Goal: Task Accomplishment & Management: Complete application form

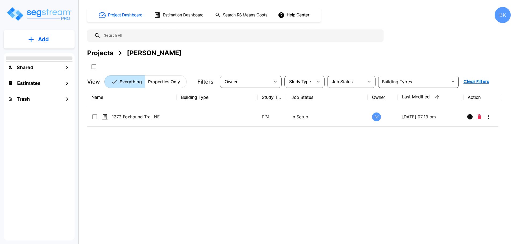
drag, startPoint x: 158, startPoint y: 158, endPoint x: 117, endPoint y: 6, distance: 157.9
click at [157, 156] on div "Name Building Type Study Type Job Status Owner Last Modified Action 1272 Foxhou…" at bounding box center [294, 164] width 415 height 152
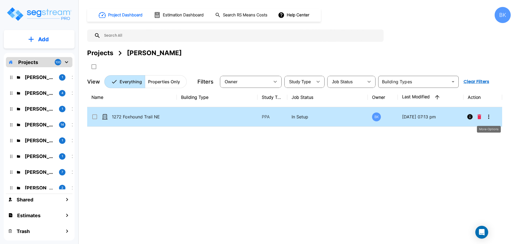
click at [487, 117] on icon "More-Options" at bounding box center [488, 117] width 6 height 6
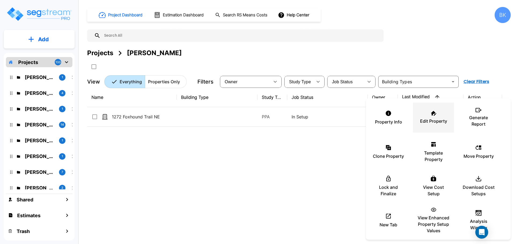
click at [429, 114] on div "Edit Property" at bounding box center [433, 117] width 32 height 27
click at [185, 142] on div at bounding box center [257, 122] width 515 height 244
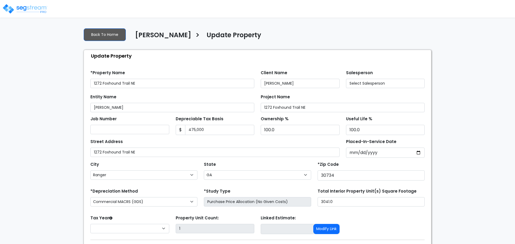
select select "GA"
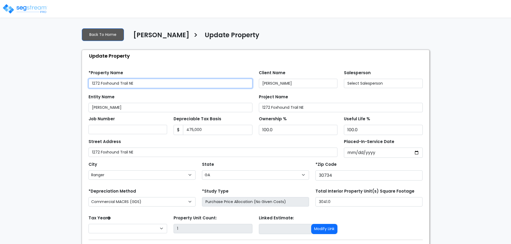
select select "2024"
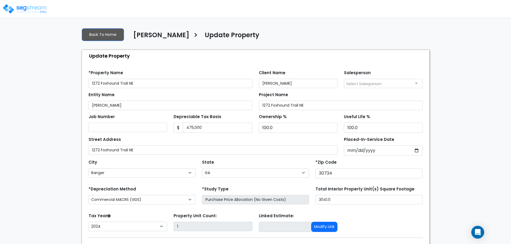
click at [62, 79] on div "We are Building your Property. So please grab a coffee and let us do the heavy …" at bounding box center [255, 150] width 511 height 252
click at [73, 91] on div "We are Building your Property. So please grab a coffee and let us do the heavy …" at bounding box center [255, 150] width 511 height 252
click at [64, 71] on div "We are Building your Property. So please grab a coffee and let us do the heavy …" at bounding box center [255, 150] width 511 height 252
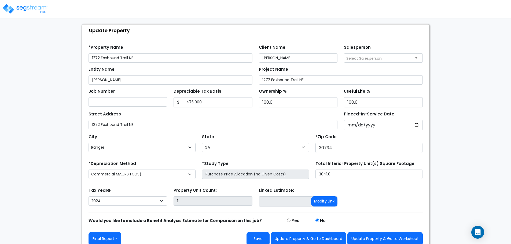
scroll to position [32, 0]
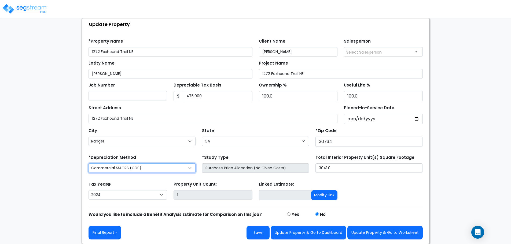
click at [149, 169] on select "Commercial MACRS (GDS) Residential Rental MACRS (GDS) + AmeriSouth Rules Commer…" at bounding box center [141, 168] width 107 height 9
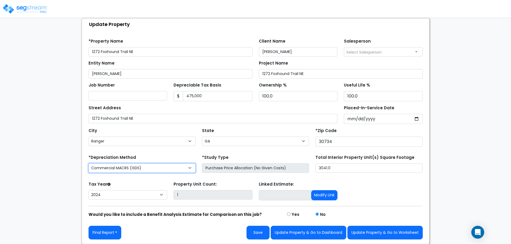
click at [149, 169] on select "Commercial MACRS (GDS) Residential Rental MACRS (GDS) + AmeriSouth Rules Commer…" at bounding box center [141, 168] width 107 height 9
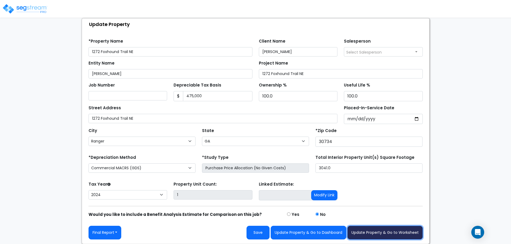
click at [368, 229] on button "Update Property & Go to Worksheet" at bounding box center [384, 233] width 75 height 14
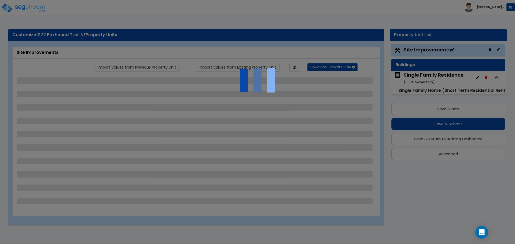
select select "2"
select select "1"
select select "2"
select select "1"
select select "10"
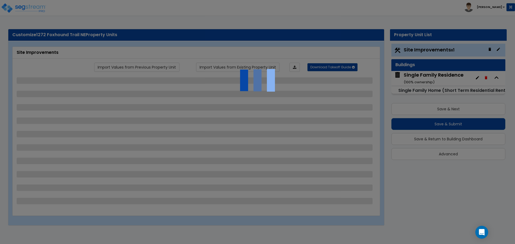
select select "2"
select select "1"
select select "4"
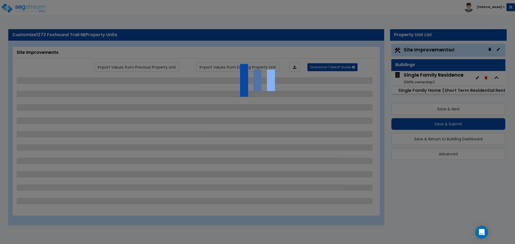
select select "3"
select select "1"
select select "5"
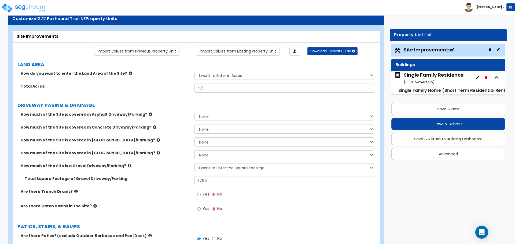
scroll to position [54, 0]
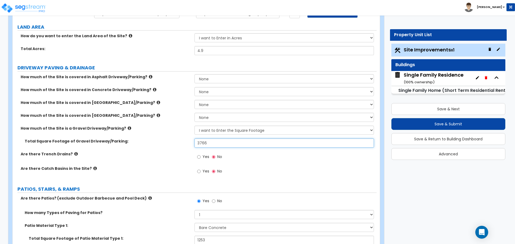
click at [211, 144] on input "3766" at bounding box center [283, 143] width 179 height 9
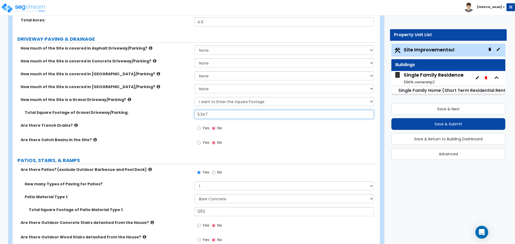
scroll to position [134, 0]
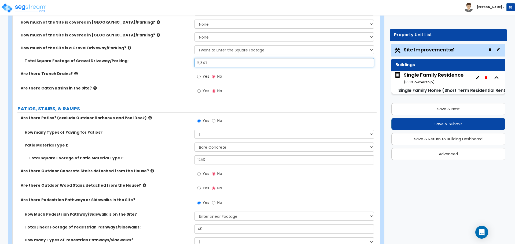
type input "5,347"
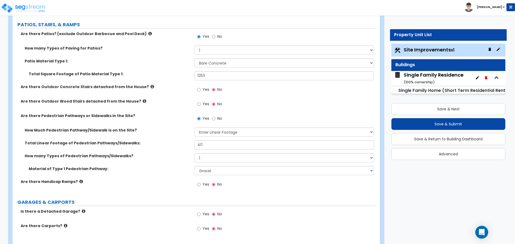
scroll to position [215, 0]
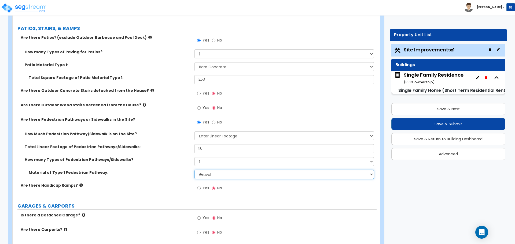
drag, startPoint x: 220, startPoint y: 156, endPoint x: 207, endPoint y: 108, distance: 49.2
drag, startPoint x: 207, startPoint y: 108, endPoint x: 189, endPoint y: 166, distance: 60.3
click at [189, 166] on div "How many Types of Pedestrian Pathways/Sidewalks? Please Choose One 1 2 3" at bounding box center [195, 163] width 364 height 13
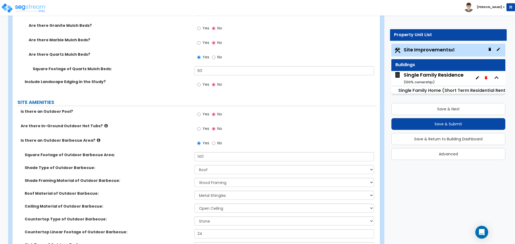
scroll to position [617, 0]
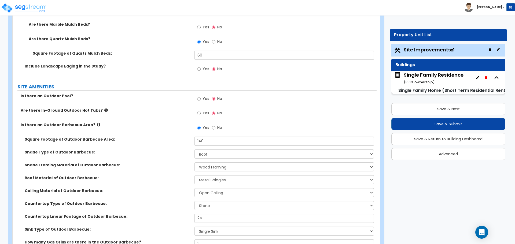
click at [97, 126] on icon at bounding box center [98, 125] width 3 height 4
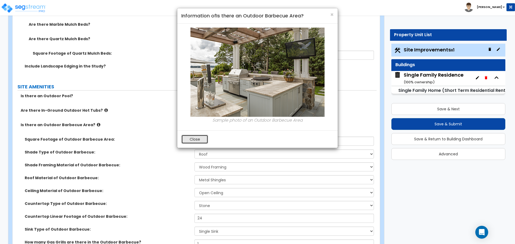
click at [197, 142] on button "Close" at bounding box center [194, 139] width 27 height 9
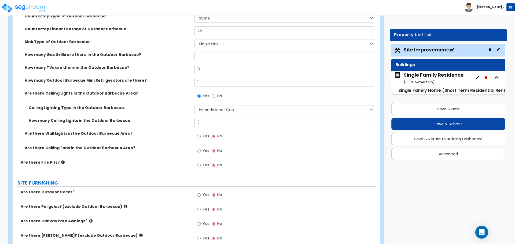
scroll to position [831, 0]
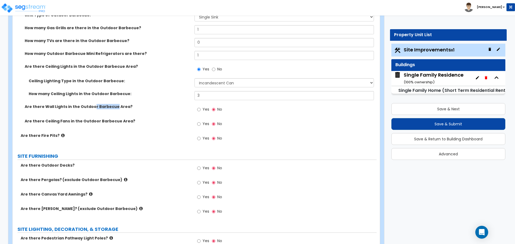
drag, startPoint x: 90, startPoint y: 106, endPoint x: 112, endPoint y: 104, distance: 21.8
click at [112, 104] on label "Are there Wall Lights in the Outdoor Barbecue Area?" at bounding box center [108, 106] width 166 height 5
click at [78, 108] on label "Are there Wall Lights in the Outdoor Barbecue Area?" at bounding box center [108, 106] width 166 height 5
click at [74, 117] on div "Are there Wall Lights in the Outdoor Barbecue Area? Yes No" at bounding box center [195, 111] width 364 height 14
drag, startPoint x: 60, startPoint y: 122, endPoint x: 113, endPoint y: 127, distance: 53.3
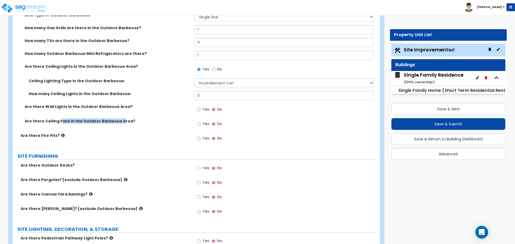
click at [117, 119] on label "Are there Ceiling Fans in the Outdoor Barbecue Area?" at bounding box center [108, 121] width 166 height 5
click at [112, 130] on div "Are there Ceiling Fans in the Outdoor Barbecue Area? Yes No" at bounding box center [195, 126] width 364 height 14
click at [61, 136] on icon at bounding box center [62, 136] width 3 height 4
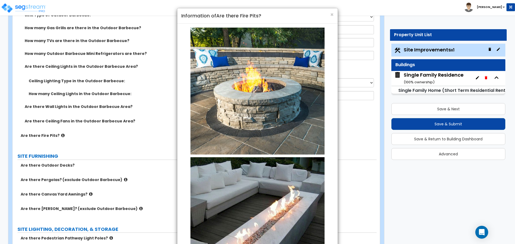
click at [59, 136] on div "× Information of Are there Fire Pits? Examples of Outdoor Fire Pits Close" at bounding box center [257, 122] width 515 height 244
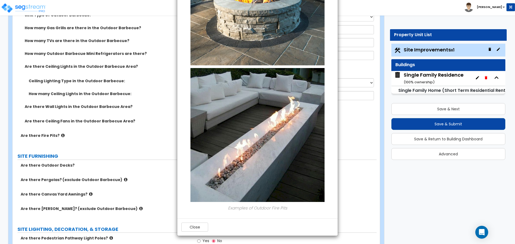
scroll to position [0, 0]
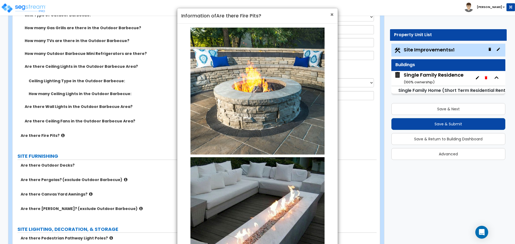
click at [331, 14] on span "×" at bounding box center [331, 15] width 3 height 8
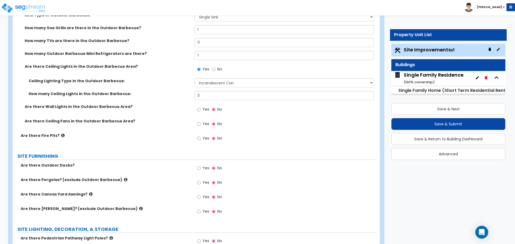
click at [177, 111] on div "Are there Wall Lights in the Outdoor Barbecue Area? Yes No" at bounding box center [195, 111] width 364 height 14
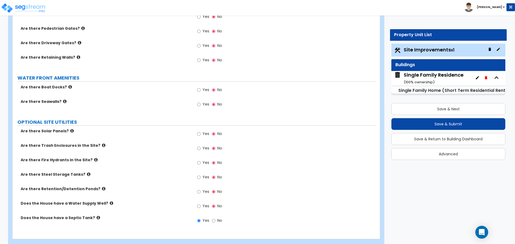
scroll to position [1282, 0]
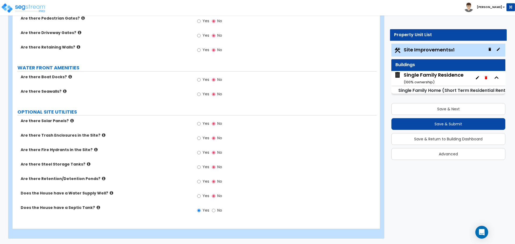
click at [87, 165] on icon at bounding box center [88, 164] width 3 height 4
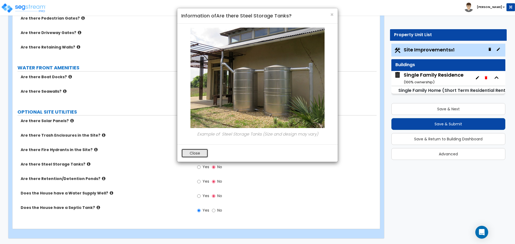
click at [190, 155] on button "Close" at bounding box center [194, 153] width 27 height 9
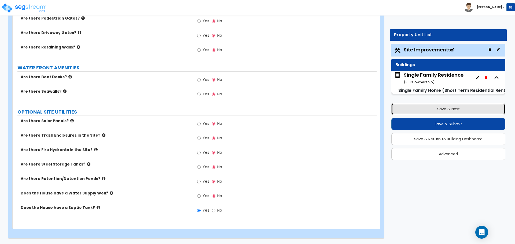
click at [451, 109] on button "Save & Next" at bounding box center [448, 109] width 114 height 12
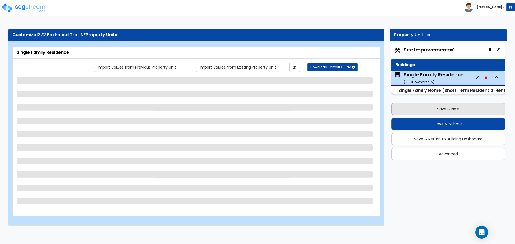
scroll to position [0, 0]
select select "1"
select select "7"
select select "3"
select select "2"
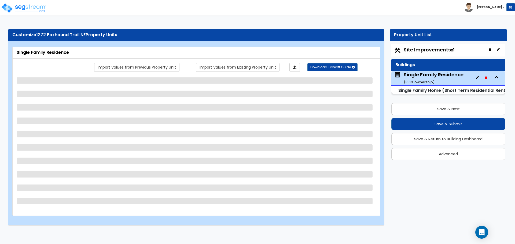
select select "1"
select select "2"
select select "4"
select select "3"
select select "1"
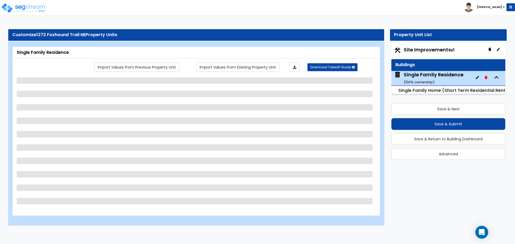
select select "1"
select select "3"
select select "2"
select select "1"
select select "2"
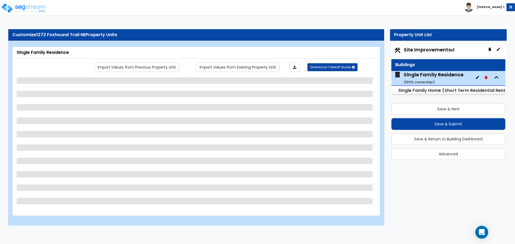
select select "2"
select select "3"
select select "6"
select select "1"
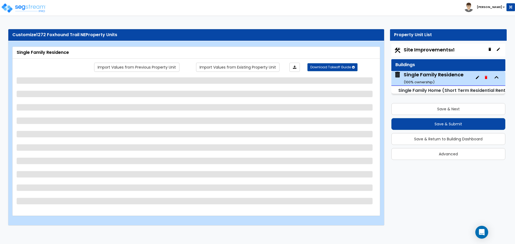
select select "2"
select select "1"
select select "5"
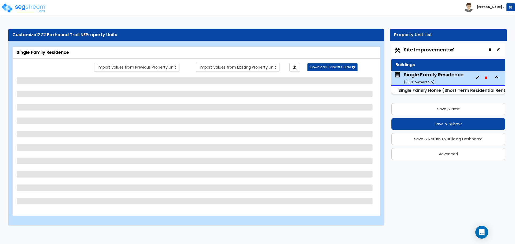
select select "3"
select select "2"
select select "3"
select select "2"
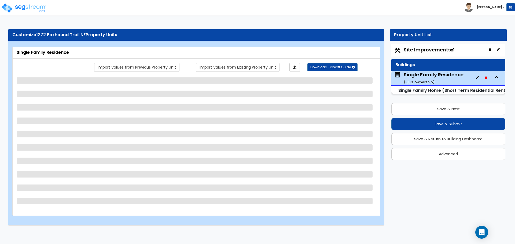
select select "3"
select select "2"
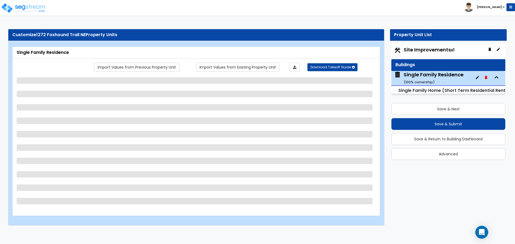
select select "3"
select select "2"
select select "1"
select select "2"
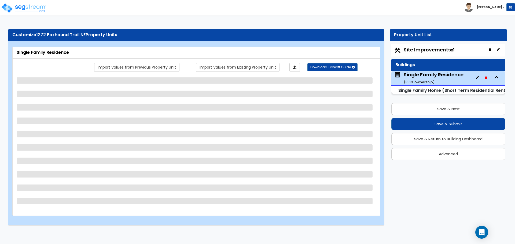
select select "3"
select select "2"
select select "3"
select select "2"
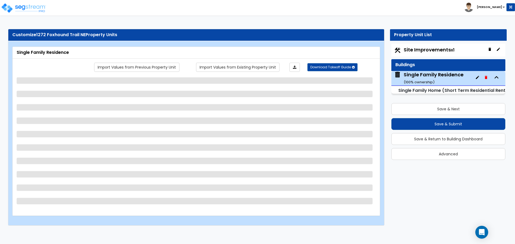
select select "4"
select select "1"
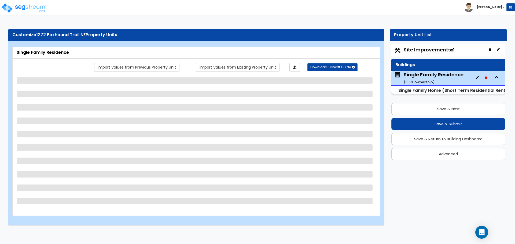
select select "1"
select select "2"
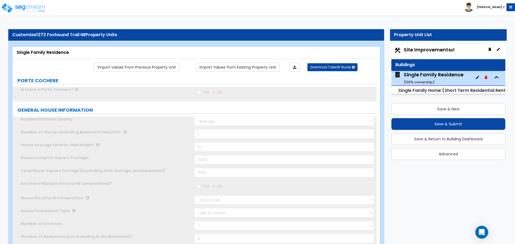
type input "4"
type input "3"
radio input "true"
select select "1"
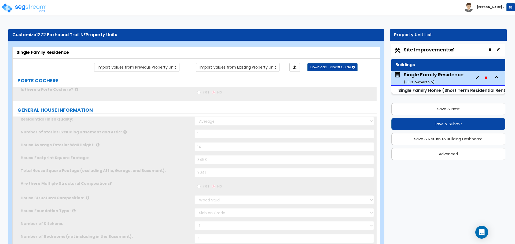
type input "3"
select select "2"
type input "5"
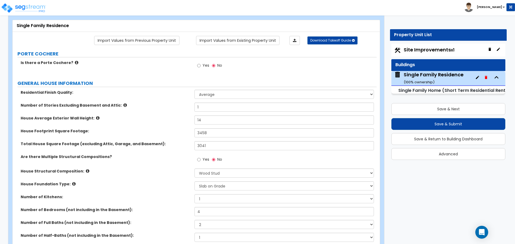
scroll to position [54, 0]
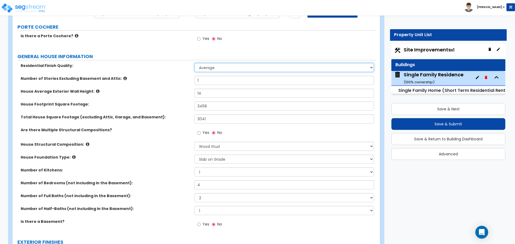
click at [212, 71] on select "Low Average High" at bounding box center [283, 67] width 179 height 9
select select "2"
click at [194, 63] on select "Low Average High" at bounding box center [283, 67] width 179 height 9
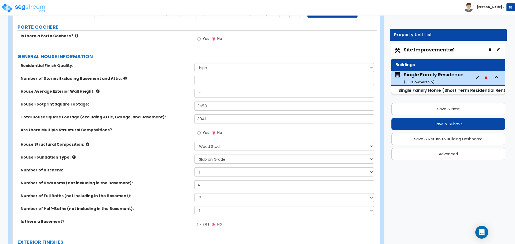
click at [96, 91] on icon at bounding box center [97, 91] width 3 height 4
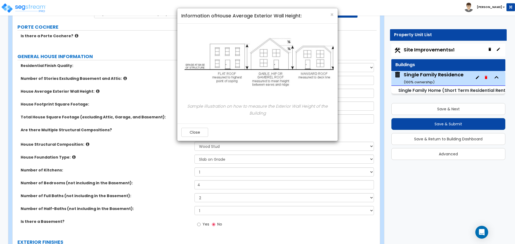
click at [94, 91] on div "× Information of House Average Exterior Wall Height: Sample illustration on how…" at bounding box center [257, 122] width 515 height 244
click at [191, 133] on button "Close" at bounding box center [194, 132] width 27 height 9
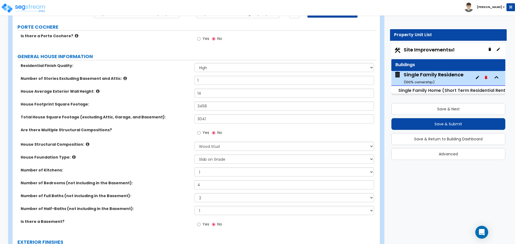
click at [96, 92] on icon at bounding box center [97, 91] width 3 height 4
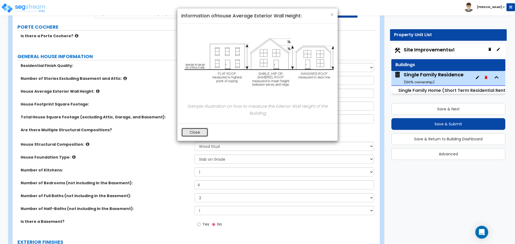
click at [188, 129] on button "Close" at bounding box center [194, 132] width 27 height 9
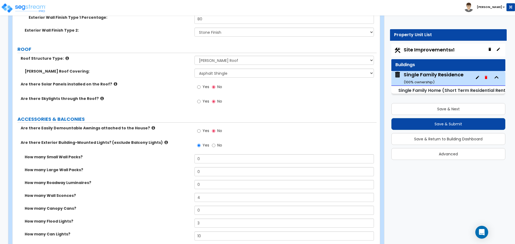
scroll to position [322, 0]
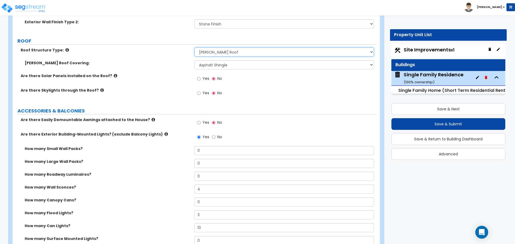
click at [216, 54] on select "Please Choose One Gable Roof Flat Roof Hybrid Gable & Flat Roof" at bounding box center [283, 51] width 179 height 9
click at [216, 67] on select "Please Choose One Asphalt Shingle Clay Tile Wood Shingle Metal Shingle Standing…" at bounding box center [283, 64] width 179 height 9
select select "5"
click at [194, 60] on select "Please Choose One Asphalt Shingle Clay Tile Wood Shingle Metal Shingle Standing…" at bounding box center [283, 64] width 179 height 9
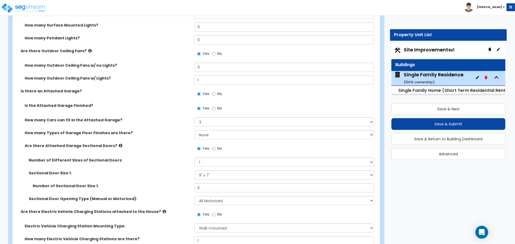
scroll to position [536, 0]
click at [208, 133] on select "None 1 2 3 4" at bounding box center [283, 134] width 179 height 9
click at [206, 124] on select "Please Choose One 1 2 3 4 5" at bounding box center [283, 121] width 179 height 9
click at [194, 117] on select "Please Choose One 1 2 3 4 5" at bounding box center [283, 121] width 179 height 9
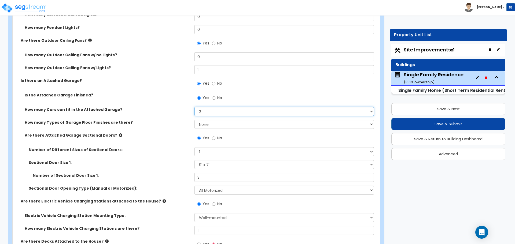
scroll to position [590, 0]
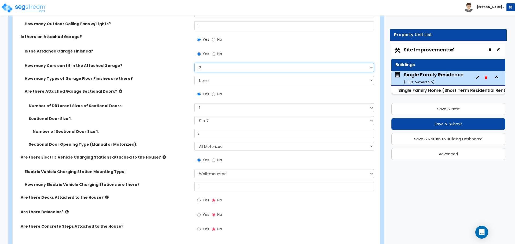
click at [207, 68] on select "Please Choose One 1 2 3 4 5" at bounding box center [283, 67] width 179 height 9
select select "3"
click at [194, 63] on select "Please Choose One 1 2 3 4 5" at bounding box center [283, 67] width 179 height 9
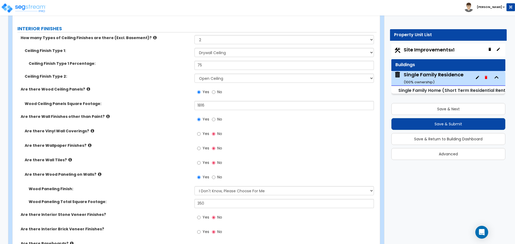
scroll to position [1153, 0]
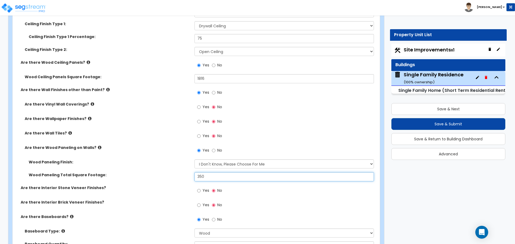
click at [210, 179] on input "350" at bounding box center [283, 176] width 179 height 9
type input "756"
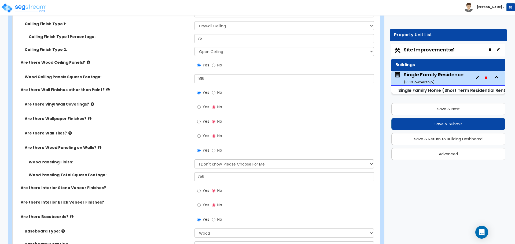
click at [178, 161] on label "Wood Paneling Finish:" at bounding box center [110, 162] width 162 height 5
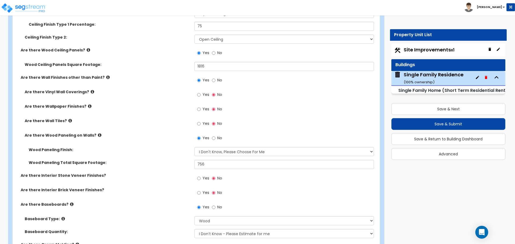
scroll to position [1207, 0]
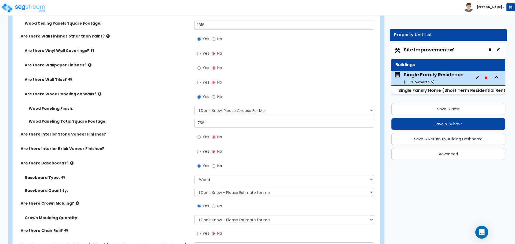
drag, startPoint x: 141, startPoint y: 154, endPoint x: 136, endPoint y: 152, distance: 5.8
click at [136, 152] on div "Are there Interior Brick Veneer Finishes? Yes No" at bounding box center [195, 153] width 364 height 14
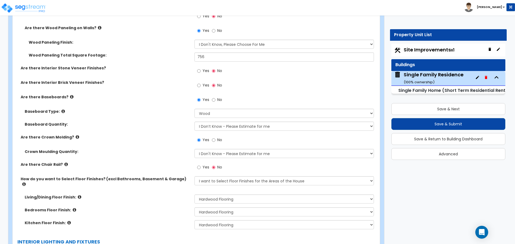
scroll to position [1287, 0]
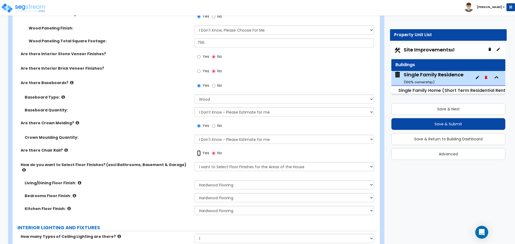
click at [200, 154] on input "Yes" at bounding box center [198, 153] width 3 height 6
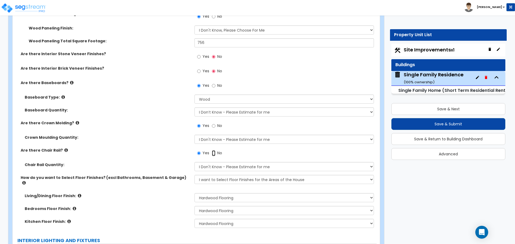
click at [213, 153] on input "No" at bounding box center [213, 153] width 3 height 6
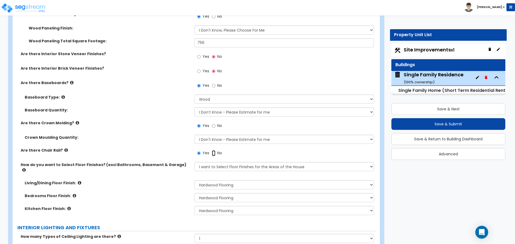
radio input "false"
radio input "true"
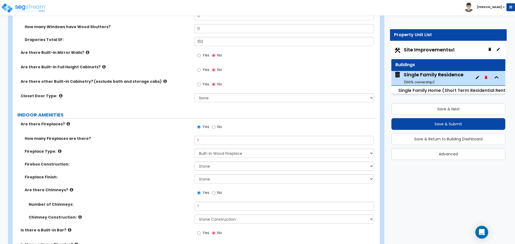
scroll to position [1716, 0]
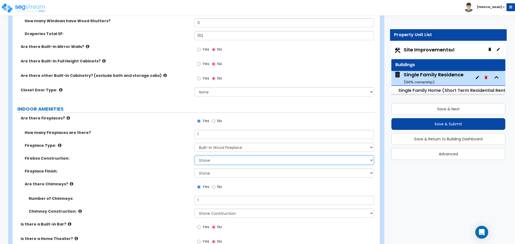
click at [206, 159] on select "Please Choose One Brick Stone I Don't Know, Please Choose for me" at bounding box center [283, 160] width 179 height 9
click at [206, 156] on select "Please Choose One Brick Stone I Don't Know, Please Choose for me" at bounding box center [283, 160] width 179 height 9
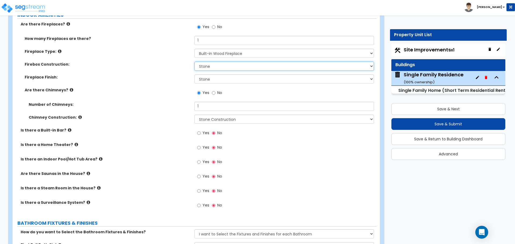
scroll to position [1823, 0]
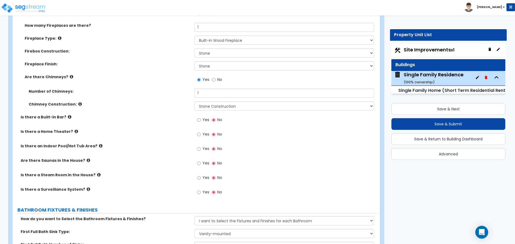
click at [87, 158] on icon at bounding box center [88, 160] width 3 height 4
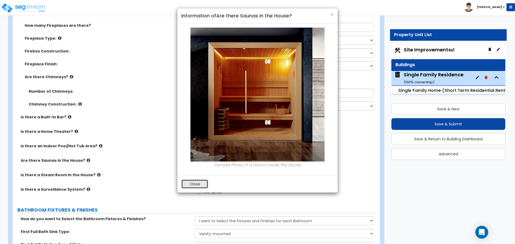
click at [197, 185] on button "Close" at bounding box center [194, 184] width 27 height 9
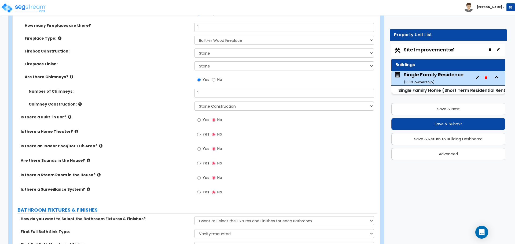
click at [97, 173] on icon at bounding box center [98, 175] width 3 height 4
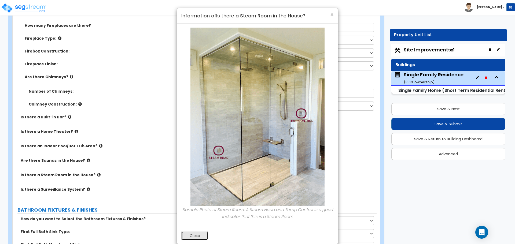
click at [194, 235] on button "Close" at bounding box center [194, 235] width 27 height 9
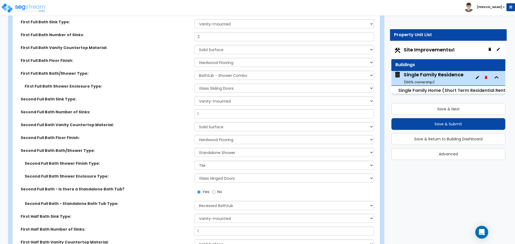
scroll to position [2038, 0]
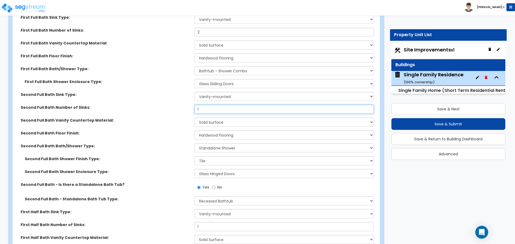
click at [203, 105] on input "1" at bounding box center [283, 109] width 179 height 9
type input "2"
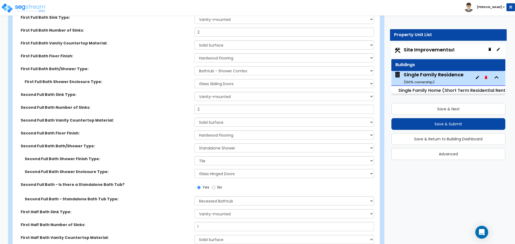
click at [183, 110] on div "Second Full Bath Number of Sinks: 2" at bounding box center [195, 111] width 364 height 13
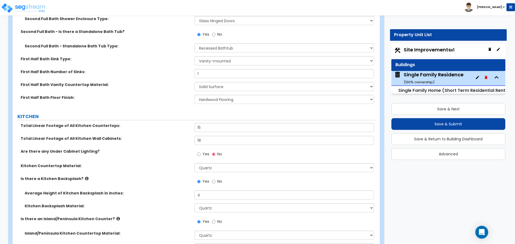
scroll to position [2199, 0]
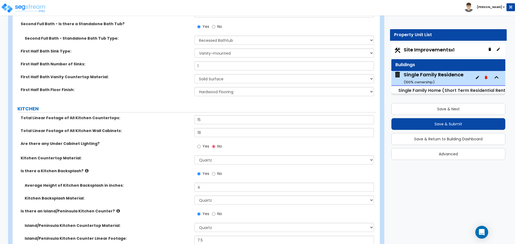
click at [173, 115] on label "Total Linear Footage of All Kitchen Countertops:" at bounding box center [106, 117] width 170 height 5
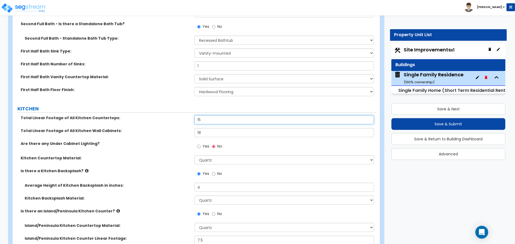
click at [200, 115] on input "15" at bounding box center [283, 119] width 179 height 9
click at [204, 115] on input "15" at bounding box center [283, 119] width 179 height 9
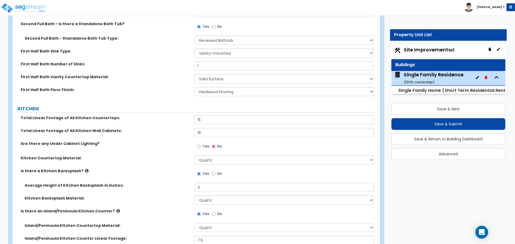
click at [189, 115] on label "Total Linear Footage of All Kitchen Countertops:" at bounding box center [106, 117] width 170 height 5
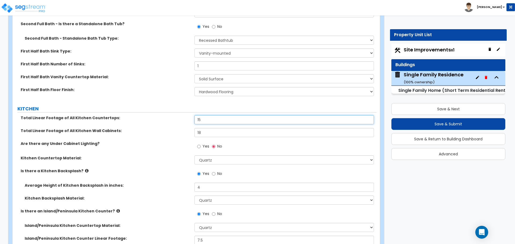
click at [214, 115] on input "15" at bounding box center [283, 119] width 179 height 9
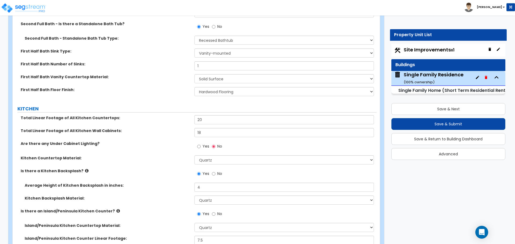
click at [177, 116] on div "Total Linear Footage of All Kitchen Countertops: 20" at bounding box center [195, 121] width 364 height 13
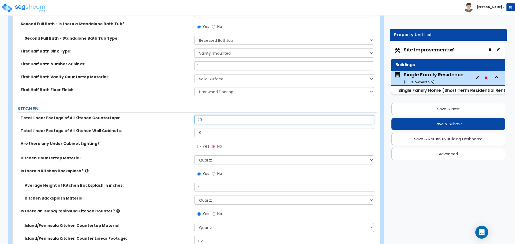
click at [206, 115] on input "20" at bounding box center [283, 119] width 179 height 9
type input "17"
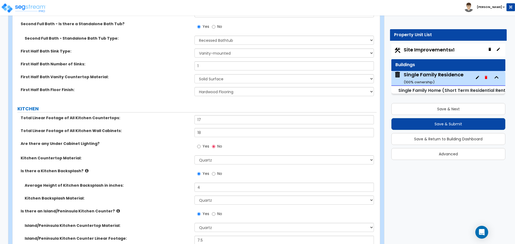
click at [178, 116] on div "Total Linear Footage of All Kitchen Countertops: 17" at bounding box center [195, 121] width 364 height 13
click at [204, 128] on input "18" at bounding box center [283, 132] width 179 height 9
type input "20"
click at [175, 120] on div "Total Linear Footage of All Kitchen Countertops: 17" at bounding box center [195, 121] width 364 height 13
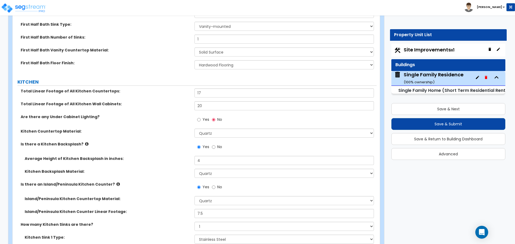
scroll to position [2253, 0]
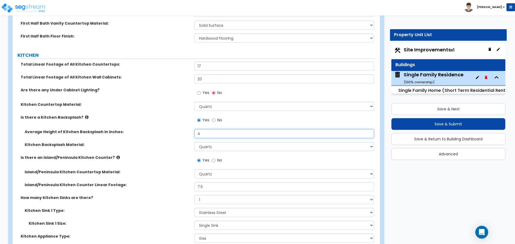
click at [216, 129] on input "4" at bounding box center [283, 133] width 179 height 9
type input "14"
click at [184, 129] on label "Average Height of Kitchen Backsplash in inches:" at bounding box center [108, 131] width 166 height 5
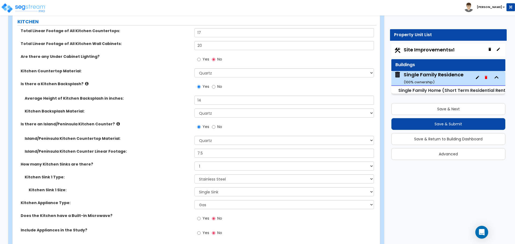
scroll to position [2306, 0]
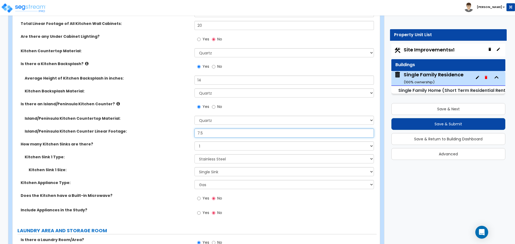
click at [211, 129] on input "7.5" at bounding box center [283, 133] width 179 height 9
type input "8.5"
click at [190, 142] on label "How many Kitchen Sinks are there?" at bounding box center [106, 144] width 170 height 5
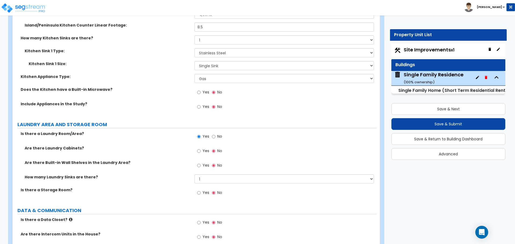
scroll to position [2413, 0]
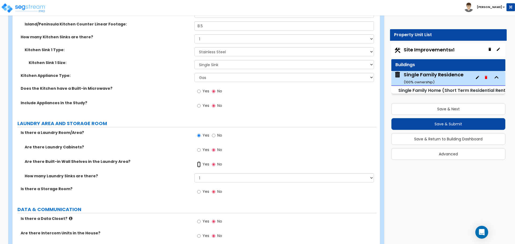
click at [199, 162] on input "Yes" at bounding box center [198, 165] width 3 height 6
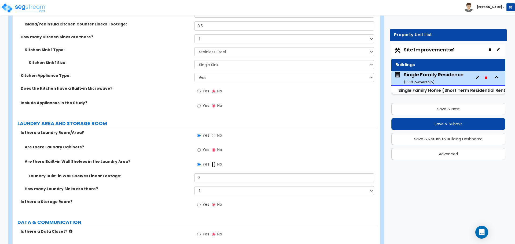
click at [214, 162] on input "No" at bounding box center [213, 165] width 3 height 6
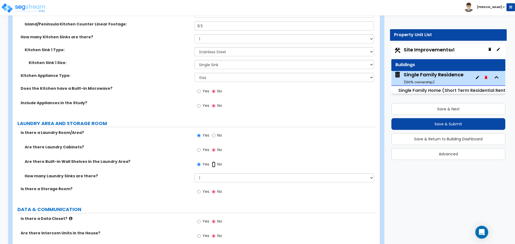
radio input "false"
radio input "true"
click at [200, 147] on input "Yes" at bounding box center [198, 150] width 3 height 6
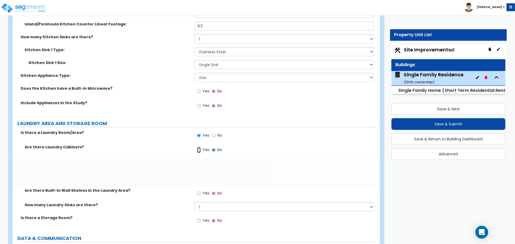
radio input "true"
click at [201, 161] on label "Yes" at bounding box center [203, 165] width 12 height 9
click at [201, 162] on input "Yes" at bounding box center [198, 165] width 3 height 6
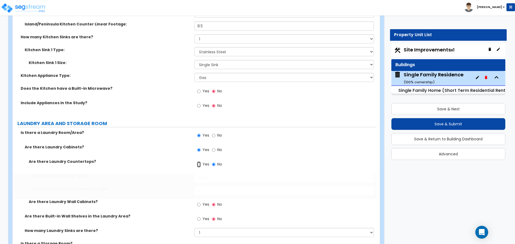
radio input "true"
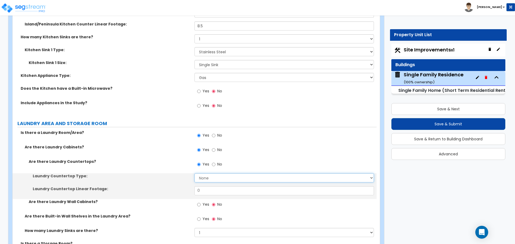
click at [204, 173] on select "None Plastic Laminate Solid Surface Stone Quartz Marble Tile Wood Stainless Ste…" at bounding box center [283, 177] width 179 height 9
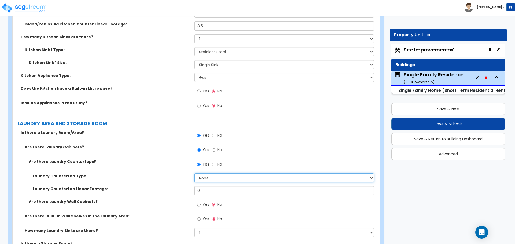
select select "4"
click at [194, 173] on select "None Plastic Laminate Solid Surface Stone Quartz Marble Tile Wood Stainless Ste…" at bounding box center [283, 177] width 179 height 9
click at [201, 186] on input "0" at bounding box center [283, 190] width 179 height 9
type input "8"
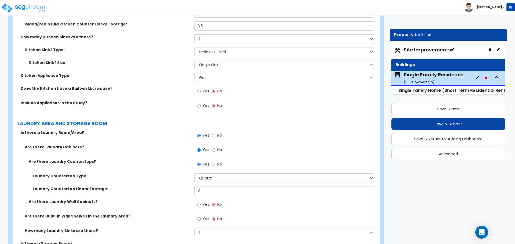
click at [192, 180] on div "Laundry Countertop Type: None Plastic Laminate Solid Surface Stone Quartz Marbl…" at bounding box center [195, 179] width 364 height 13
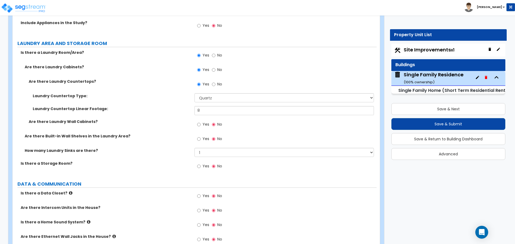
scroll to position [2494, 0]
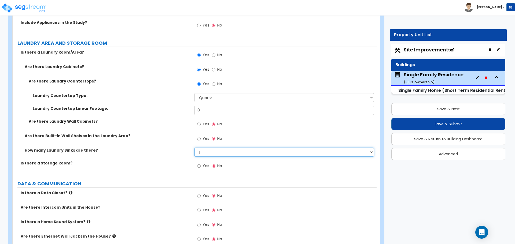
drag, startPoint x: 228, startPoint y: 127, endPoint x: 212, endPoint y: 97, distance: 34.2
click at [212, 97] on div "Are there Laundry Cabinets? Yes No Are there Laundry Countertops? Yes No Laundr…" at bounding box center [195, 112] width 356 height 97
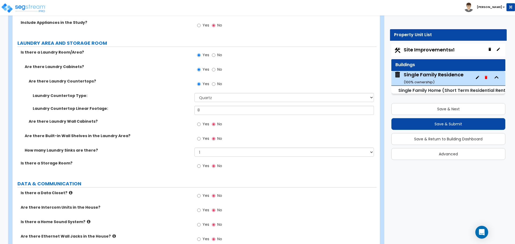
click at [166, 163] on div "Is there a Storage Room? Yes No" at bounding box center [195, 168] width 364 height 14
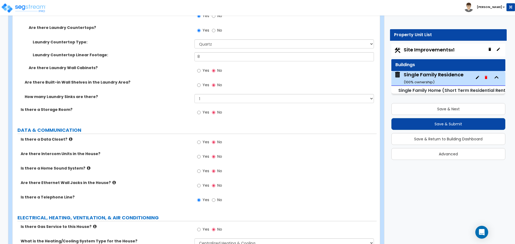
scroll to position [2574, 0]
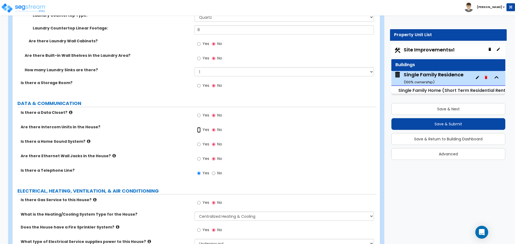
click at [198, 127] on input "Yes" at bounding box center [198, 130] width 3 height 6
radio input "true"
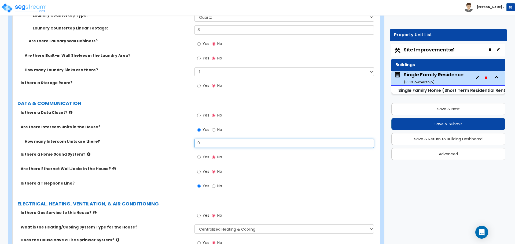
click at [209, 139] on input "0" at bounding box center [283, 143] width 179 height 9
type input "1"
click at [170, 139] on label "How many Intercom Units are there?" at bounding box center [108, 141] width 166 height 5
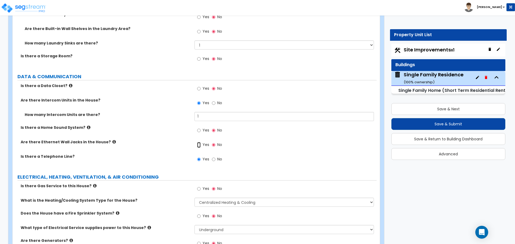
click at [198, 142] on input "Yes" at bounding box center [198, 145] width 3 height 6
radio input "true"
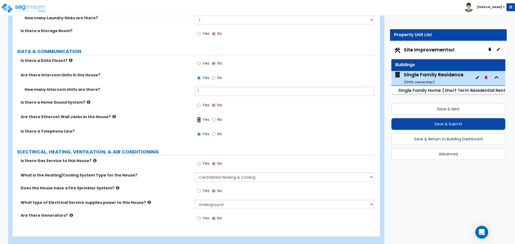
scroll to position [2629, 0]
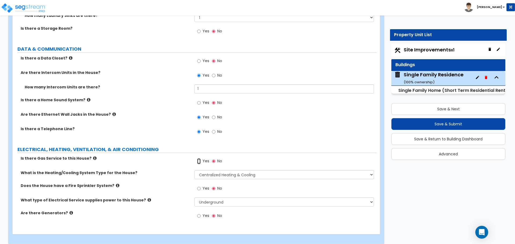
click at [200, 158] on input "Yes" at bounding box center [198, 161] width 3 height 6
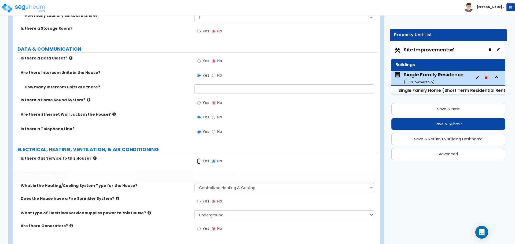
radio input "true"
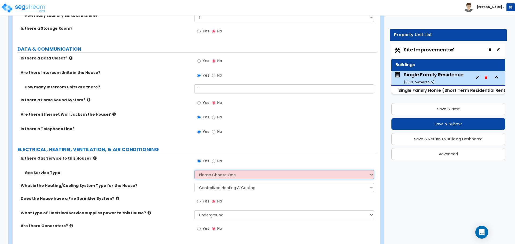
click at [209, 170] on select "Please Choose One Natural Gas Service Propane Tank On-site" at bounding box center [283, 174] width 179 height 9
select select "2"
click at [194, 170] on select "Please Choose One Natural Gas Service Propane Tank On-site" at bounding box center [283, 174] width 179 height 9
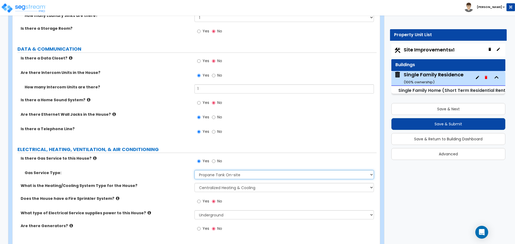
scroll to position [2642, 0]
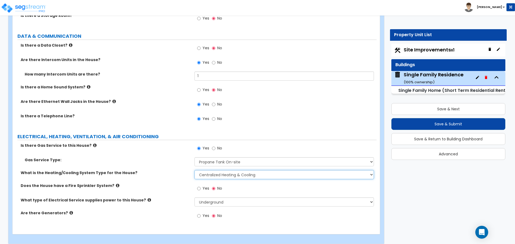
click at [216, 170] on select "None Heat Only Centralized Heating & Cooling Thru Wall Air Conditioners Mini Sp…" at bounding box center [283, 174] width 179 height 9
click at [202, 213] on span "Yes" at bounding box center [205, 215] width 7 height 5
click at [201, 213] on input "Yes" at bounding box center [198, 216] width 3 height 6
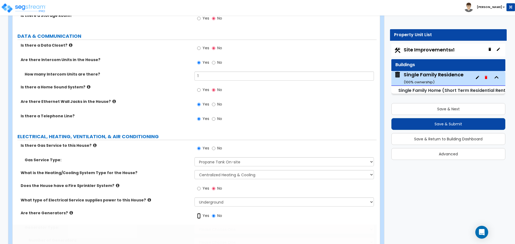
radio input "true"
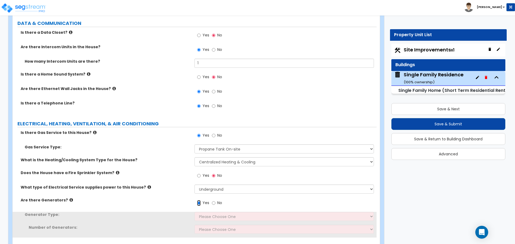
scroll to position [2667, 0]
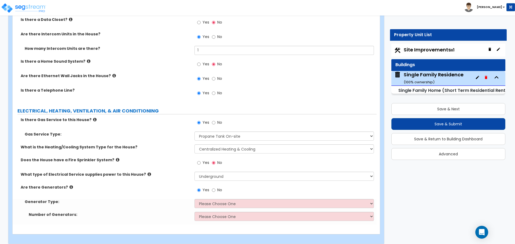
click at [211, 204] on div "Generator Type: Please Choose One Gas Diesel I Don’t Know - Please Choose for me" at bounding box center [195, 205] width 364 height 13
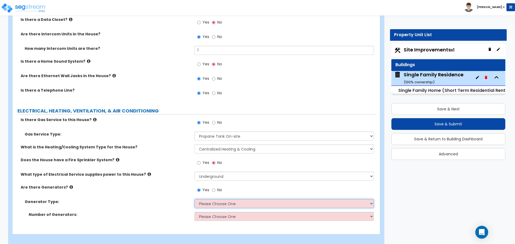
click at [211, 200] on select "Please Choose One Gas Diesel I Don’t Know - Please Choose for me" at bounding box center [283, 203] width 179 height 9
select select "1"
click at [194, 199] on select "Please Choose One Gas Diesel I Don’t Know - Please Choose for me" at bounding box center [283, 203] width 179 height 9
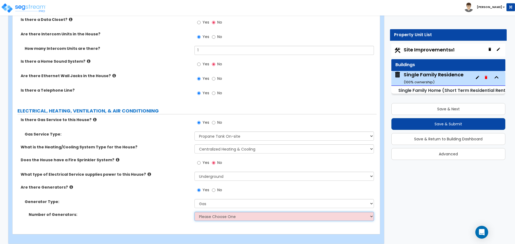
click at [209, 212] on select "Please Choose One 1 2 3" at bounding box center [283, 216] width 179 height 9
select select "1"
click at [194, 212] on select "Please Choose One 1 2 3" at bounding box center [283, 216] width 179 height 9
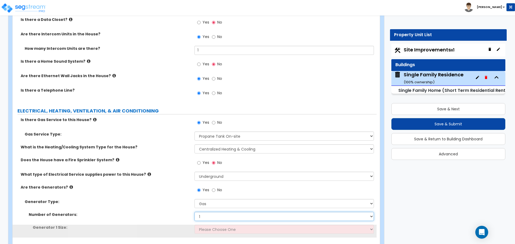
scroll to position [2680, 0]
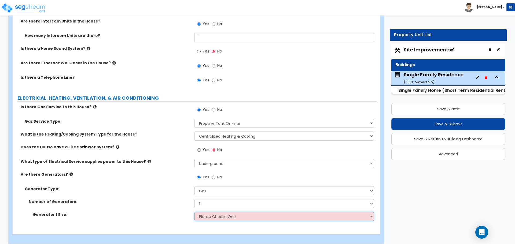
click at [216, 212] on select "Please Choose One 20kW 35kW 80kW 100kW 125kW 185kW" at bounding box center [283, 216] width 179 height 9
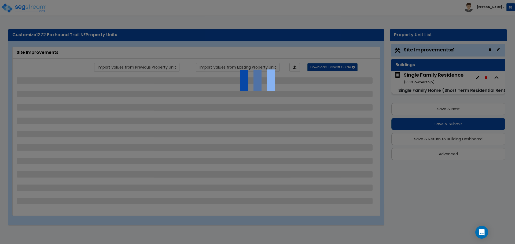
select select "2"
select select "1"
select select "2"
select select "1"
select select "10"
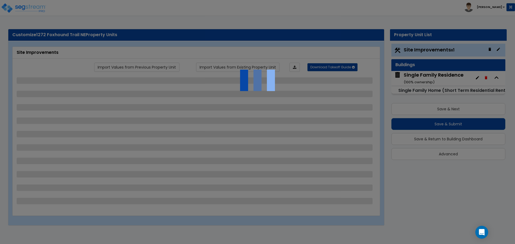
select select "2"
select select "1"
select select "4"
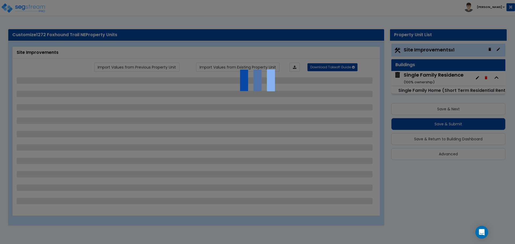
select select "3"
select select "1"
select select "5"
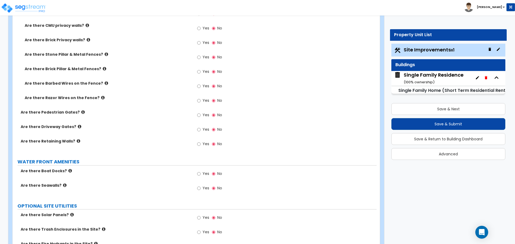
scroll to position [1282, 0]
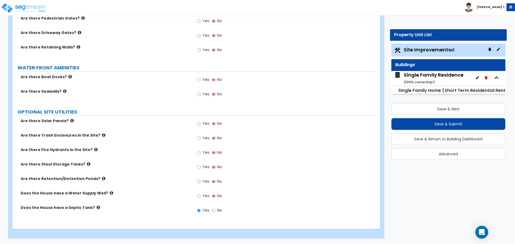
click at [441, 77] on div "Single Family Residence ( 100 % ownership)" at bounding box center [434, 79] width 60 height 14
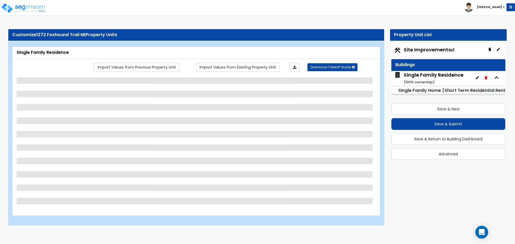
scroll to position [0, 0]
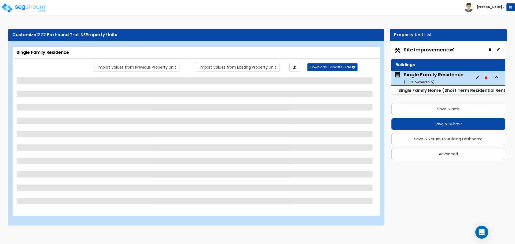
select select "1"
select select "7"
select select "3"
select select "2"
select select "1"
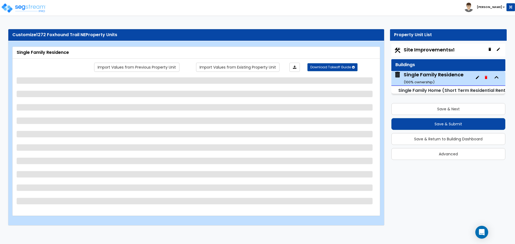
select select "2"
select select "4"
select select "3"
select select "1"
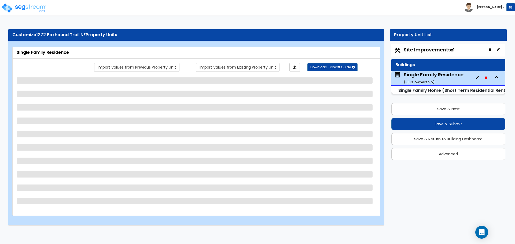
select select "3"
select select "2"
select select "1"
select select "2"
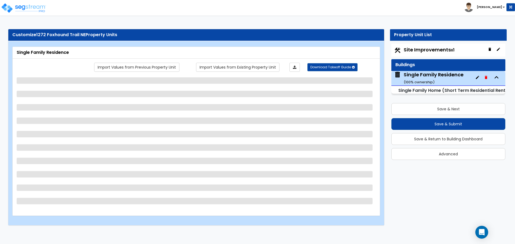
select select "3"
select select "6"
select select "1"
select select "2"
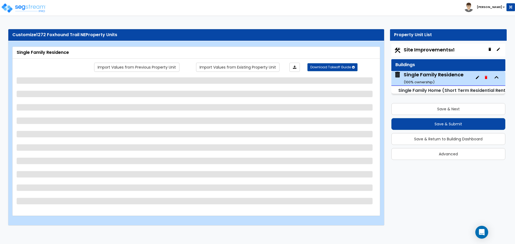
select select "2"
select select "1"
select select "5"
select select "3"
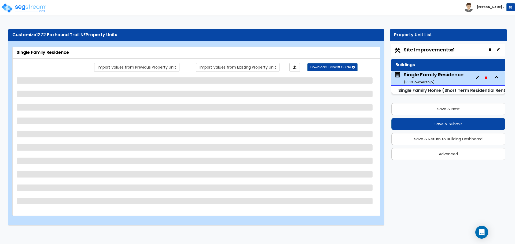
select select "2"
select select "3"
select select "2"
select select "3"
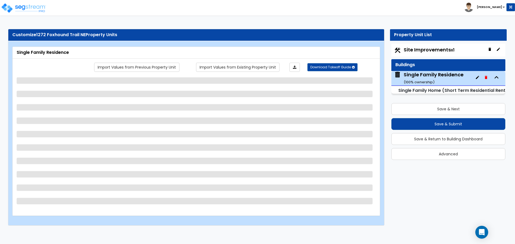
select select "2"
select select "3"
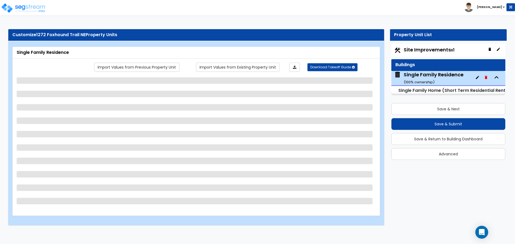
select select "2"
select select "1"
select select "2"
select select "3"
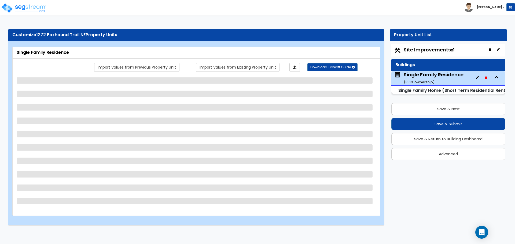
select select "2"
select select "3"
select select "2"
select select "4"
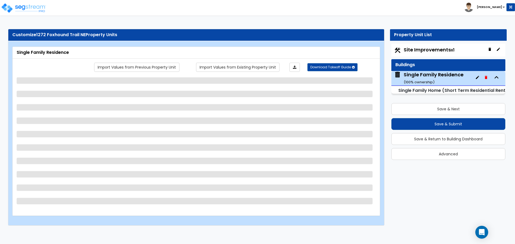
select select "4"
select select "1"
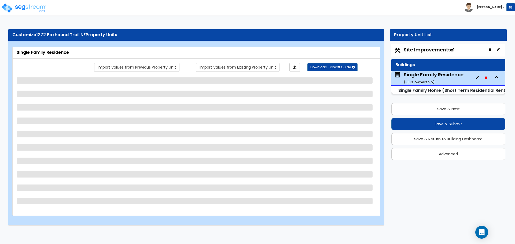
select select "1"
select select "2"
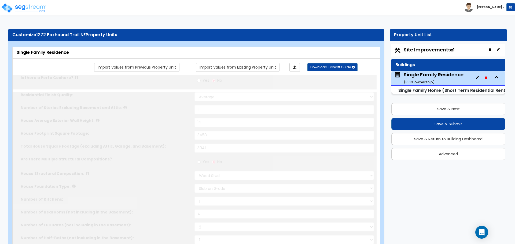
type input "4"
type input "3"
radio input "true"
select select "1"
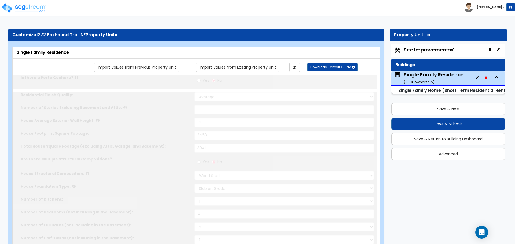
type input "3"
select select "2"
type input "5"
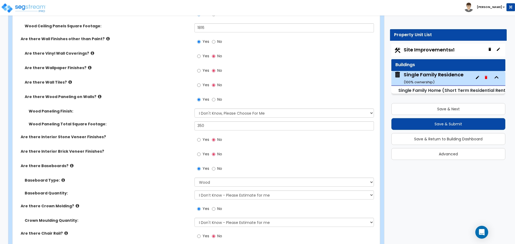
scroll to position [1207, 0]
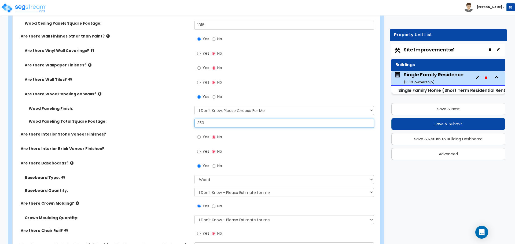
click at [214, 125] on input "350" at bounding box center [283, 123] width 179 height 9
click at [182, 123] on label "Wood Paneling Total Square Footage:" at bounding box center [110, 121] width 162 height 5
click at [212, 123] on input "350" at bounding box center [283, 123] width 179 height 9
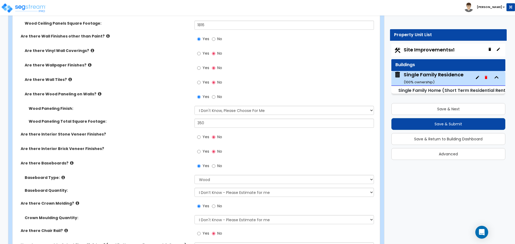
click at [209, 118] on div "Wood Paneling Finish: Please Choose One Birch Mahogany Oak or Cherry Rosewood T…" at bounding box center [195, 112] width 364 height 13
click at [206, 125] on input "350" at bounding box center [283, 123] width 179 height 9
type input "735"
click at [177, 146] on label "Are there Interior Brick Veneer Finishes?" at bounding box center [106, 148] width 170 height 5
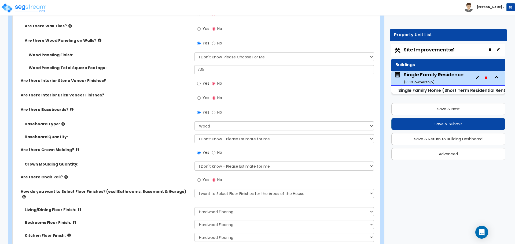
scroll to position [1287, 0]
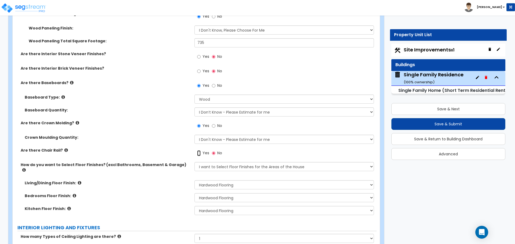
click at [198, 155] on input "Yes" at bounding box center [198, 153] width 3 height 6
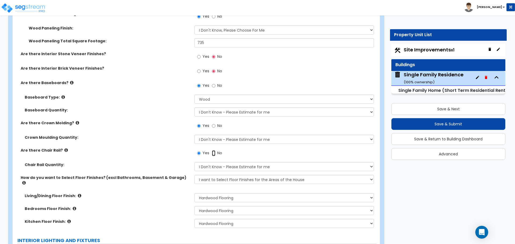
click at [213, 153] on input "No" at bounding box center [213, 153] width 3 height 6
radio input "false"
radio input "true"
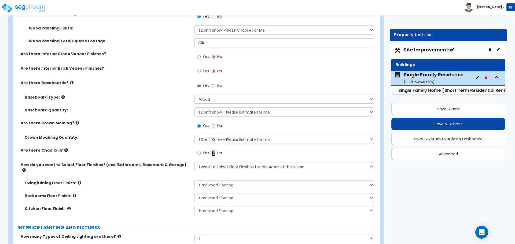
click at [215, 154] on input "No" at bounding box center [213, 153] width 3 height 6
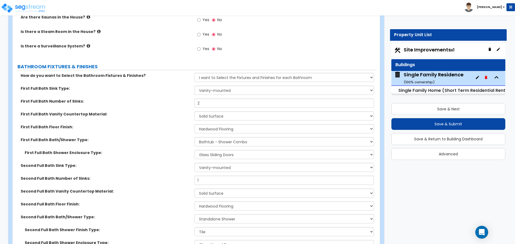
scroll to position [1984, 0]
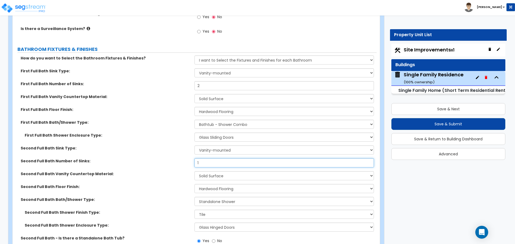
click at [203, 158] on input "1" at bounding box center [283, 162] width 179 height 9
type input "2"
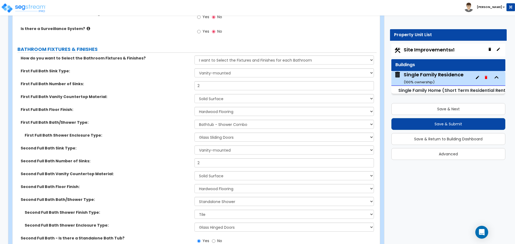
click at [180, 147] on div "Second Full Bath Sink Type: Wall-mounted Pedestal-mounted Vanity-mounted" at bounding box center [195, 152] width 364 height 13
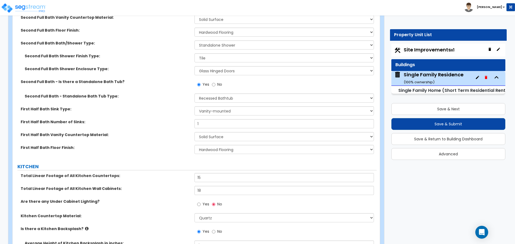
scroll to position [2172, 0]
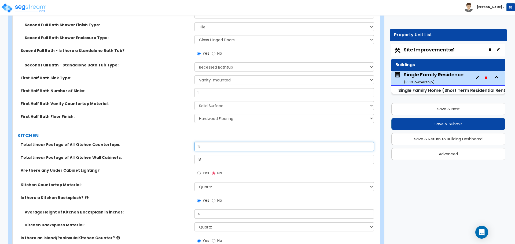
click at [213, 142] on input "15" at bounding box center [283, 146] width 179 height 9
type input "17"
click at [204, 155] on input "18" at bounding box center [283, 159] width 179 height 9
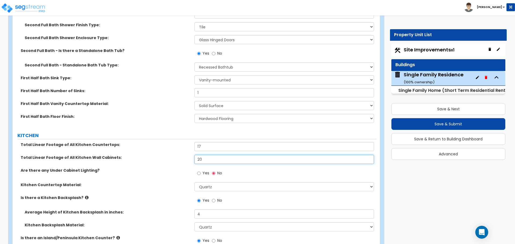
type input "20"
click at [180, 149] on div "Total Linear Footage of All Kitchen Countertops: 17" at bounding box center [195, 148] width 364 height 13
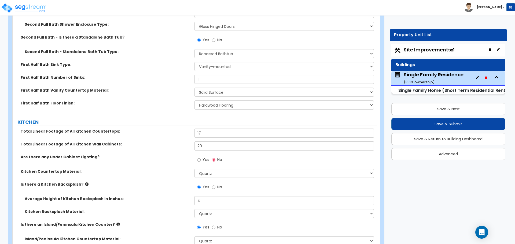
scroll to position [2199, 0]
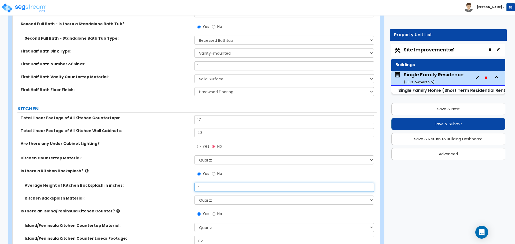
click at [205, 183] on input "4" at bounding box center [283, 187] width 179 height 9
type input "14"
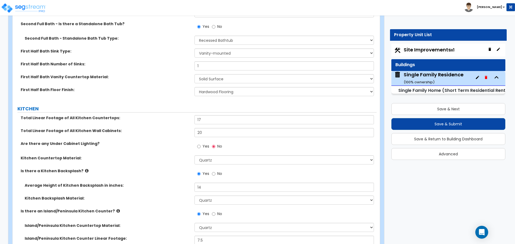
click at [179, 183] on label "Average Height of Kitchen Backsplash in inches:" at bounding box center [108, 185] width 166 height 5
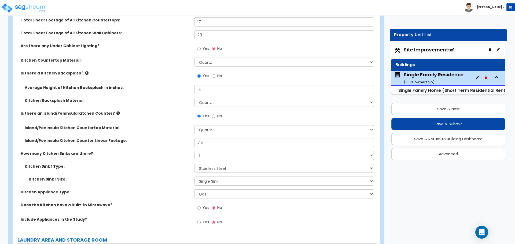
scroll to position [2306, 0]
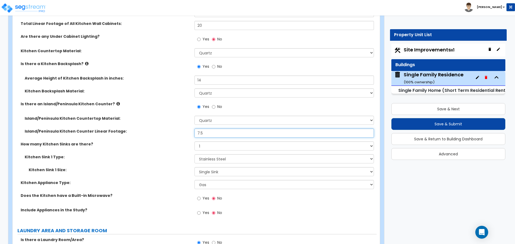
click at [212, 129] on input "7.5" at bounding box center [283, 133] width 179 height 9
type input "8.5"
click at [171, 134] on div "Island/Peninsula Kitchen Counter Linear Footage: 8.5" at bounding box center [195, 135] width 364 height 13
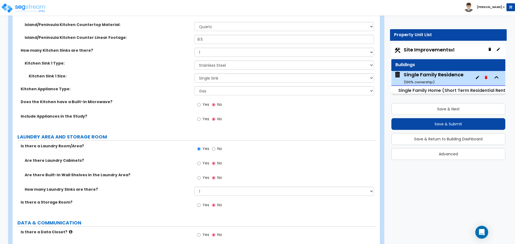
scroll to position [2413, 0]
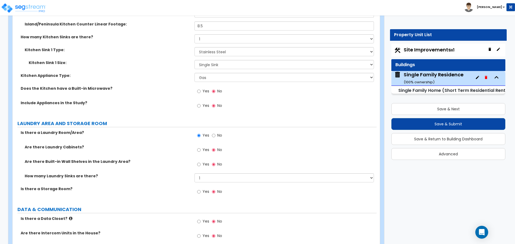
click at [202, 146] on label "Yes" at bounding box center [203, 150] width 12 height 9
click at [201, 147] on input "Yes" at bounding box center [198, 150] width 3 height 6
radio input "true"
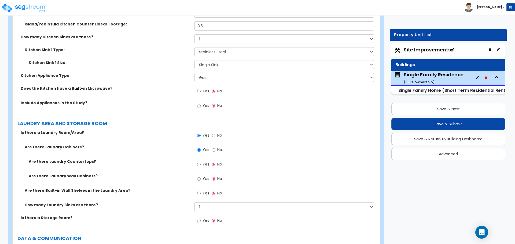
click at [202, 161] on label "Yes" at bounding box center [203, 165] width 12 height 9
click at [201, 162] on input "Yes" at bounding box center [198, 165] width 3 height 6
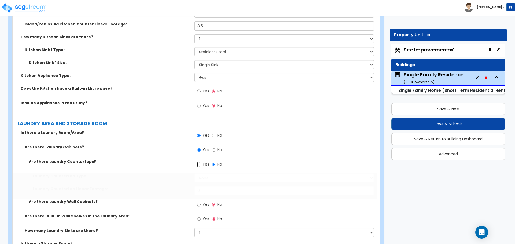
radio input "true"
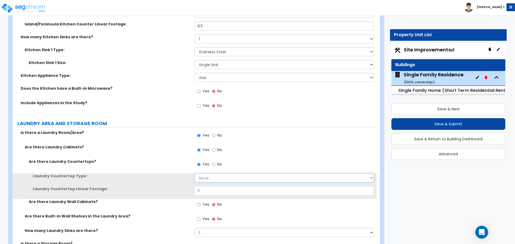
click at [205, 174] on select "None Plastic Laminate Solid Surface Stone Quartz Marble Tile Wood Stainless Ste…" at bounding box center [283, 177] width 179 height 9
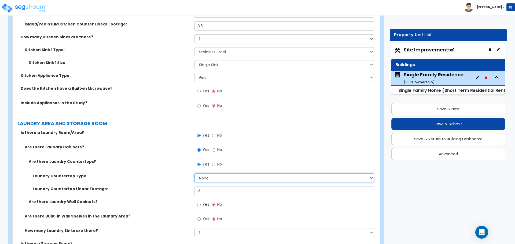
select select "4"
click at [194, 173] on select "None Plastic Laminate Solid Surface Stone Quartz Marble Tile Wood Stainless Ste…" at bounding box center [283, 177] width 179 height 9
click at [204, 186] on input "0" at bounding box center [283, 190] width 179 height 9
type input "8"
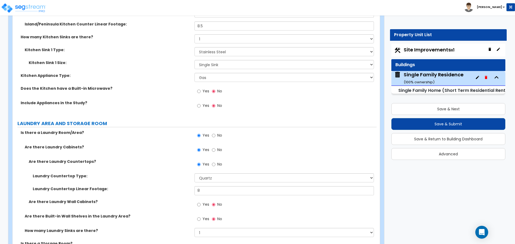
click at [186, 177] on div "Laundry Countertop Type: None Plastic Laminate Solid Surface Stone Quartz Marbl…" at bounding box center [195, 179] width 364 height 13
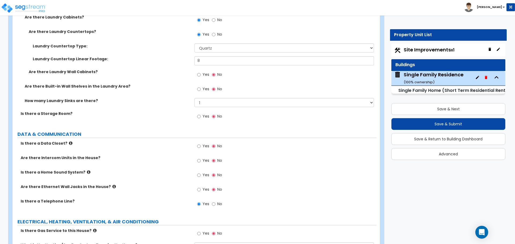
scroll to position [2548, 0]
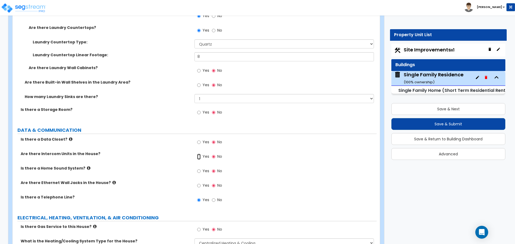
click at [198, 154] on input "Yes" at bounding box center [198, 157] width 3 height 6
radio input "true"
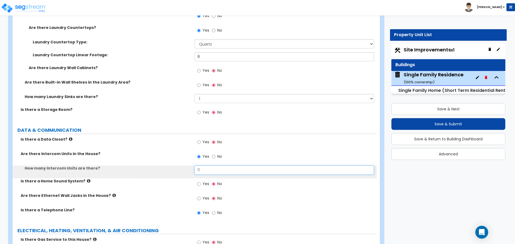
click at [198, 167] on input "0" at bounding box center [283, 170] width 179 height 9
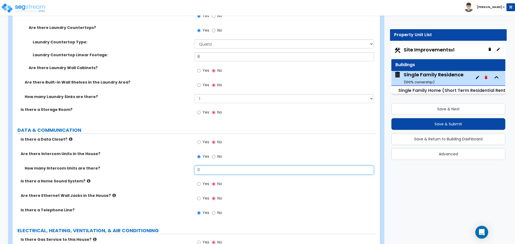
click at [204, 167] on input "0" at bounding box center [283, 170] width 179 height 9
click at [205, 166] on input "21" at bounding box center [283, 170] width 179 height 9
type input "1"
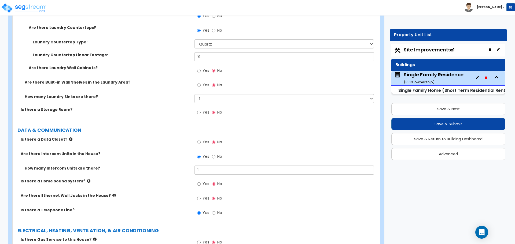
click at [189, 166] on label "How many Intercom Units are there?" at bounding box center [108, 168] width 166 height 5
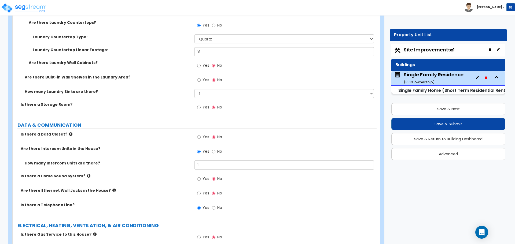
scroll to position [2574, 0]
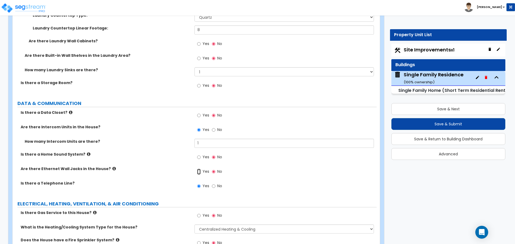
click at [198, 169] on input "Yes" at bounding box center [198, 172] width 3 height 6
radio input "true"
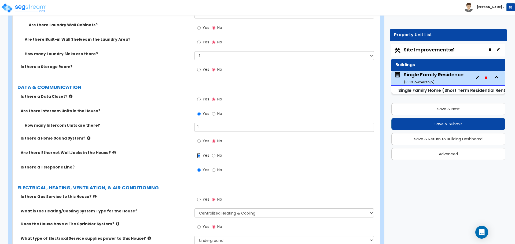
scroll to position [2629, 0]
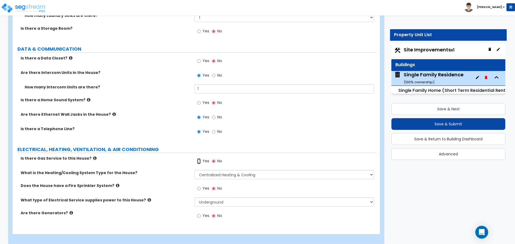
click at [199, 158] on input "Yes" at bounding box center [198, 161] width 3 height 6
radio input "true"
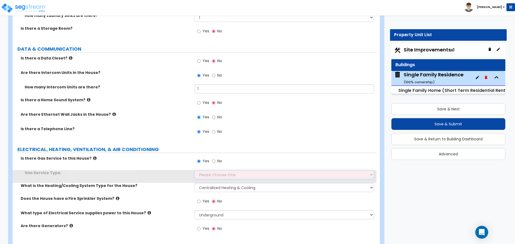
click at [208, 170] on select "Please Choose One Natural Gas Service Propane Tank On-site" at bounding box center [283, 174] width 179 height 9
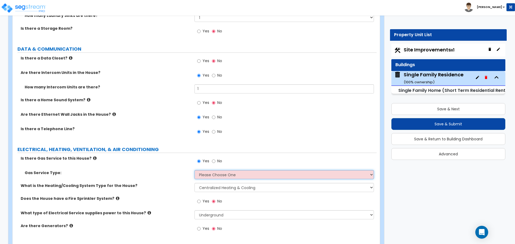
select select "2"
click at [194, 170] on select "Please Choose One Natural Gas Service Propane Tank On-site" at bounding box center [283, 174] width 179 height 9
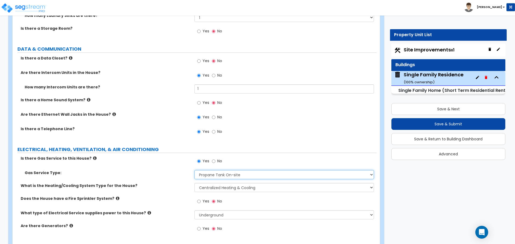
scroll to position [2642, 0]
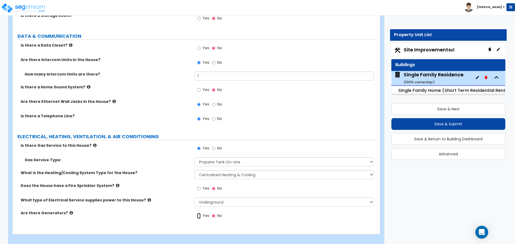
click at [200, 213] on input "Yes" at bounding box center [198, 216] width 3 height 6
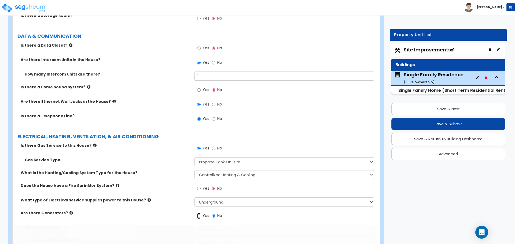
radio input "true"
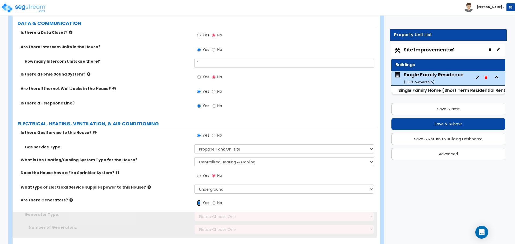
scroll to position [2667, 0]
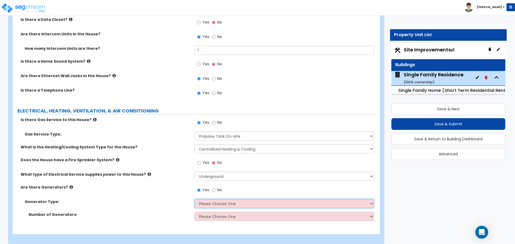
click at [213, 200] on select "Please Choose One Gas Diesel I Don’t Know - Please Choose for me" at bounding box center [283, 203] width 179 height 9
click at [209, 199] on select "Please Choose One Gas Diesel I Don’t Know - Please Choose for me" at bounding box center [283, 203] width 179 height 9
drag, startPoint x: 209, startPoint y: 197, endPoint x: 209, endPoint y: 200, distance: 2.9
click at [209, 199] on select "Please Choose One Gas Diesel I Don’t Know - Please Choose for me" at bounding box center [283, 203] width 179 height 9
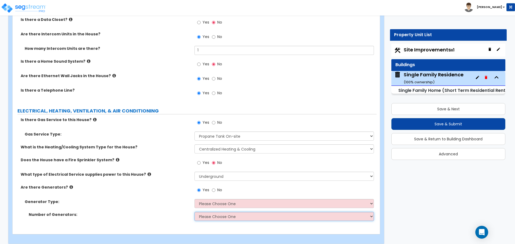
click at [208, 216] on select "Please Choose One 1 2 3" at bounding box center [283, 216] width 179 height 9
select select "1"
click at [194, 212] on select "Please Choose One 1 2 3" at bounding box center [283, 216] width 179 height 9
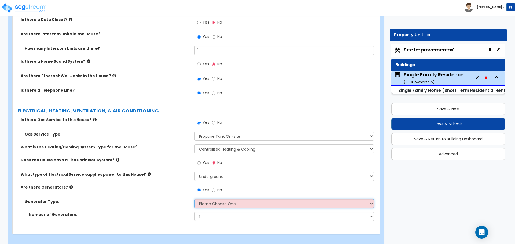
click at [209, 202] on select "Please Choose One Gas Diesel I Don’t Know - Please Choose for me" at bounding box center [283, 203] width 179 height 9
click at [208, 202] on select "Please Choose One Gas Diesel I Don’t Know - Please Choose for me" at bounding box center [283, 203] width 179 height 9
click at [194, 199] on select "Please Choose One Gas Diesel I Don’t Know - Please Choose for me" at bounding box center [283, 203] width 179 height 9
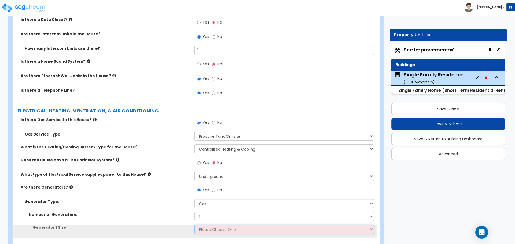
click at [207, 225] on select "Please Choose One 20kW 35kW 80kW 100kW 125kW 185kW" at bounding box center [283, 229] width 179 height 9
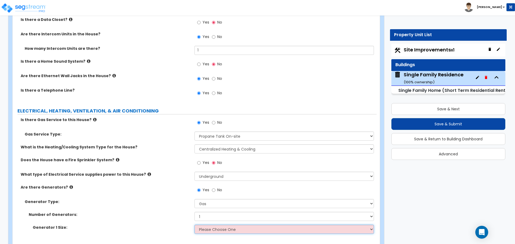
click at [207, 225] on select "Please Choose One 20kW 35kW 80kW 100kW 125kW 185kW" at bounding box center [283, 229] width 179 height 9
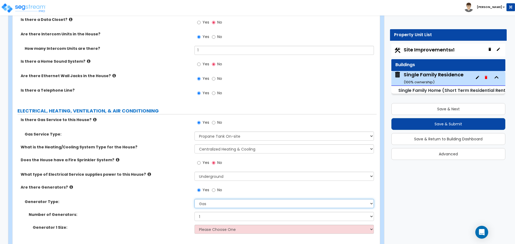
click at [207, 200] on select "Please Choose One Gas Diesel I Don’t Know - Please Choose for me" at bounding box center [283, 203] width 179 height 9
click at [194, 199] on select "Please Choose One Gas Diesel I Don’t Know - Please Choose for me" at bounding box center [283, 203] width 179 height 9
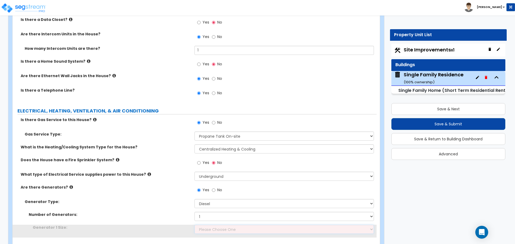
click at [206, 225] on select "Please Choose One 30kW 50kW 75kW 100kW 125kW 150kW 175kW 200kW 250kW 300kW 350k…" at bounding box center [283, 229] width 179 height 9
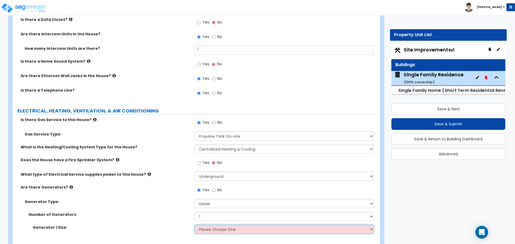
click at [206, 225] on select "Please Choose One 30kW 50kW 75kW 100kW 125kW 150kW 175kW 200kW 250kW 300kW 350k…" at bounding box center [283, 229] width 179 height 9
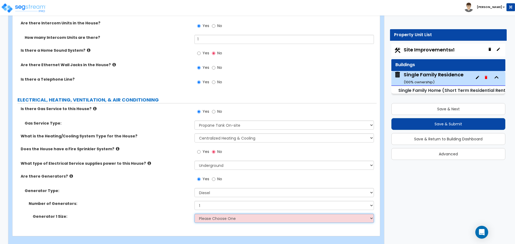
scroll to position [2680, 0]
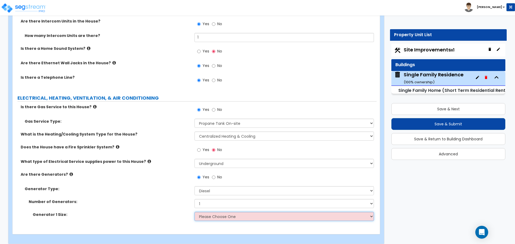
click at [218, 212] on select "Please Choose One 30kW 50kW 75kW 100kW 125kW 150kW 175kW 200kW 250kW 300kW 350k…" at bounding box center [283, 216] width 179 height 9
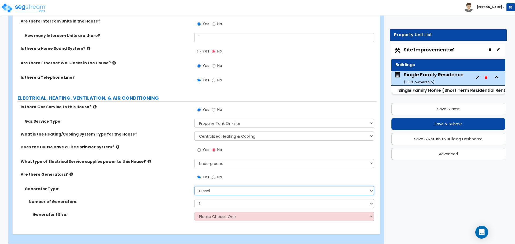
click at [208, 186] on select "Please Choose One Gas Diesel I Don’t Know - Please Choose for me" at bounding box center [283, 190] width 179 height 9
select select "1"
click at [194, 186] on select "Please Choose One Gas Diesel I Don’t Know - Please Choose for me" at bounding box center [283, 190] width 179 height 9
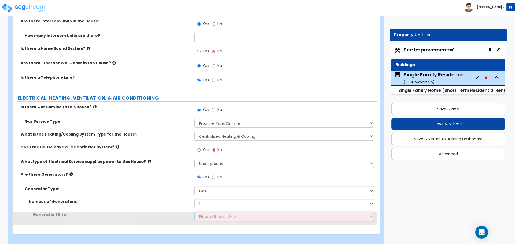
click at [208, 212] on select "Please Choose One 20kW 35kW 80kW 100kW 125kW 185kW" at bounding box center [283, 216] width 179 height 9
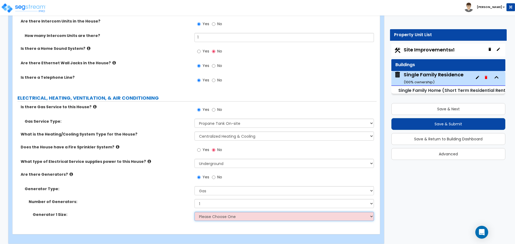
select select "1"
click at [194, 212] on select "Please Choose One 20kW 35kW 80kW 100kW 125kW 185kW" at bounding box center [283, 216] width 179 height 9
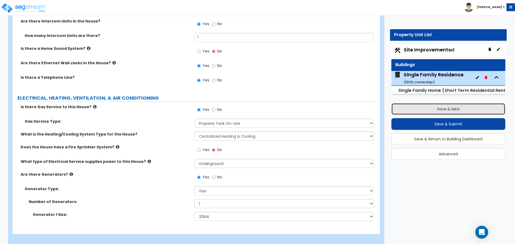
click at [457, 110] on button "Save & Next" at bounding box center [448, 109] width 114 height 12
select select "2"
select select "1"
select select "2"
select select "1"
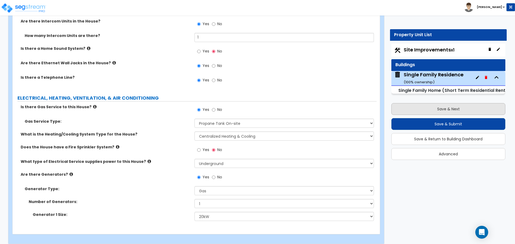
select select "10"
select select "2"
select select "1"
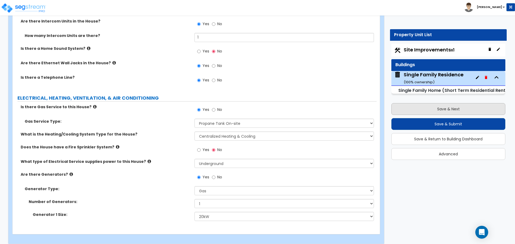
select select "4"
select select "3"
select select "1"
select select "5"
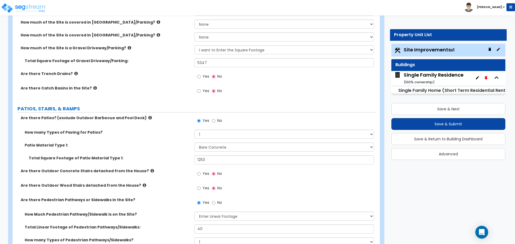
scroll to position [268, 0]
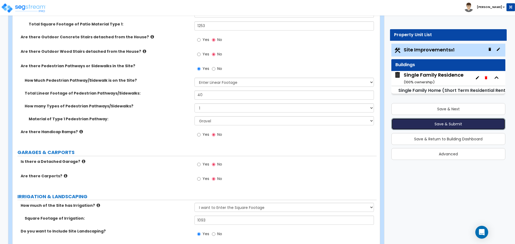
click at [443, 123] on button "Save & Submit" at bounding box center [448, 124] width 114 height 12
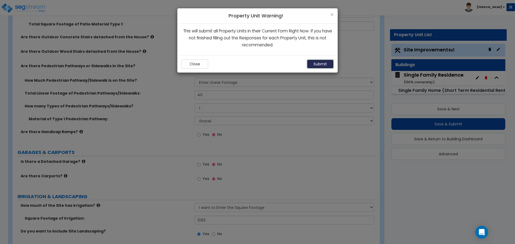
click at [316, 65] on button "Submit" at bounding box center [320, 64] width 27 height 9
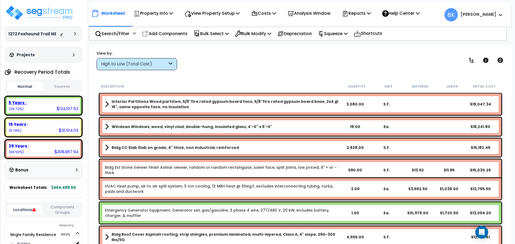
click at [51, 107] on div "5 Years : 124,107.53 (26.72%)" at bounding box center [43, 105] width 73 height 15
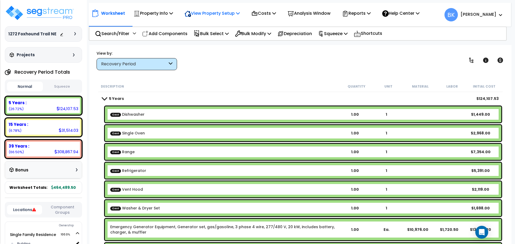
click at [235, 14] on p "View Property Setup" at bounding box center [211, 13] width 55 height 7
click at [275, 12] on p "Costs" at bounding box center [263, 13] width 25 height 7
click at [218, 62] on div "View by: Recovery Period High to Low (Total Cost)" at bounding box center [300, 60] width 411 height 20
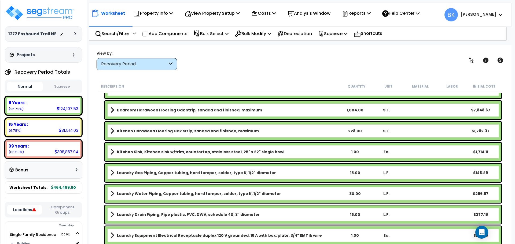
scroll to position [1153, 0]
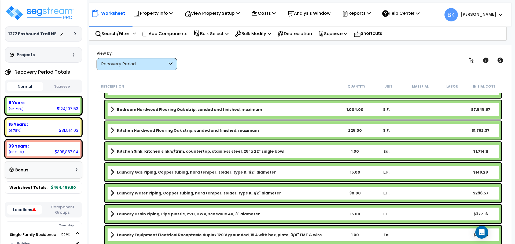
click at [154, 151] on b "Kitchen Sink, Kitchen sink w/trim, countertop, stainless steel, 25" x 22" singl…" at bounding box center [200, 151] width 167 height 5
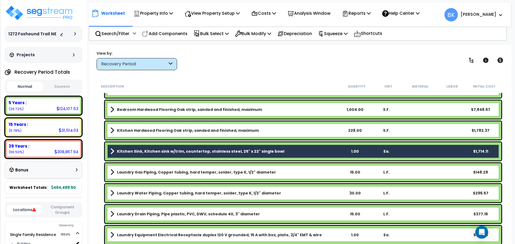
click at [141, 151] on b "Kitchen Sink, Kitchen sink w/trim, countertop, stainless steel, 25" x 22" singl…" at bounding box center [200, 151] width 167 height 5
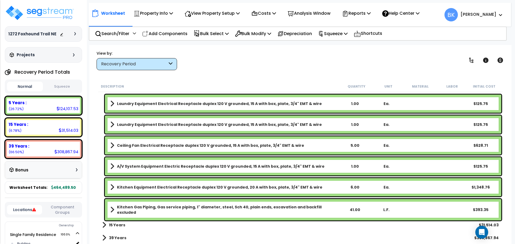
scroll to position [24, 0]
click at [107, 223] on link "15 Years" at bounding box center [113, 225] width 23 height 8
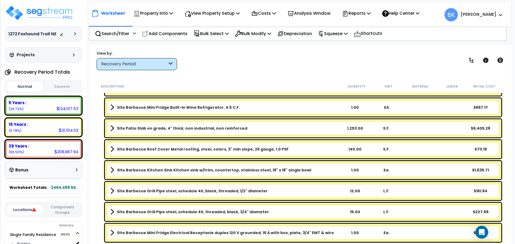
scroll to position [1712, 0]
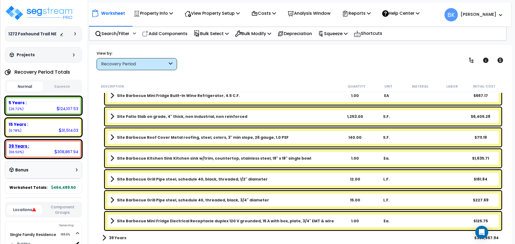
drag, startPoint x: 20, startPoint y: 153, endPoint x: 24, endPoint y: 152, distance: 3.6
click at [20, 153] on small "(66.50%)" at bounding box center [16, 152] width 15 height 5
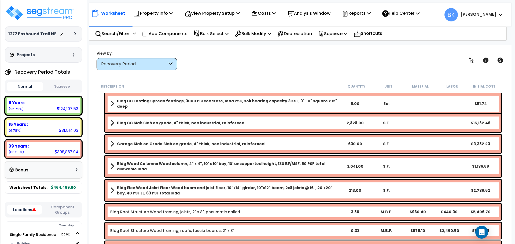
scroll to position [107, 0]
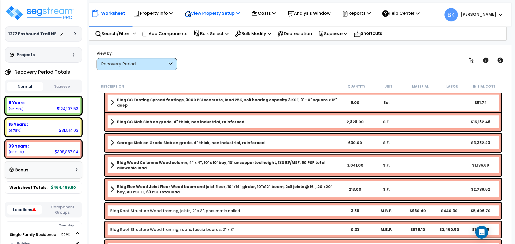
click at [221, 16] on p "View Property Setup" at bounding box center [211, 13] width 55 height 7
click at [217, 38] on link "View Questionnaire" at bounding box center [208, 36] width 53 height 11
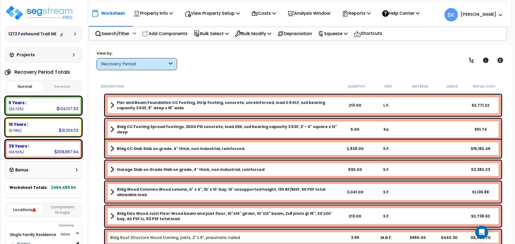
click at [327, 149] on link "Bldg CC Slab Slab on grade, 4" thick, non industrial, reinforced" at bounding box center [224, 149] width 229 height 8
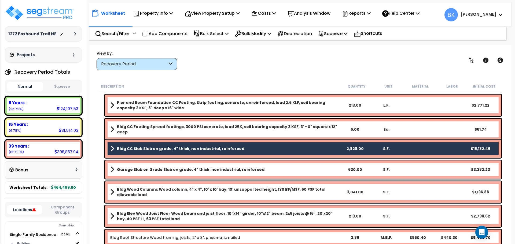
click at [311, 149] on link "Bldg CC Slab Slab on grade, 4" thick, non industrial, reinforced" at bounding box center [224, 149] width 229 height 8
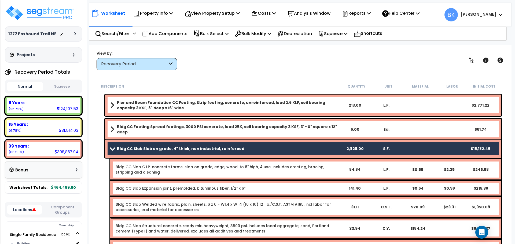
click at [311, 149] on link "Bldg CC Slab Slab on grade, 4" thick, non industrial, reinforced" at bounding box center [224, 149] width 229 height 8
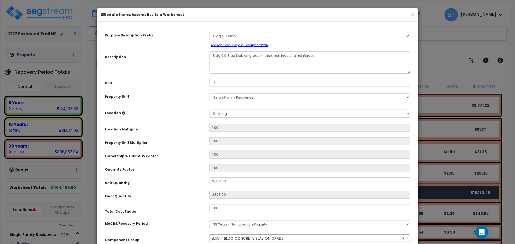
select select "39138"
click at [412, 16] on button "×" at bounding box center [412, 15] width 3 height 6
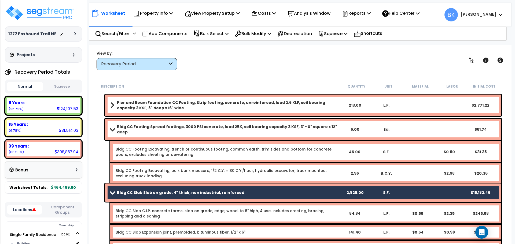
click at [115, 192] on span at bounding box center [113, 193] width 8 height 4
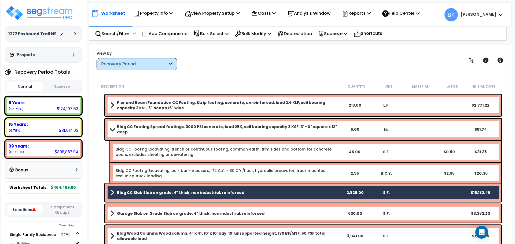
click at [112, 127] on span at bounding box center [113, 129] width 8 height 4
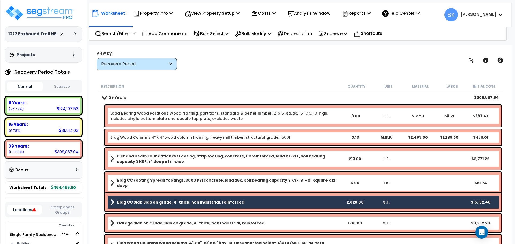
scroll to position [54, 0]
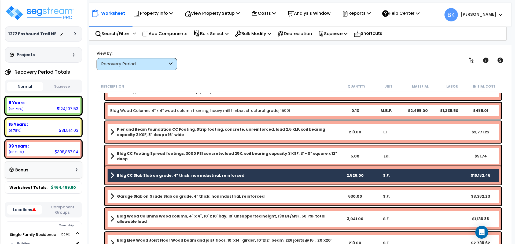
click at [131, 175] on b "Bldg CC Slab Slab on grade, 4" thick, non industrial, reinforced" at bounding box center [180, 175] width 127 height 5
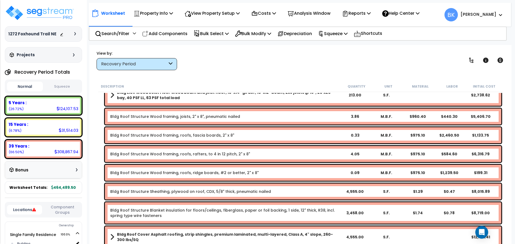
scroll to position [215, 0]
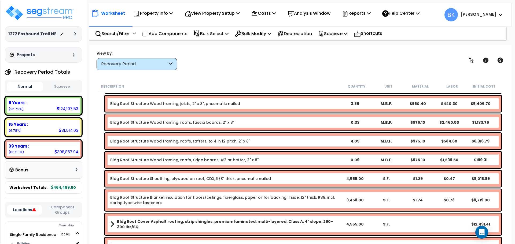
click at [37, 149] on div "39 Years :" at bounding box center [44, 146] width 70 height 6
click at [34, 131] on div "15 Years : 31,514.03 (6.78%)" at bounding box center [43, 127] width 73 height 15
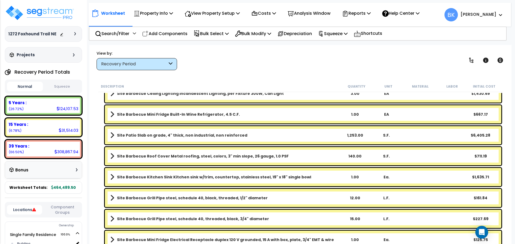
scroll to position [314, 0]
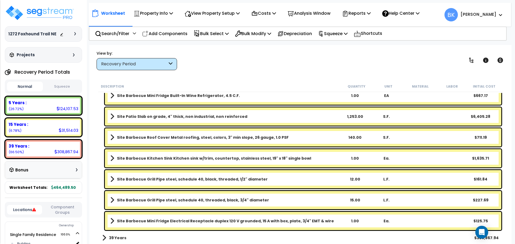
click at [114, 239] on b "39 Years" at bounding box center [117, 237] width 17 height 5
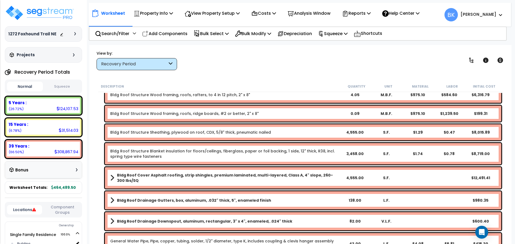
scroll to position [689, 0]
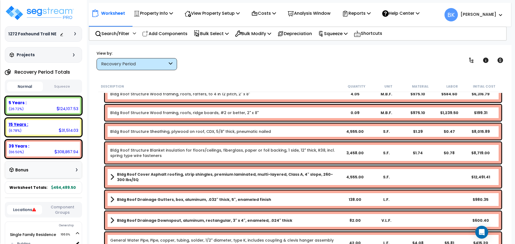
click at [41, 123] on div "15 Years :" at bounding box center [44, 125] width 70 height 6
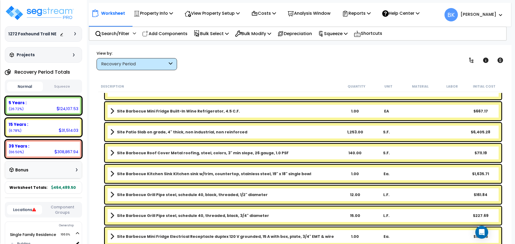
scroll to position [314, 0]
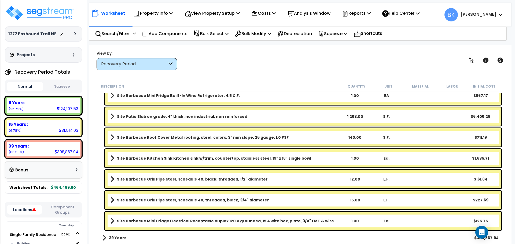
click at [111, 237] on b "39 Years" at bounding box center [117, 237] width 17 height 5
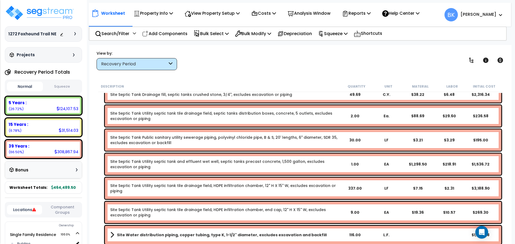
scroll to position [3077, 0]
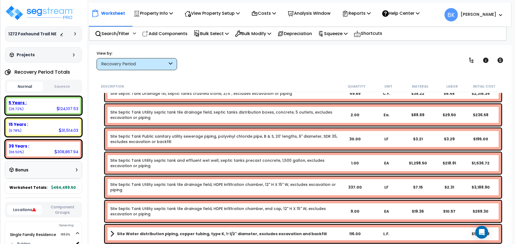
click at [31, 110] on div "5 Years : 124,107.53 (26.72%)" at bounding box center [43, 105] width 73 height 15
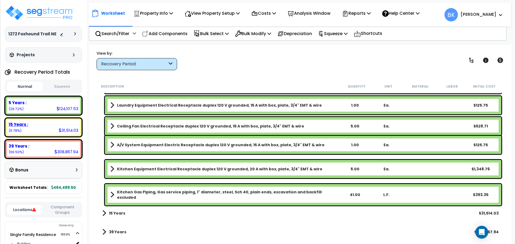
click at [32, 122] on div "15 Years :" at bounding box center [44, 125] width 70 height 6
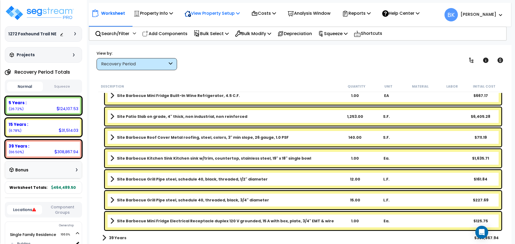
click at [210, 16] on p "View Property Setup" at bounding box center [211, 13] width 55 height 7
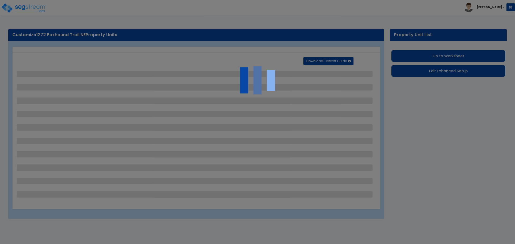
select select "2"
select select "1"
select select "2"
select select "1"
select select "10"
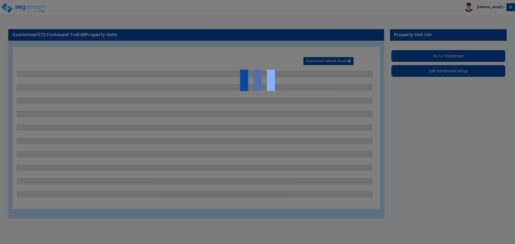
select select "2"
select select "1"
select select "4"
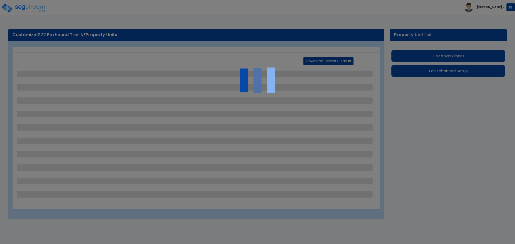
select select "3"
select select "1"
select select "5"
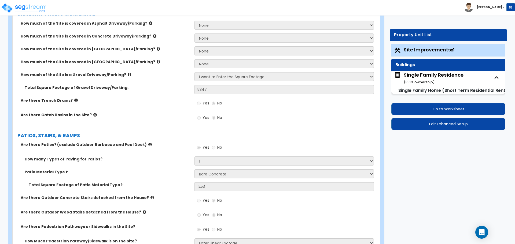
scroll to position [107, 0]
click at [424, 84] on small "( 100 % ownership)" at bounding box center [419, 82] width 31 height 5
select select "1"
select select "7"
select select "3"
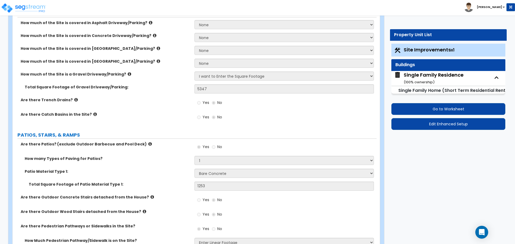
select select "2"
select select "1"
select select "2"
select select "4"
select select "3"
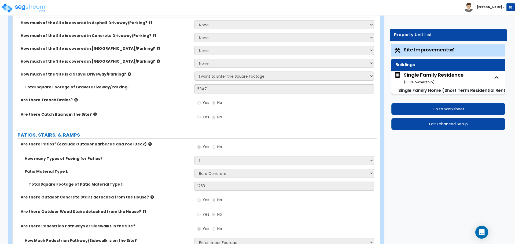
select select "1"
select select "3"
select select "2"
select select "1"
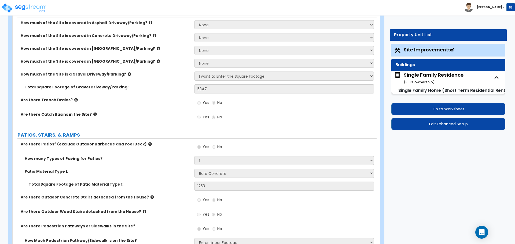
select select "2"
select select "3"
select select "6"
select select "1"
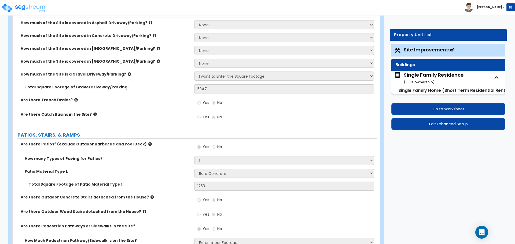
select select "1"
select select "2"
select select "1"
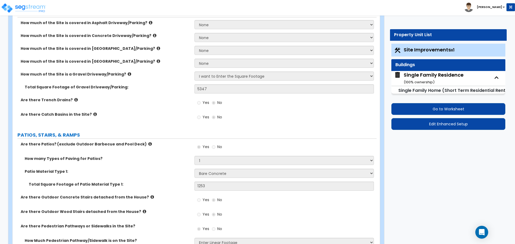
select select "5"
select select "3"
select select "2"
select select "3"
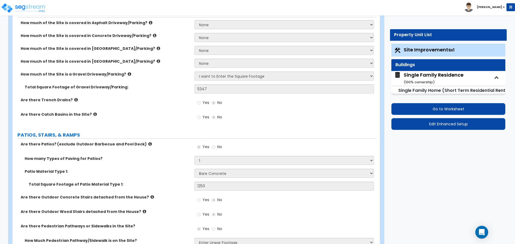
select select "2"
select select "3"
select select "2"
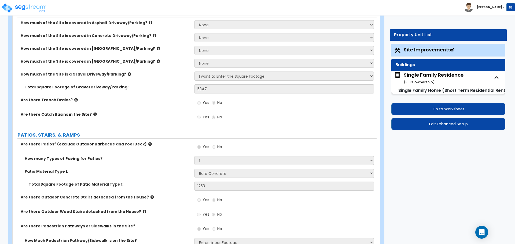
select select "2"
select select "3"
select select "2"
select select "1"
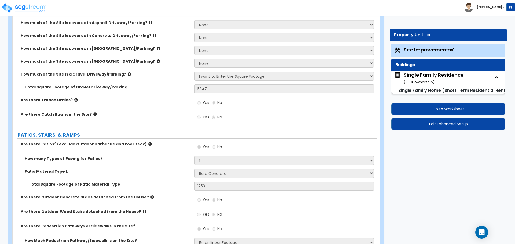
select select "2"
select select "3"
select select "2"
select select "3"
select select "2"
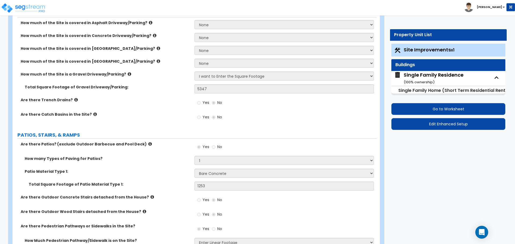
select select "2"
select select "4"
select select "1"
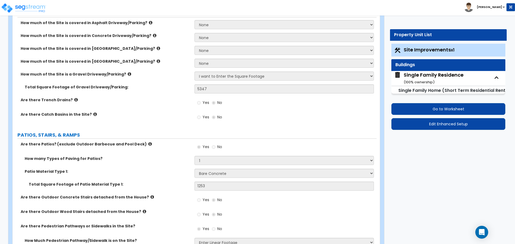
select select "1"
select select "4"
select select "1"
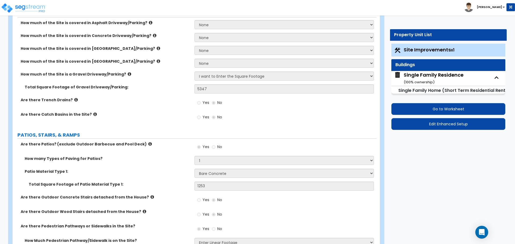
select select "2"
select select "1"
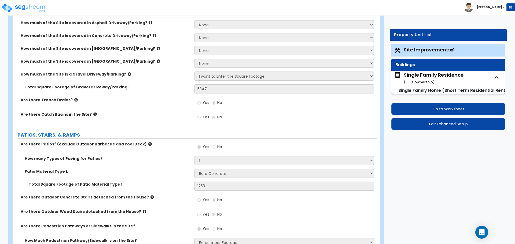
select select "1"
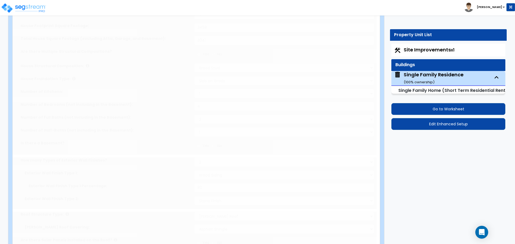
scroll to position [0, 0]
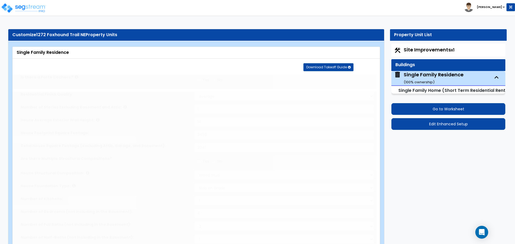
type input "4"
type input "3"
radio input "true"
select select "1"
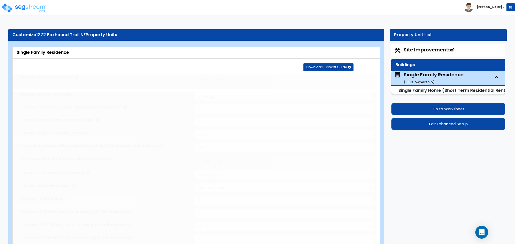
type input "3"
select select "2"
type input "5"
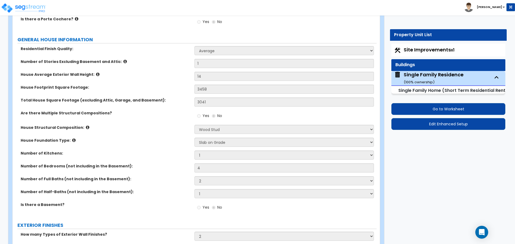
scroll to position [80, 0]
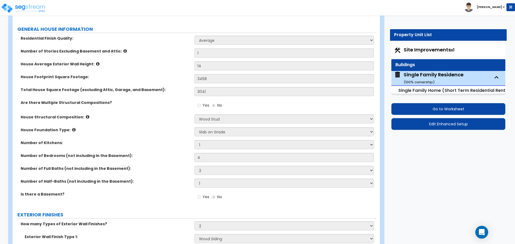
click at [86, 117] on icon at bounding box center [87, 117] width 3 height 4
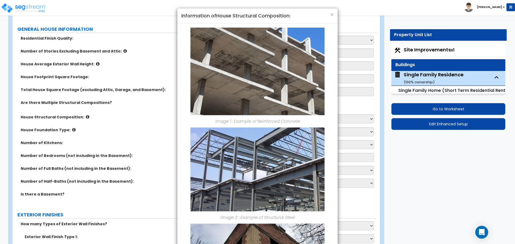
click at [433, 124] on div "× Information of House Structural Composition: Image 1 : Example of Reinforced …" at bounding box center [257, 122] width 515 height 244
click at [330, 16] on span "×" at bounding box center [331, 15] width 3 height 8
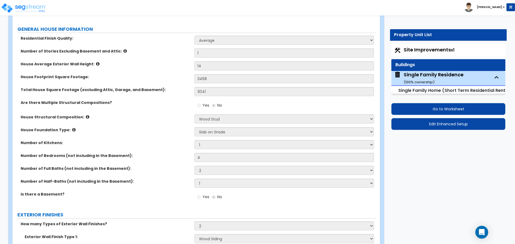
click at [436, 130] on div "Site Improvements x1 Buildings Single Family Residence ( 100 % ownership) Singl…" at bounding box center [448, 86] width 117 height 89
click at [437, 127] on button "Edit Enhanced Setup" at bounding box center [448, 124] width 114 height 12
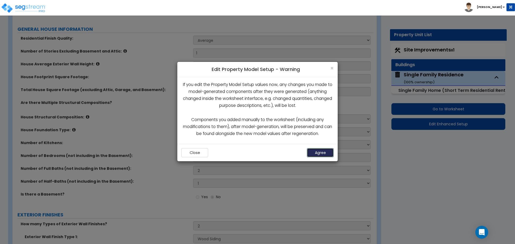
click at [325, 155] on button "Agree" at bounding box center [320, 152] width 27 height 9
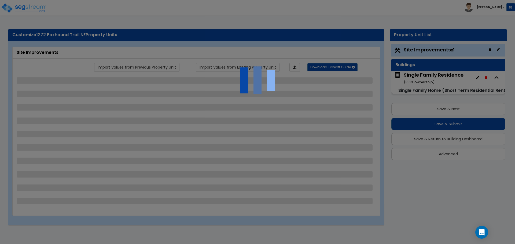
select select "2"
select select "1"
select select "2"
select select "1"
select select "10"
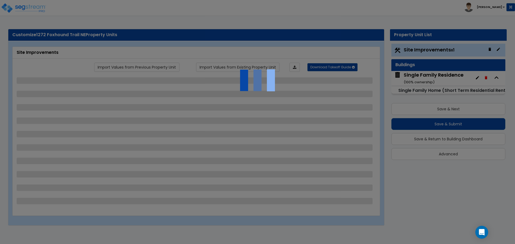
select select "2"
select select "1"
select select "4"
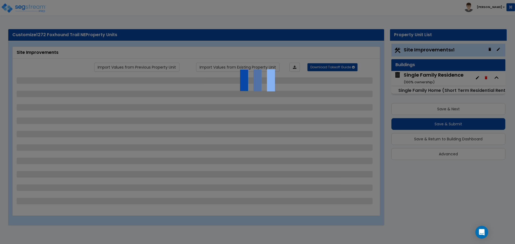
select select "3"
select select "1"
select select "5"
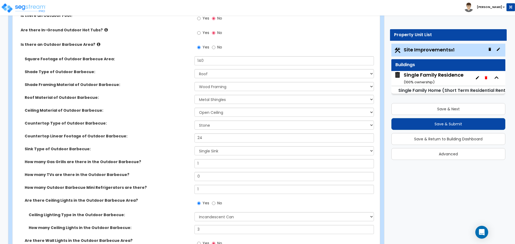
scroll to position [831, 0]
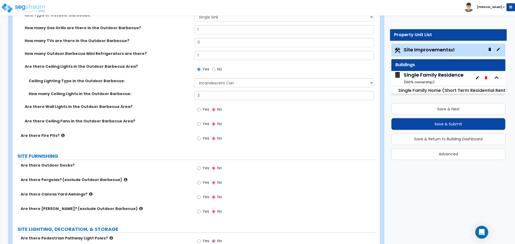
click at [441, 77] on div "Single Family Residence ( 100 % ownership)" at bounding box center [434, 79] width 60 height 14
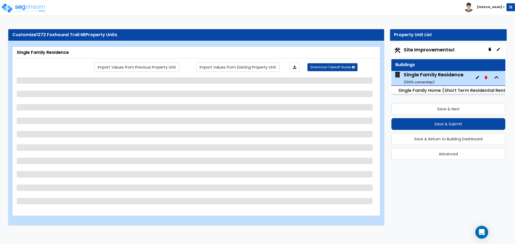
scroll to position [0, 0]
select select "1"
select select "7"
select select "3"
select select "2"
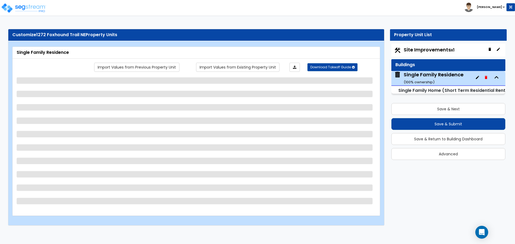
select select "1"
select select "2"
select select "4"
select select "3"
select select "1"
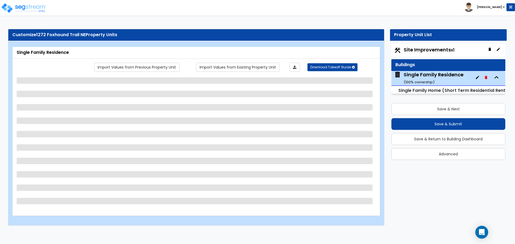
select select "1"
select select "3"
select select "2"
select select "1"
select select "2"
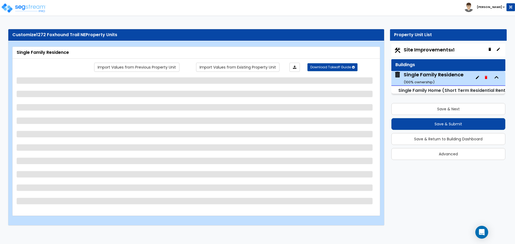
select select "2"
select select "3"
select select "6"
select select "1"
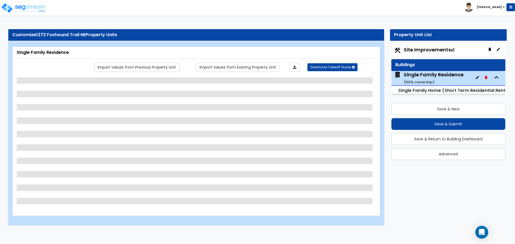
select select "2"
select select "1"
select select "5"
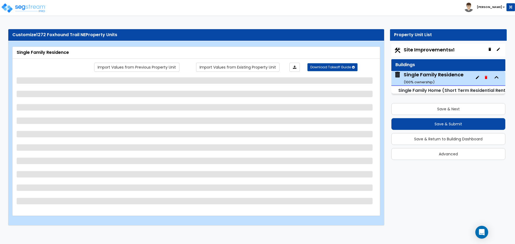
select select "3"
select select "2"
select select "3"
select select "2"
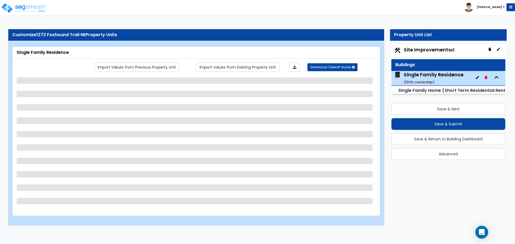
select select "3"
select select "2"
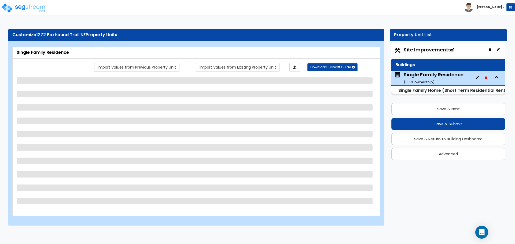
select select "3"
select select "2"
select select "1"
select select "2"
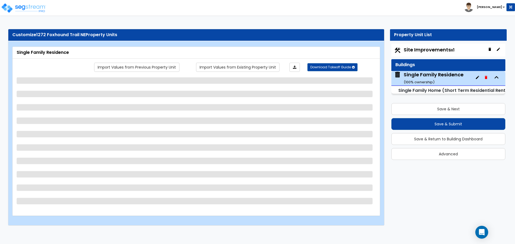
select select "3"
select select "2"
select select "3"
select select "2"
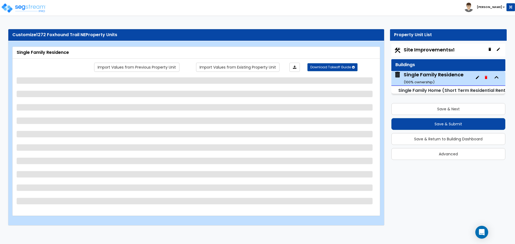
select select "4"
select select "1"
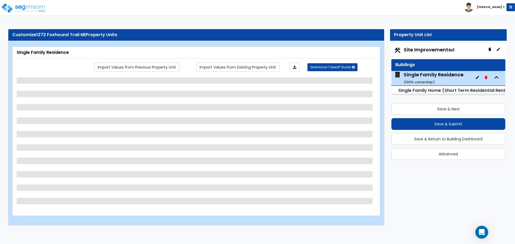
select select "1"
select select "4"
select select "1"
select select "2"
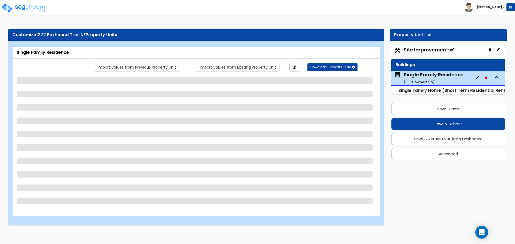
select select "2"
select select "1"
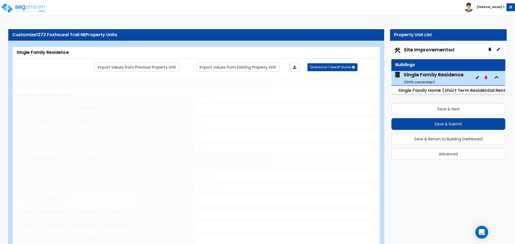
type input "4"
type input "3"
radio input "true"
select select "1"
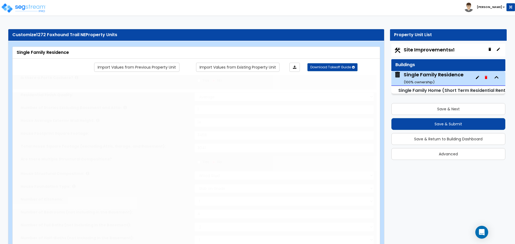
type input "3"
select select "2"
type input "5"
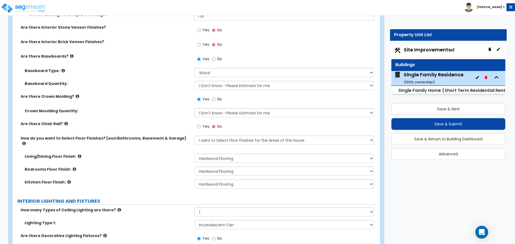
scroll to position [1314, 0]
click at [200, 127] on input "Yes" at bounding box center [198, 127] width 3 height 6
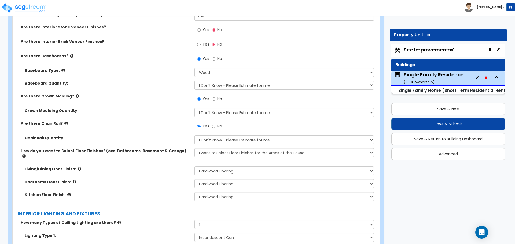
click at [65, 124] on icon at bounding box center [65, 123] width 3 height 4
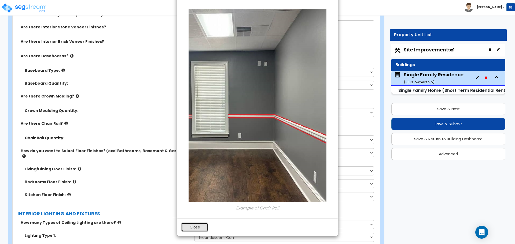
click at [197, 227] on button "Close" at bounding box center [194, 227] width 27 height 9
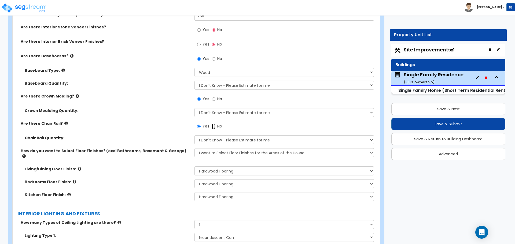
click at [212, 127] on input "No" at bounding box center [213, 127] width 3 height 6
radio input "false"
radio input "true"
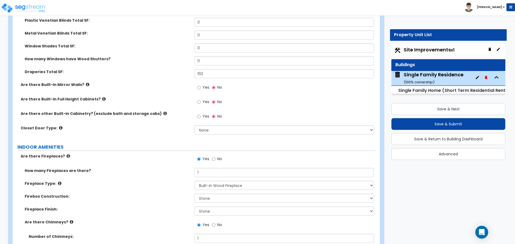
scroll to position [1689, 0]
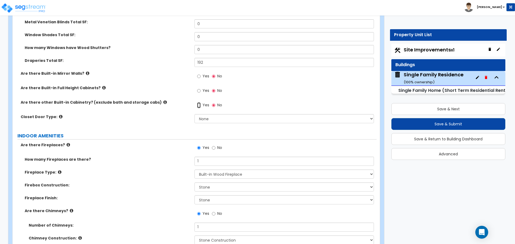
click at [201, 102] on input "Yes" at bounding box center [198, 105] width 3 height 6
radio input "true"
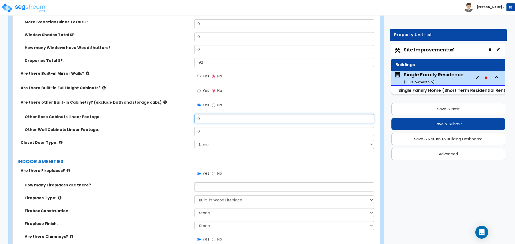
click at [205, 114] on input "0" at bounding box center [283, 118] width 179 height 9
click at [207, 115] on input "0" at bounding box center [283, 118] width 179 height 9
type input "6"
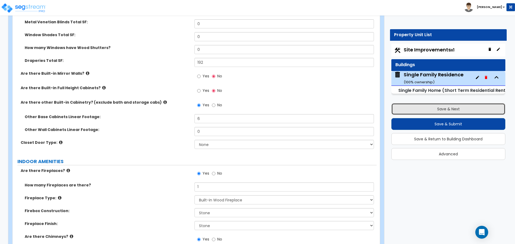
click at [434, 110] on button "Save & Next" at bounding box center [448, 109] width 114 height 12
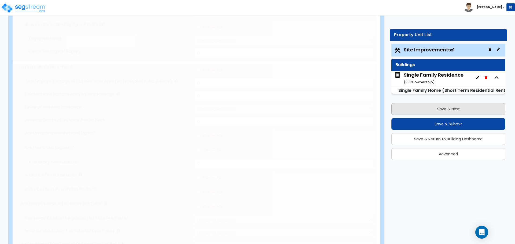
type input "4.9"
select select "2"
type input "5347"
radio input "true"
select select "1"
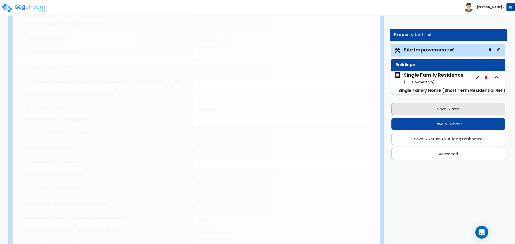
type input "1253"
radio input "true"
select select "2"
type input "40"
select select "1"
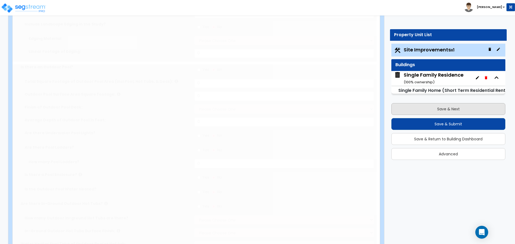
select select "10"
select select "2"
type input "1093"
radio input "true"
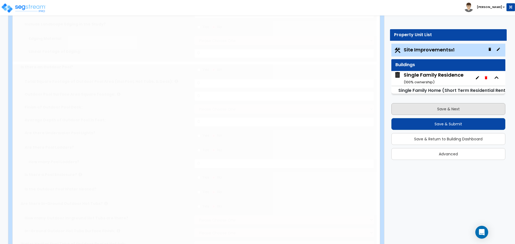
select select "2"
type input "1093"
radio input "true"
type input "60"
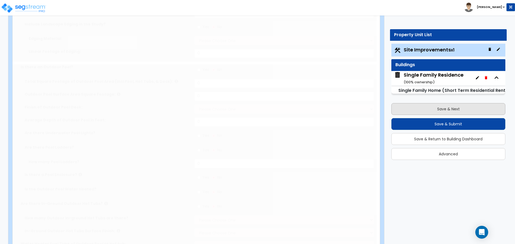
radio input "true"
type input "140"
select select "1"
select select "4"
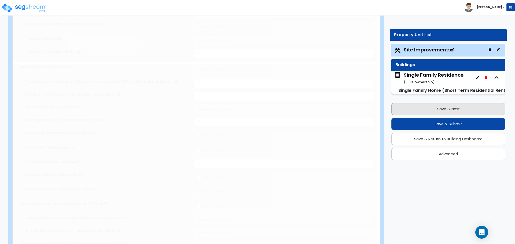
select select "3"
type input "24"
select select "1"
type input "1"
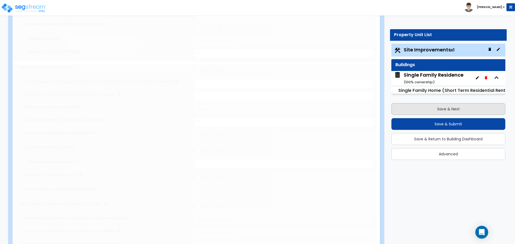
type input "1"
radio input "true"
select select "5"
type input "3"
radio input "true"
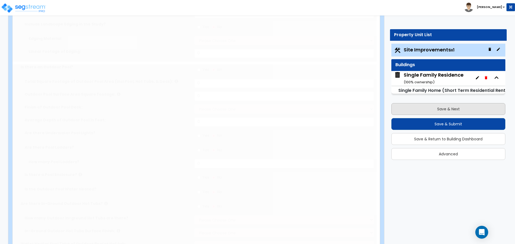
radio input "true"
type input "138"
radio input "true"
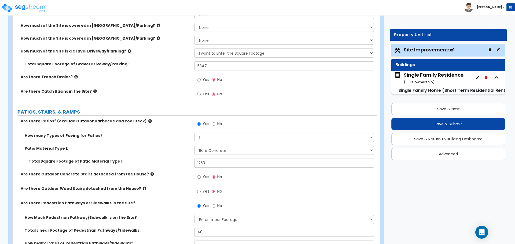
scroll to position [134, 0]
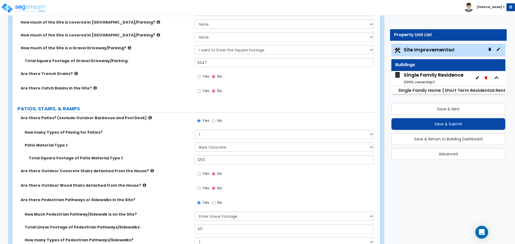
click at [437, 77] on div "Single Family Residence ( 100 % ownership)" at bounding box center [434, 79] width 60 height 14
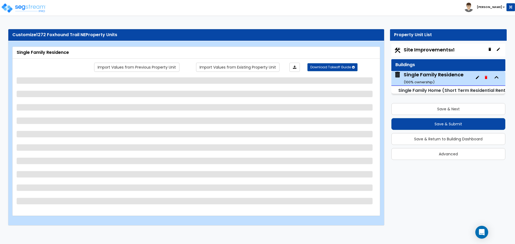
scroll to position [0, 0]
select select "1"
select select "7"
select select "3"
select select "2"
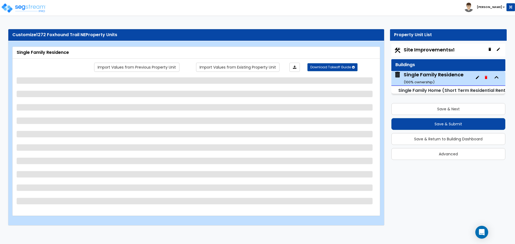
select select "1"
select select "2"
select select "4"
select select "3"
select select "1"
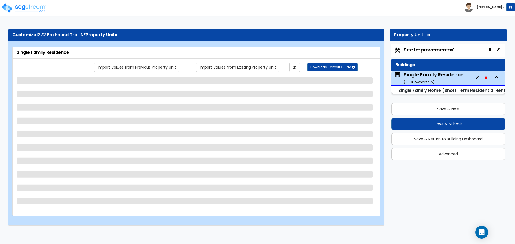
select select "1"
select select "3"
select select "2"
select select "1"
select select "2"
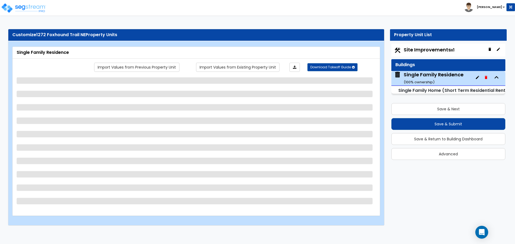
select select "2"
select select "3"
select select "6"
select select "1"
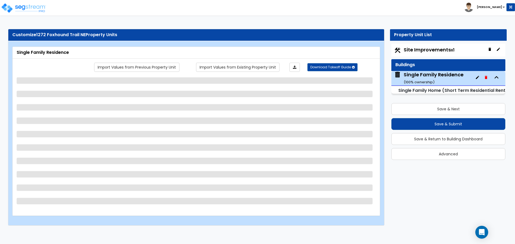
select select "2"
select select "1"
select select "5"
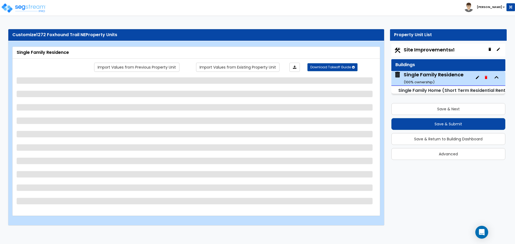
select select "3"
select select "2"
select select "3"
select select "2"
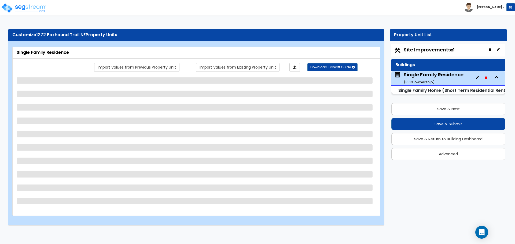
select select "3"
select select "2"
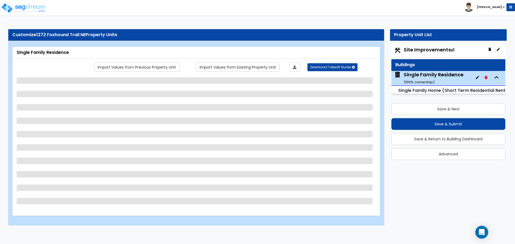
select select "3"
select select "2"
select select "1"
select select "2"
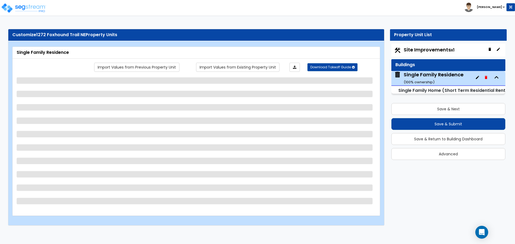
select select "3"
select select "2"
select select "3"
select select "2"
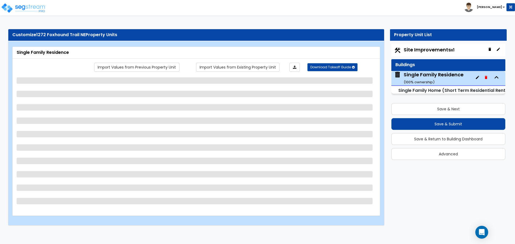
select select "4"
select select "1"
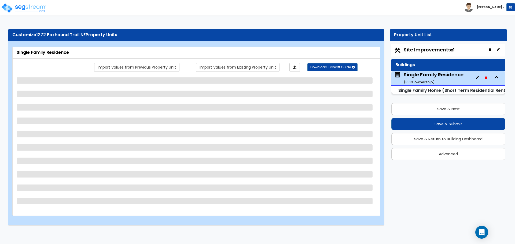
select select "1"
select select "4"
select select "1"
select select "2"
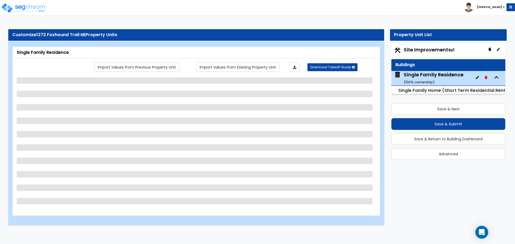
select select "2"
select select "1"
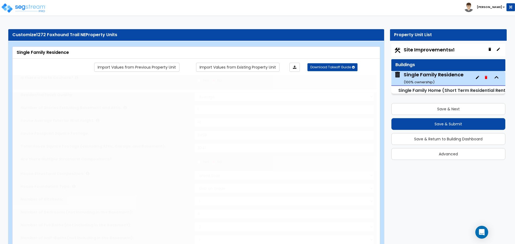
type input "4"
type input "3"
radio input "true"
select select "1"
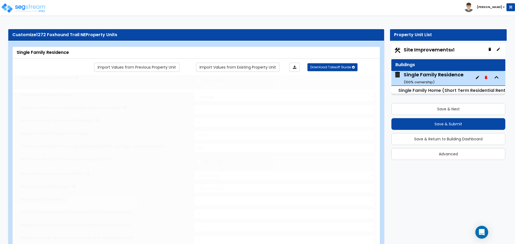
type input "3"
select select "2"
type input "5"
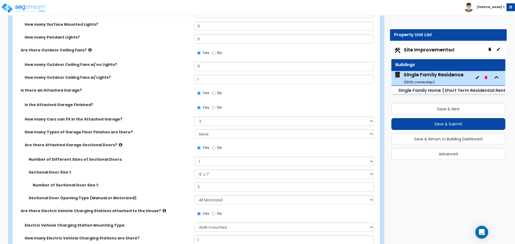
scroll to position [670, 0]
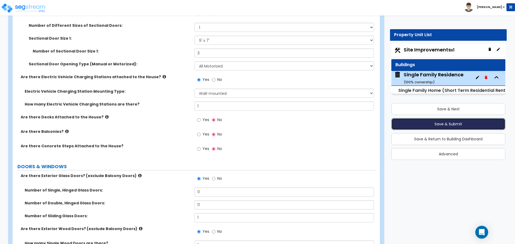
click at [443, 124] on button "Save & Submit" at bounding box center [448, 124] width 114 height 12
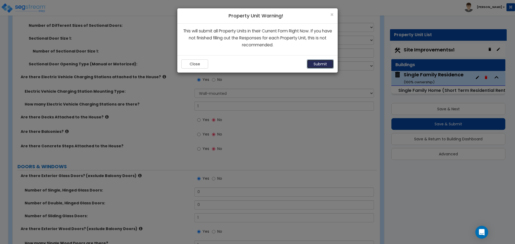
click at [319, 64] on button "Submit" at bounding box center [320, 64] width 27 height 9
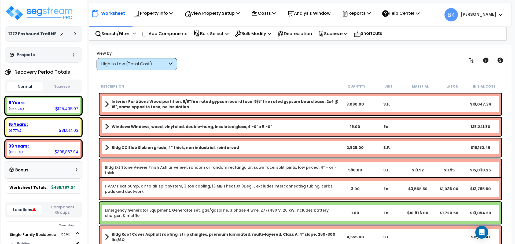
click at [45, 124] on div "15 Years :" at bounding box center [44, 125] width 70 height 6
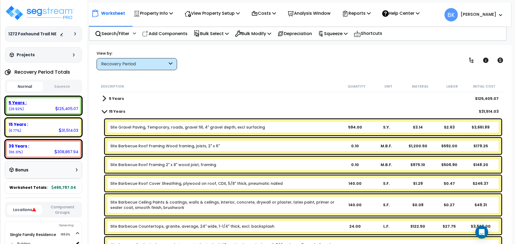
click at [38, 106] on div "5 Years : 125,405.07 (26.92%)" at bounding box center [43, 105] width 73 height 15
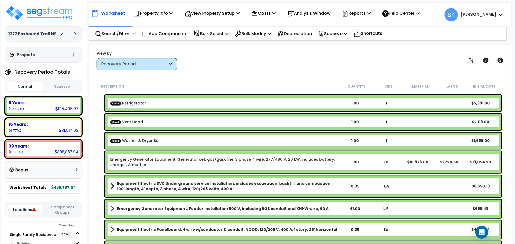
scroll to position [80, 0]
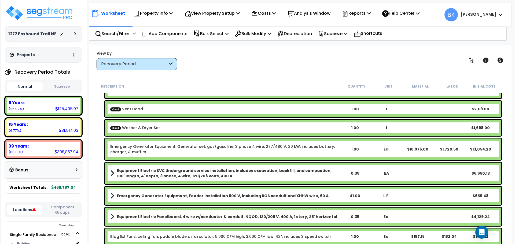
click at [142, 150] on link "Emergency Generator Equipment, Generator set, gas/gasoline, 3 phase 4 wire, 277…" at bounding box center [224, 149] width 229 height 11
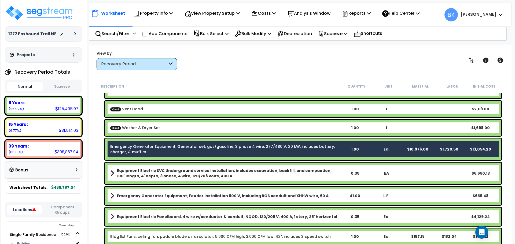
click at [153, 195] on b "Emergency Generator Equipment, Feeder installation 600 V, including RGS conduit…" at bounding box center [223, 195] width 212 height 5
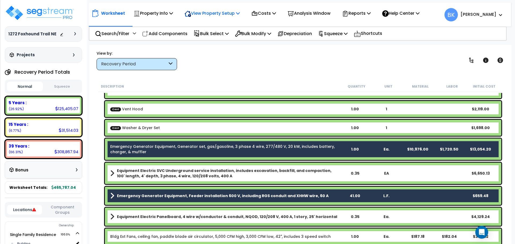
click at [211, 14] on p "View Property Setup" at bounding box center [211, 13] width 55 height 7
click at [210, 37] on link "View Questionnaire" at bounding box center [208, 36] width 53 height 11
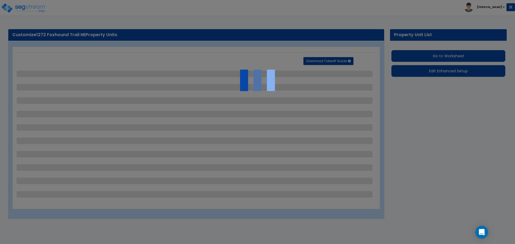
select select "2"
select select "1"
select select "2"
select select "1"
select select "10"
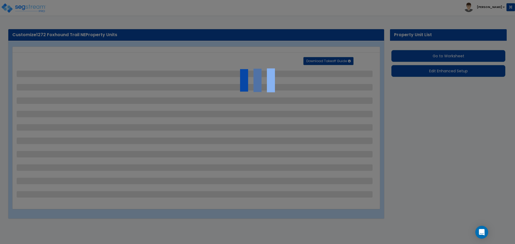
select select "2"
select select "1"
select select "4"
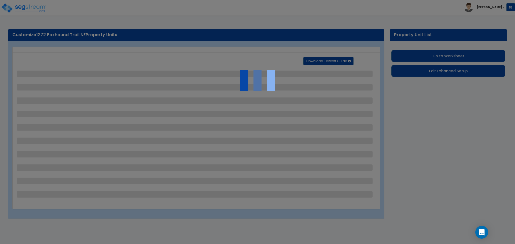
select select "3"
select select "1"
select select "5"
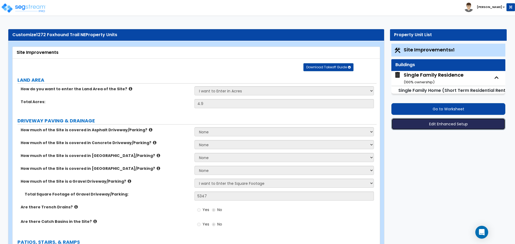
click at [439, 123] on button "Edit Enhanced Setup" at bounding box center [448, 124] width 114 height 12
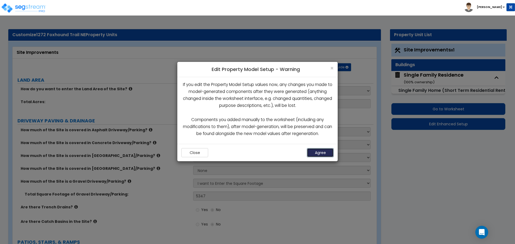
click at [326, 153] on button "Agree" at bounding box center [320, 152] width 27 height 9
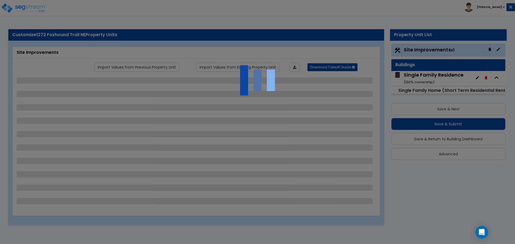
select select "2"
select select "1"
select select "2"
select select "1"
select select "10"
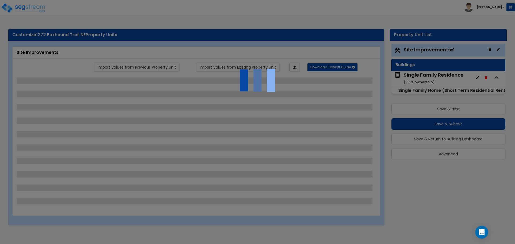
select select "2"
select select "1"
select select "4"
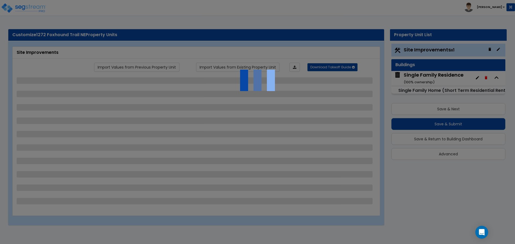
select select "3"
select select "1"
select select "5"
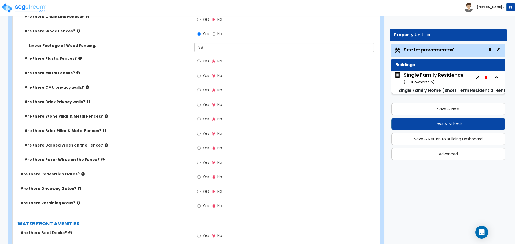
scroll to position [1282, 0]
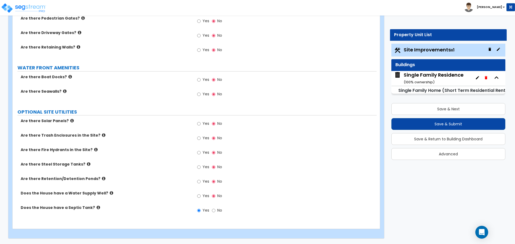
click at [421, 80] on small "( 100 % ownership)" at bounding box center [419, 82] width 31 height 5
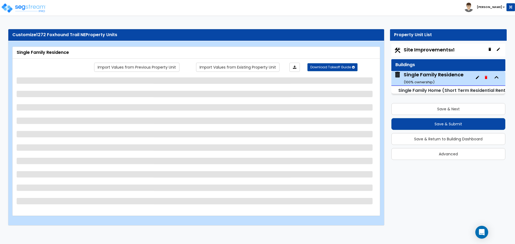
select select "1"
select select "7"
select select "3"
select select "2"
select select "1"
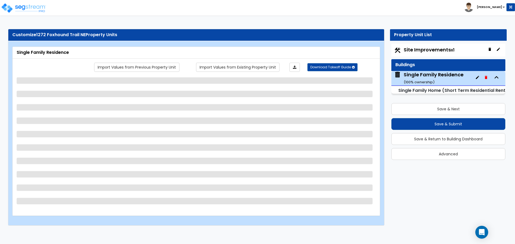
select select "2"
select select "4"
select select "3"
select select "1"
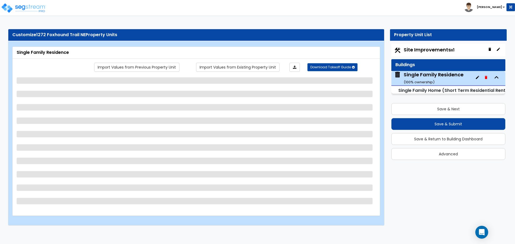
select select "3"
select select "2"
select select "1"
select select "2"
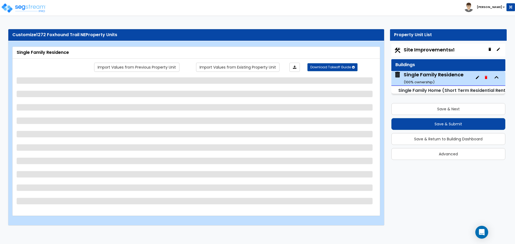
select select "3"
select select "6"
select select "1"
select select "2"
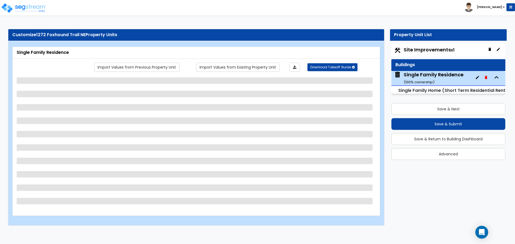
select select "2"
select select "1"
select select "5"
select select "3"
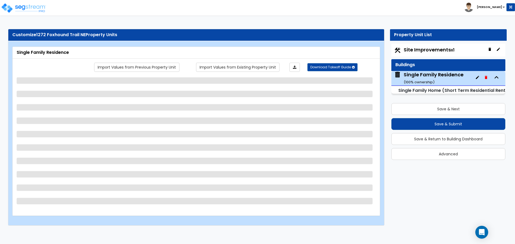
select select "2"
select select "3"
select select "2"
select select "3"
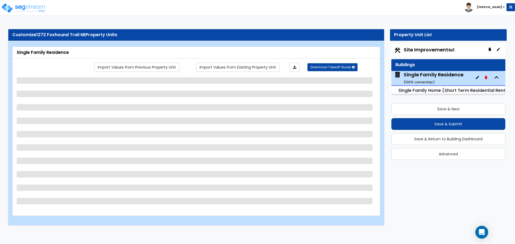
select select "2"
select select "3"
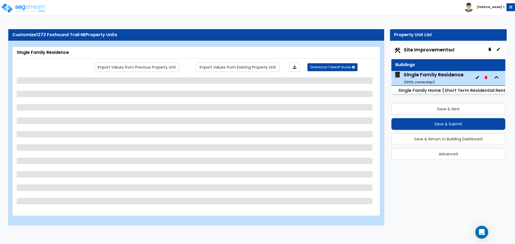
select select "2"
select select "1"
select select "2"
select select "3"
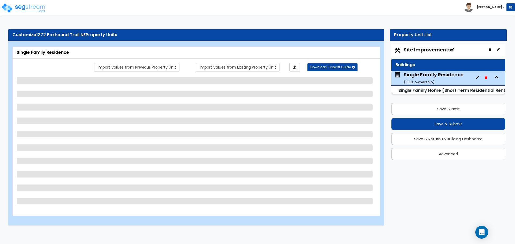
select select "2"
select select "3"
select select "2"
select select "4"
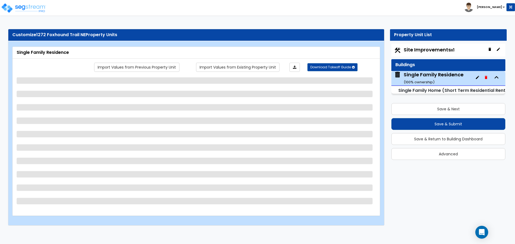
select select "4"
select select "1"
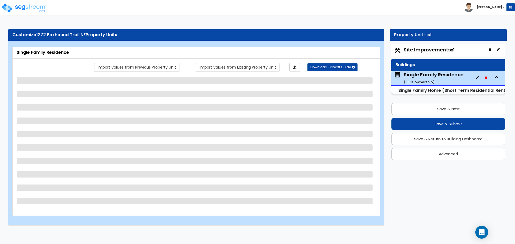
select select "1"
select select "4"
select select "1"
select select "2"
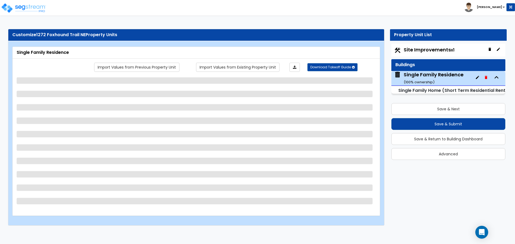
select select "2"
select select "1"
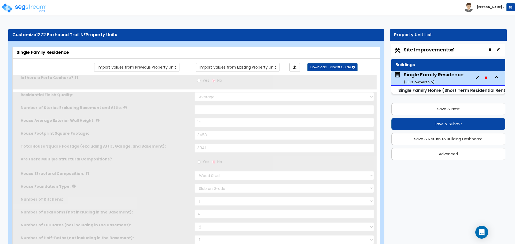
type input "4"
type input "3"
radio input "true"
select select "1"
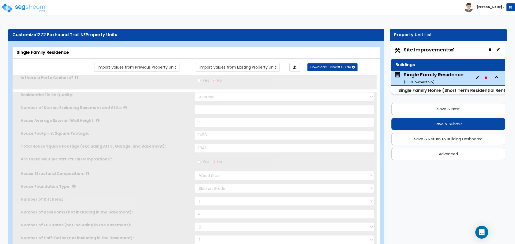
type input "3"
select select "2"
type input "5"
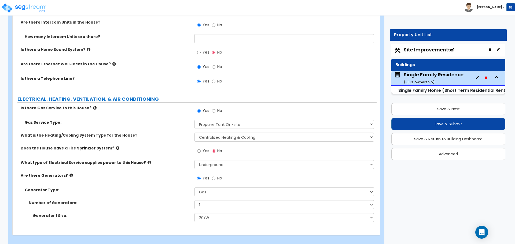
scroll to position [2706, 0]
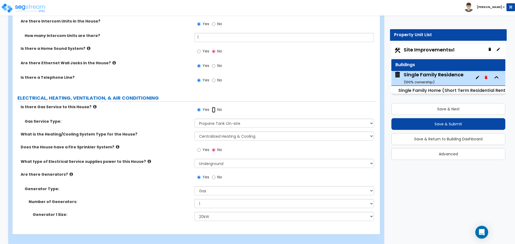
click at [213, 107] on input "No" at bounding box center [213, 110] width 3 height 6
radio input "false"
radio input "true"
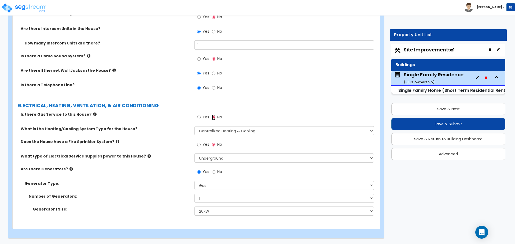
scroll to position [2693, 0]
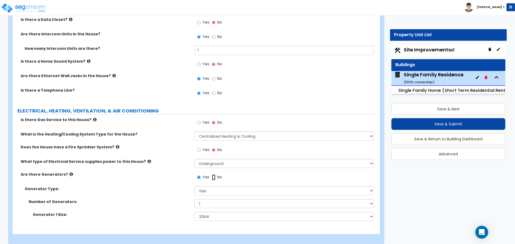
click at [213, 175] on input "No" at bounding box center [213, 178] width 3 height 6
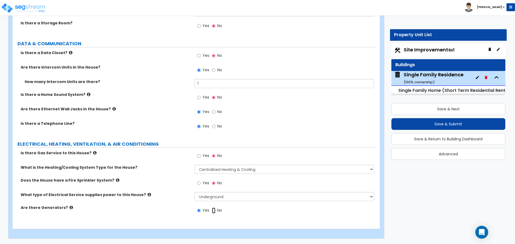
radio input "false"
radio input "true"
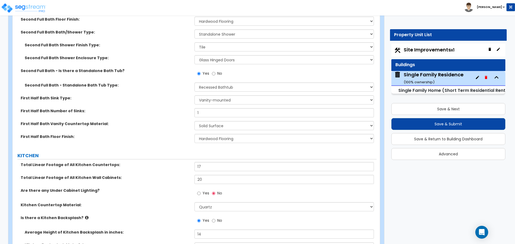
scroll to position [2172, 0]
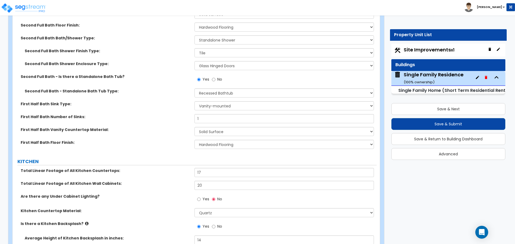
click at [427, 44] on div "Site Improvements x1" at bounding box center [448, 50] width 114 height 13
click at [424, 49] on span "Site Improvements x1" at bounding box center [429, 49] width 51 height 7
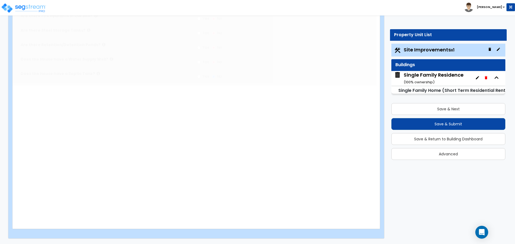
type input "4.9"
select select "2"
type input "5347"
radio input "true"
select select "1"
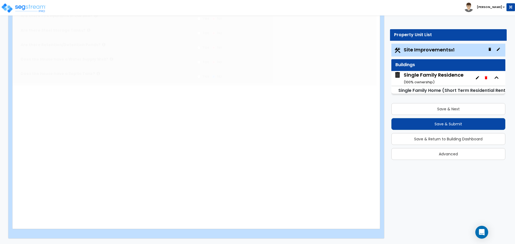
type input "1253"
radio input "true"
select select "2"
type input "40"
select select "1"
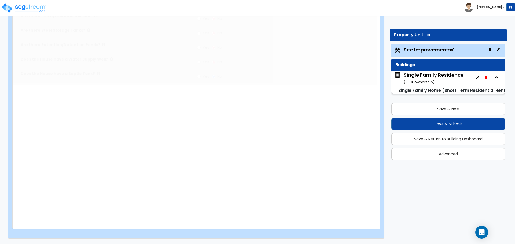
select select "10"
select select "2"
type input "1093"
radio input "true"
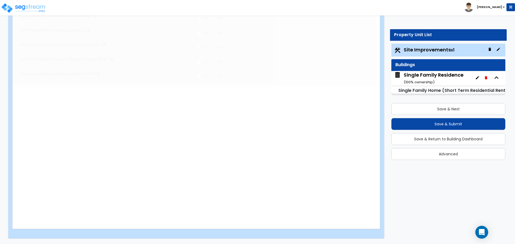
select select "2"
type input "1093"
radio input "true"
type input "60"
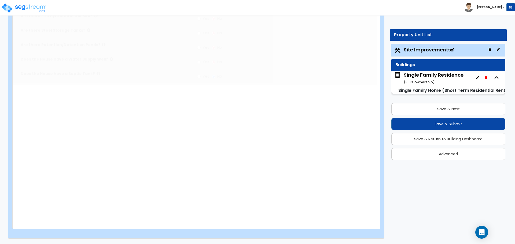
radio input "true"
type input "140"
select select "1"
select select "4"
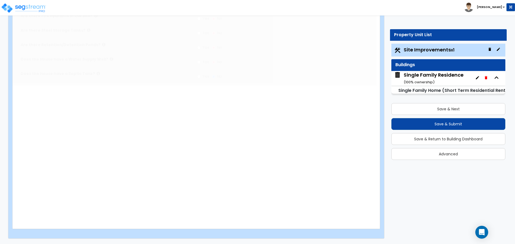
select select "3"
type input "24"
select select "1"
type input "1"
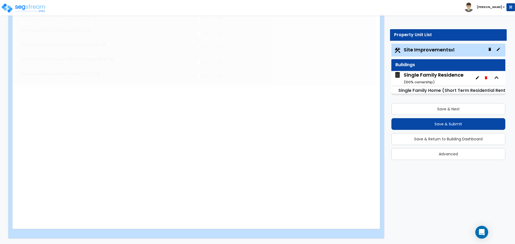
type input "1"
radio input "true"
select select "5"
type input "3"
radio input "true"
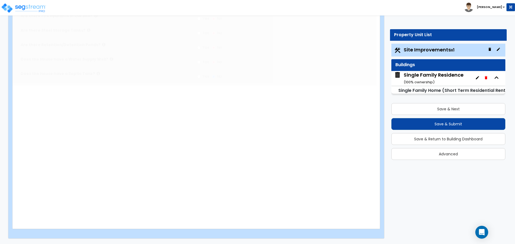
radio input "true"
type input "138"
radio input "true"
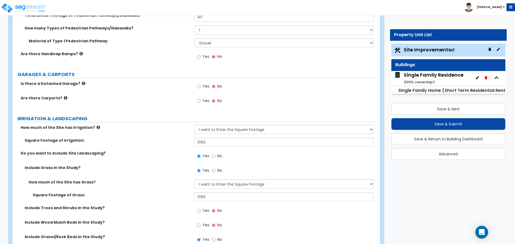
scroll to position [349, 0]
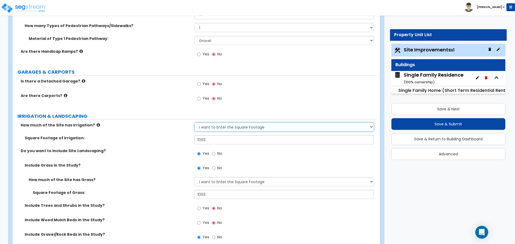
click at [216, 128] on select "None I want to Enter an Approximate Percentage I want to Enter the Square Foota…" at bounding box center [283, 127] width 179 height 9
select select "0"
click at [194, 123] on select "None I want to Enter an Approximate Percentage I want to Enter the Square Foota…" at bounding box center [283, 127] width 179 height 9
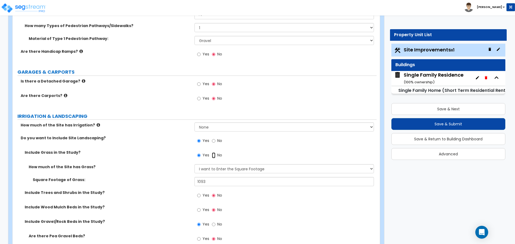
click at [212, 155] on input "No" at bounding box center [213, 156] width 3 height 6
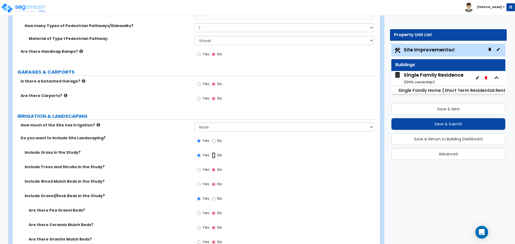
radio input "false"
radio input "true"
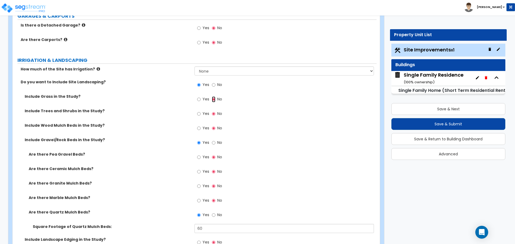
scroll to position [429, 0]
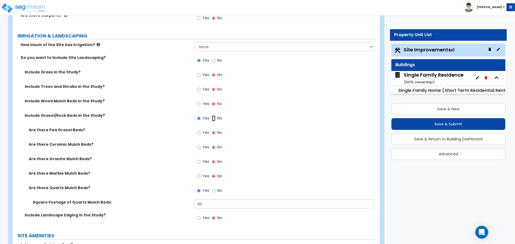
click at [213, 120] on input "No" at bounding box center [213, 119] width 3 height 6
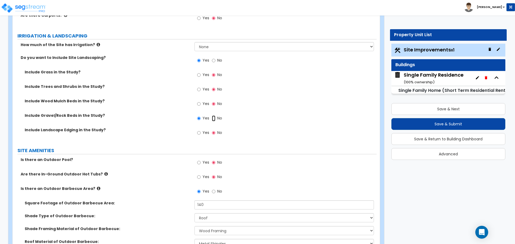
radio input "false"
radio input "true"
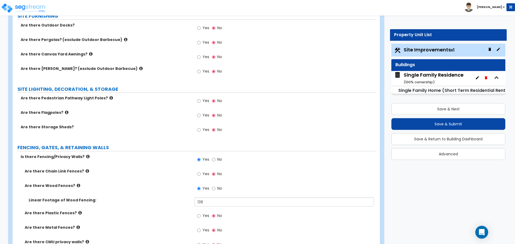
scroll to position [858, 0]
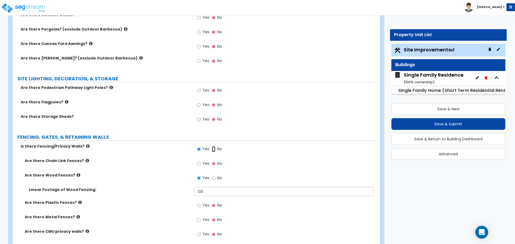
click at [215, 149] on input "No" at bounding box center [213, 149] width 3 height 6
radio input "false"
radio input "true"
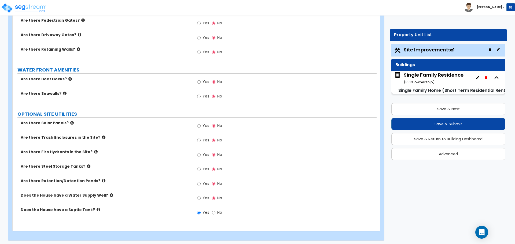
scroll to position [1001, 0]
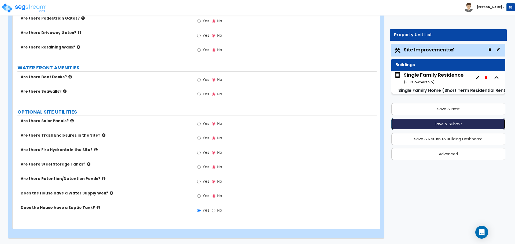
click at [435, 123] on button "Save & Submit" at bounding box center [448, 124] width 114 height 12
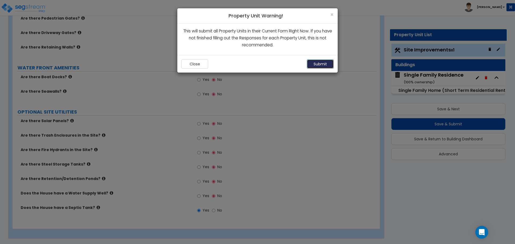
click at [324, 66] on button "Submit" at bounding box center [320, 64] width 27 height 9
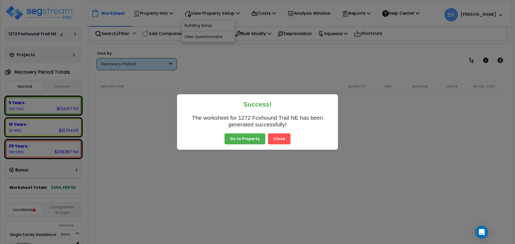
scroll to position [314, 0]
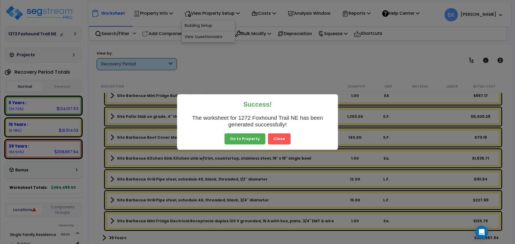
click at [279, 138] on button "Close" at bounding box center [279, 139] width 23 height 11
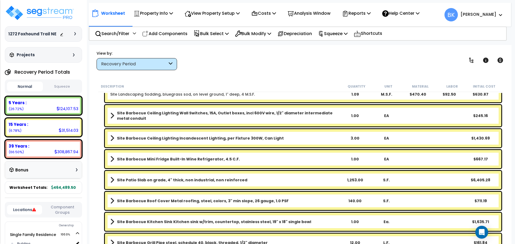
scroll to position [233, 0]
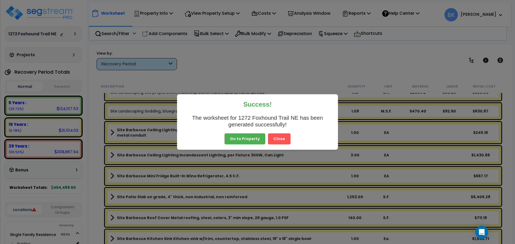
click at [280, 136] on button "Close" at bounding box center [279, 139] width 23 height 11
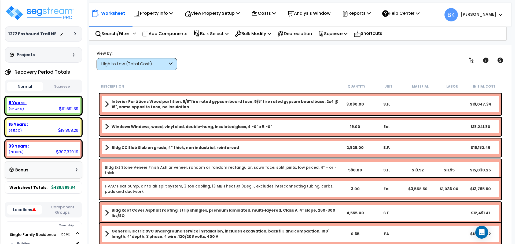
click at [33, 108] on div "5 Years : 111,691.39 (25.45%)" at bounding box center [43, 105] width 73 height 15
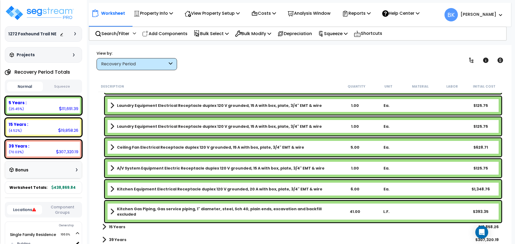
scroll to position [1258, 0]
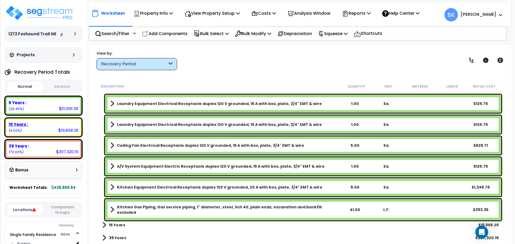
click at [45, 127] on div "15 Years : 19,858.26 (4.52%)" at bounding box center [43, 127] width 73 height 15
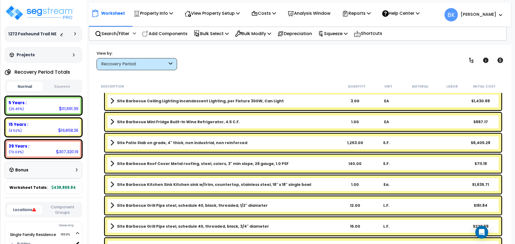
scroll to position [167, 0]
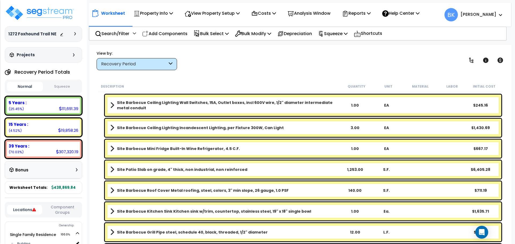
click at [166, 148] on b "Site Barbecue Mini Fridge Built-In Wine Refrigerator, 4.5 C.F." at bounding box center [178, 148] width 123 height 5
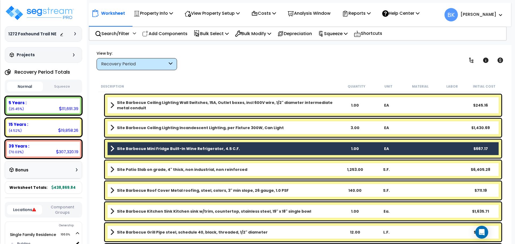
click at [134, 147] on b "Site Barbecue Mini Fridge Built-In Wine Refrigerator, 4.5 C.F." at bounding box center [178, 148] width 123 height 5
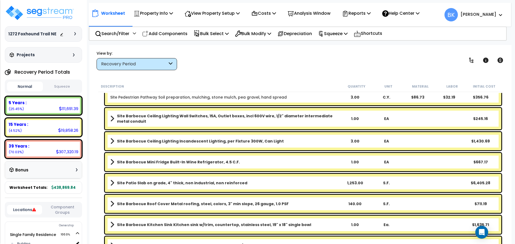
scroll to position [141, 0]
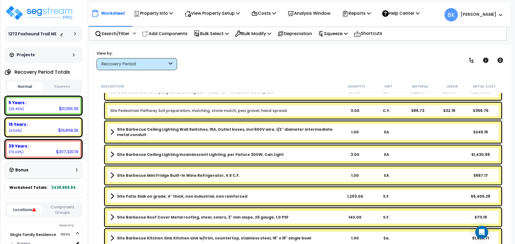
click at [182, 176] on b "Site Barbecue Mini Fridge Built-In Wine Refrigerator, 4.5 C.F." at bounding box center [178, 175] width 123 height 5
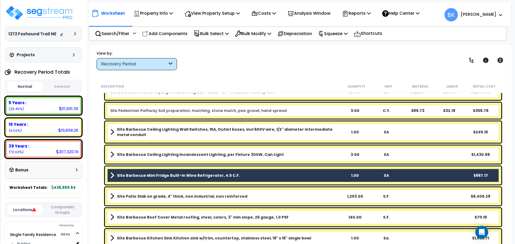
click at [170, 175] on b "Site Barbecue Mini Fridge Built-In Wine Refrigerator, 4.5 C.F." at bounding box center [178, 175] width 123 height 5
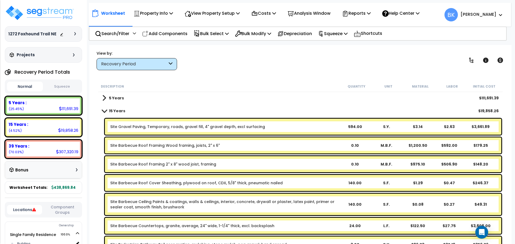
scroll to position [0, 0]
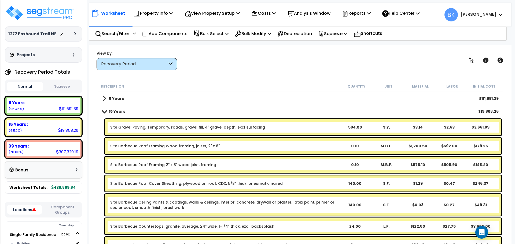
click at [141, 131] on div "Site Gravel Paving, Temporary, roads, gravel fill, 4" gravel depth, excl surfac…" at bounding box center [303, 127] width 396 height 16
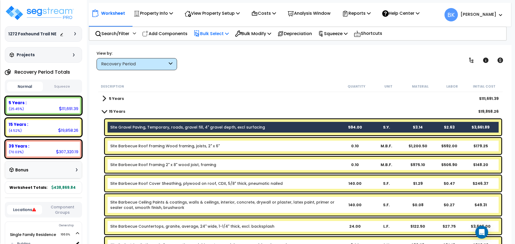
click at [217, 30] on p "Bulk Select" at bounding box center [211, 33] width 35 height 7
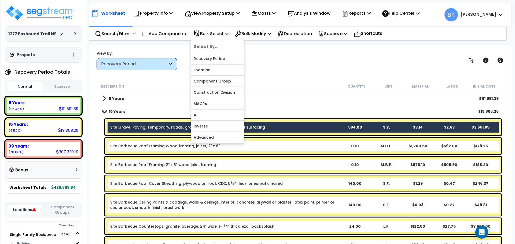
click at [265, 51] on div "View by: Recovery Period High to Low (Total Cost)" at bounding box center [300, 60] width 411 height 20
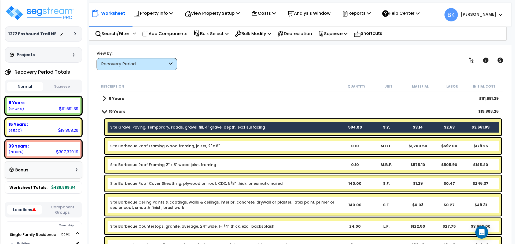
click at [145, 127] on link "Site Gravel Paving, Temporary, roads, gravel fill, 4" gravel depth, excl surfac…" at bounding box center [187, 127] width 155 height 5
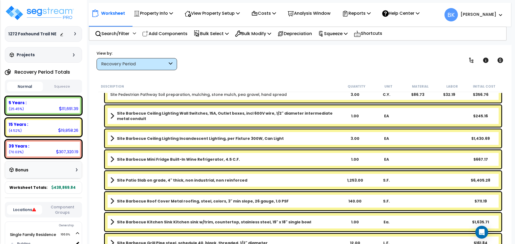
scroll to position [215, 0]
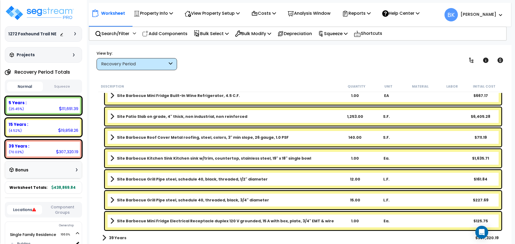
click at [112, 239] on b "39 Years" at bounding box center [117, 237] width 17 height 5
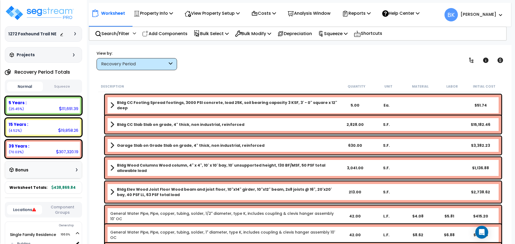
scroll to position [590, 0]
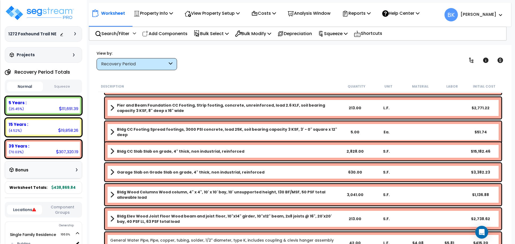
click at [323, 153] on link "Bldg CC Slab Slab on grade, 4" thick, non industrial, reinforced" at bounding box center [224, 152] width 229 height 8
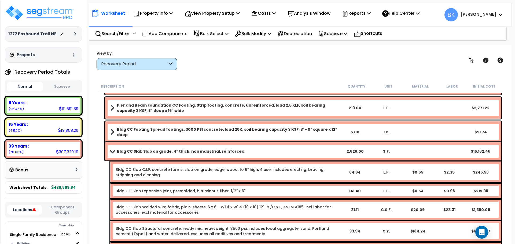
click at [323, 153] on link "Bldg CC Slab Slab on grade, 4" thick, non industrial, reinforced" at bounding box center [224, 152] width 229 height 8
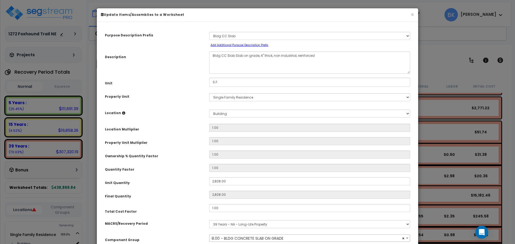
select select "39138"
click at [235, 182] on input "2,828.00" at bounding box center [309, 182] width 201 height 8
type input "3"
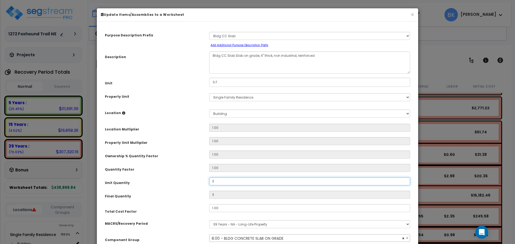
type input "30"
type input "304"
type input "3,041"
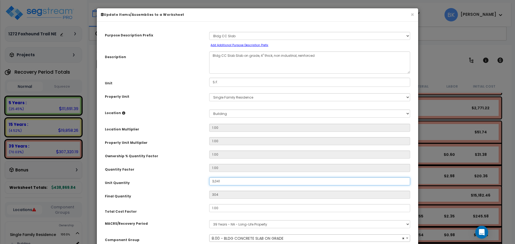
type input "3,041"
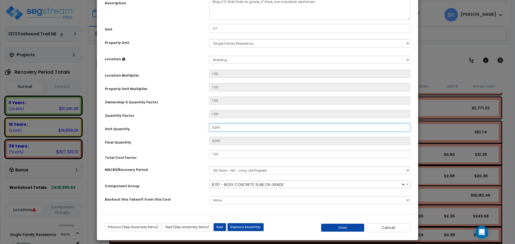
scroll to position [58, 0]
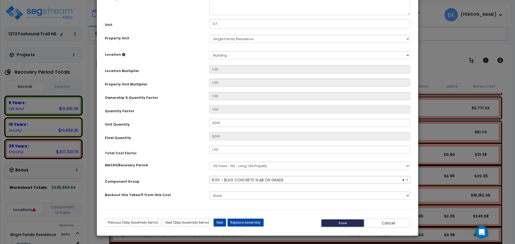
click at [337, 224] on button "Save" at bounding box center [342, 223] width 43 height 8
type input "3041.00"
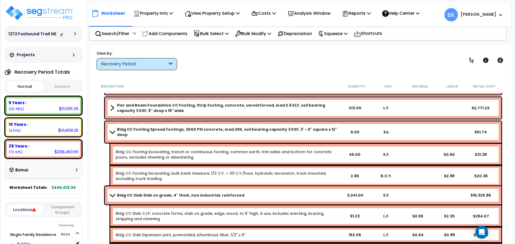
click at [109, 196] on span at bounding box center [113, 195] width 8 height 4
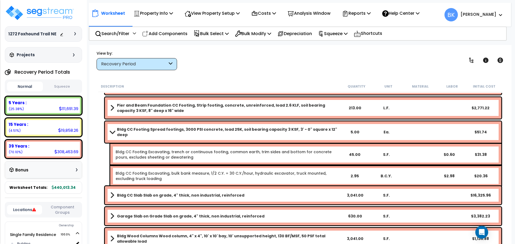
click at [113, 132] on span at bounding box center [113, 132] width 8 height 4
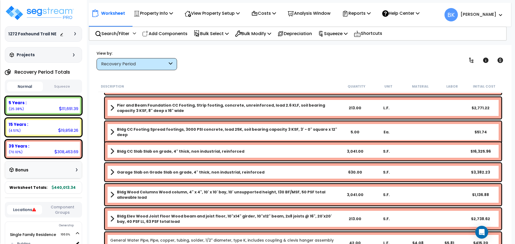
click at [243, 173] on b "Garage Slab on Grade Slab on grade, 4" thick, non industrial, reinforced" at bounding box center [190, 172] width 147 height 5
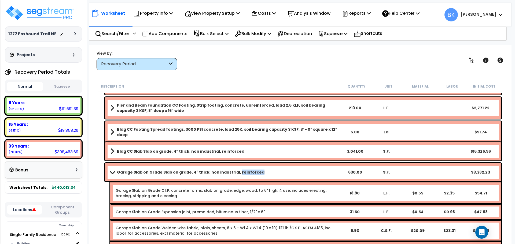
click at [243, 173] on b "Garage Slab on Grade Slab on grade, 4" thick, non industrial, reinforced" at bounding box center [190, 172] width 147 height 5
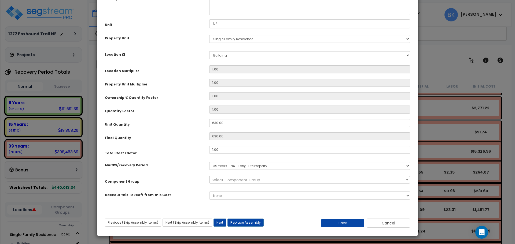
scroll to position [0, 0]
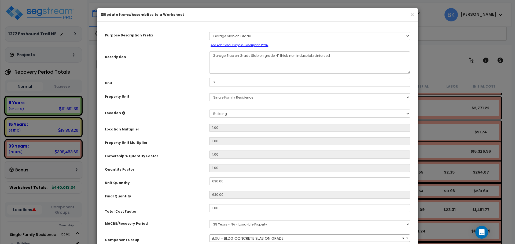
select select "39138"
click at [224, 180] on input "630.00" at bounding box center [309, 182] width 201 height 8
type input "4"
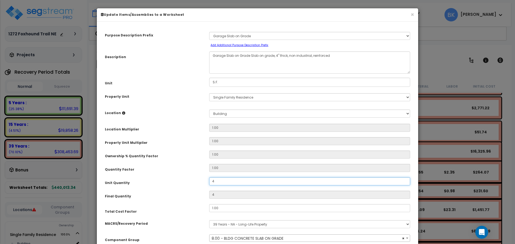
type input "41"
type input "417"
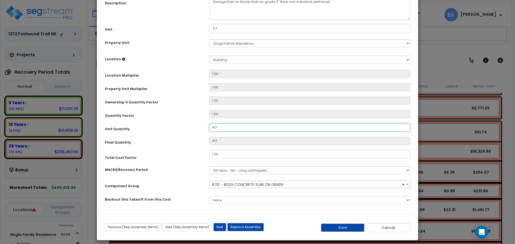
scroll to position [58, 0]
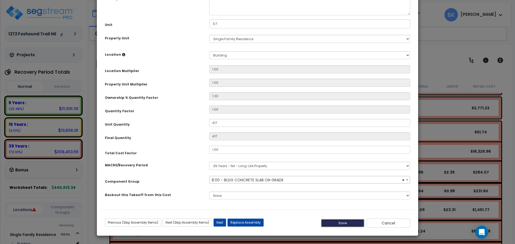
click at [339, 224] on button "Save" at bounding box center [342, 223] width 43 height 8
type input "417.00"
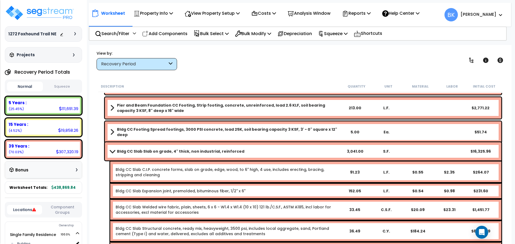
click at [111, 153] on link "Bldg CC Slab Slab on grade, 4" thick, non industrial, reinforced" at bounding box center [224, 152] width 229 height 8
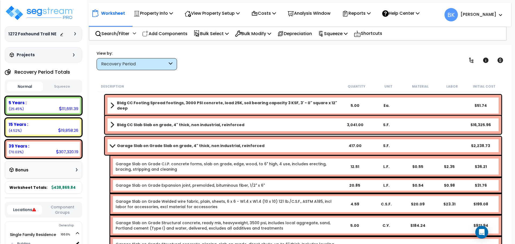
scroll to position [617, 0]
click at [111, 147] on link "Garage Slab on Grade Slab on grade, 4" thick, non industrial, reinforced" at bounding box center [224, 146] width 229 height 8
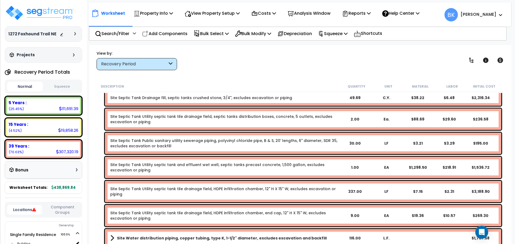
scroll to position [2979, 0]
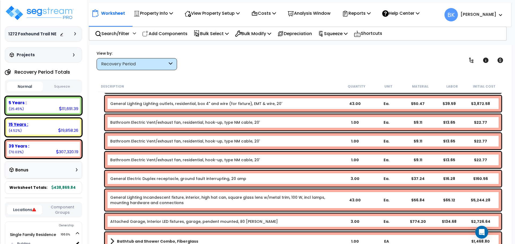
click at [61, 134] on div "15 Years : 19,858.26 (4.52%)" at bounding box center [43, 127] width 73 height 15
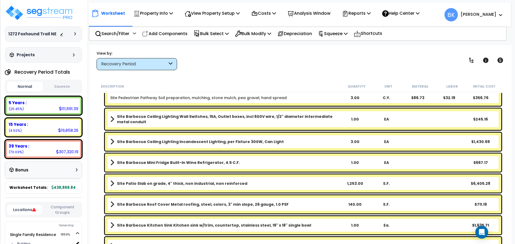
scroll to position [134, 0]
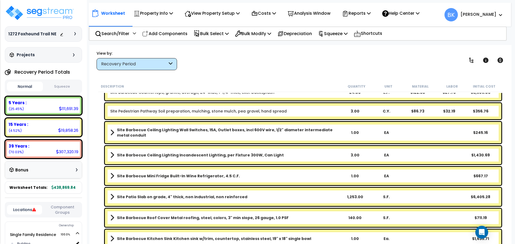
click at [173, 175] on b "Site Barbecue Mini Fridge Built-In Wine Refrigerator, 4.5 C.F." at bounding box center [178, 175] width 123 height 5
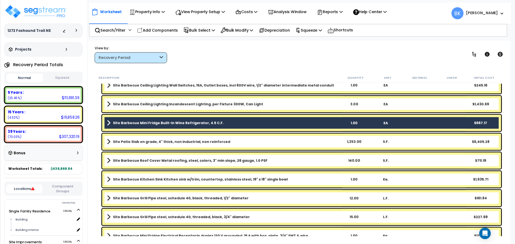
scroll to position [165, 0]
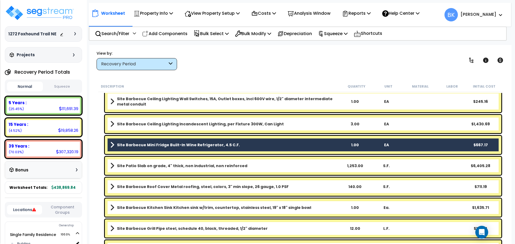
click at [153, 146] on b "Site Barbecue Mini Fridge Built-In Wine Refrigerator, 4.5 C.F." at bounding box center [178, 144] width 123 height 5
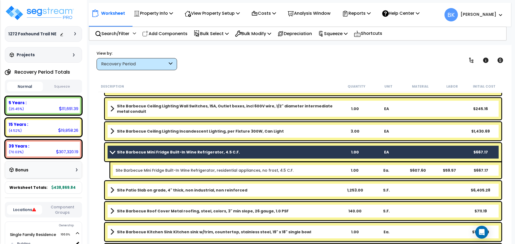
scroll to position [138, 0]
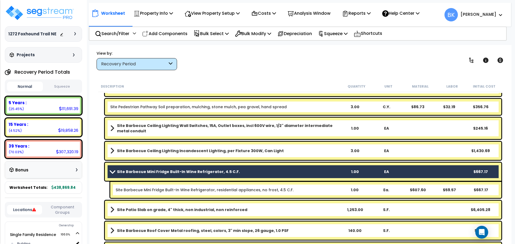
click at [153, 173] on b "Site Barbecue Mini Fridge Built-In Wine Refrigerator, 4.5 C.F." at bounding box center [178, 171] width 123 height 5
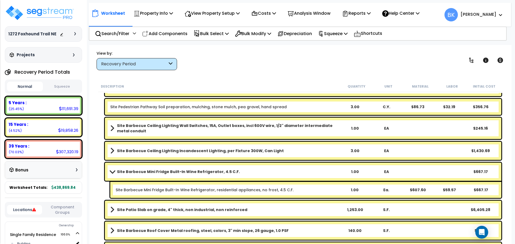
click at [113, 173] on span at bounding box center [113, 172] width 8 height 4
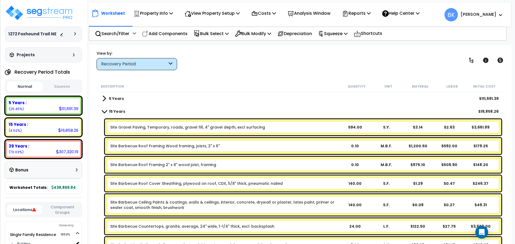
scroll to position [0, 0]
click at [221, 32] on p "Bulk Select" at bounding box center [211, 33] width 35 height 7
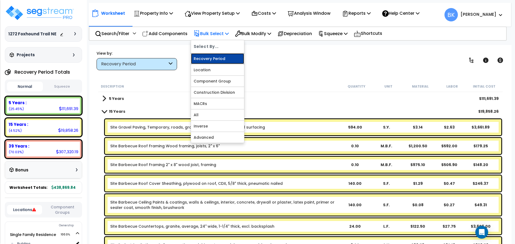
click at [214, 60] on link "Recovery Period" at bounding box center [217, 58] width 53 height 11
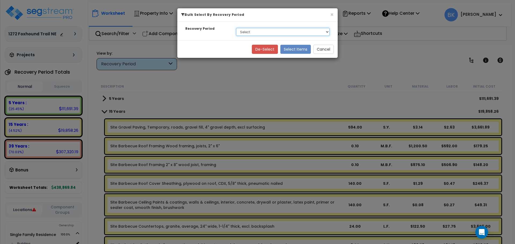
click at [246, 31] on select "Select 5 Years 15 Years 39 Years" at bounding box center [283, 32] width 94 height 8
select select "5Y"
click at [236, 28] on select "Select 5 Years 15 Years 39 Years" at bounding box center [283, 32] width 94 height 8
click at [290, 51] on button "Select Items" at bounding box center [295, 49] width 31 height 9
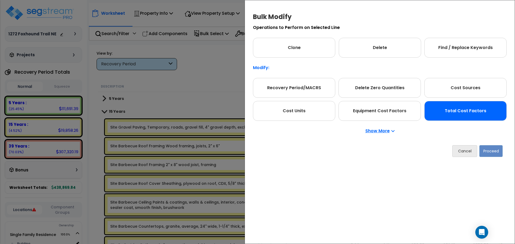
click at [465, 115] on div "Total Cost Factors" at bounding box center [465, 111] width 82 height 20
click at [494, 152] on button "Proceed" at bounding box center [490, 151] width 23 height 12
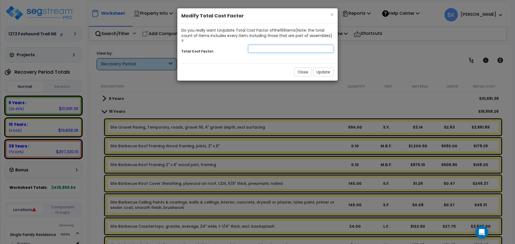
click at [287, 45] on input "number" at bounding box center [291, 49] width 86 height 8
type input "0.875"
click at [324, 68] on button "Update" at bounding box center [323, 72] width 21 height 9
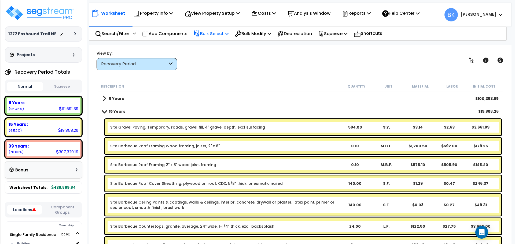
click at [222, 33] on p "Bulk Select" at bounding box center [211, 33] width 35 height 7
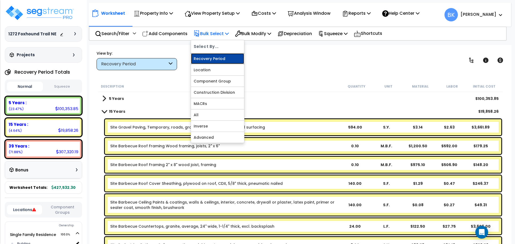
click at [211, 58] on link "Recovery Period" at bounding box center [217, 58] width 53 height 11
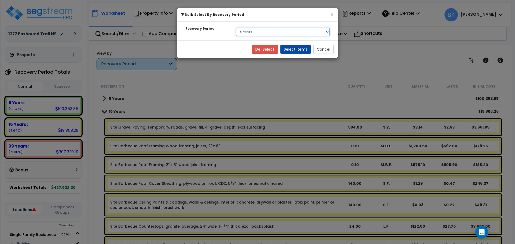
click at [248, 34] on select "Select 5 Years 15 Years 39 Years" at bounding box center [283, 32] width 94 height 8
click at [236, 28] on select "Select 5 Years 15 Years 39 Years" at bounding box center [283, 32] width 94 height 8
click at [297, 47] on button "Select Items" at bounding box center [295, 49] width 31 height 9
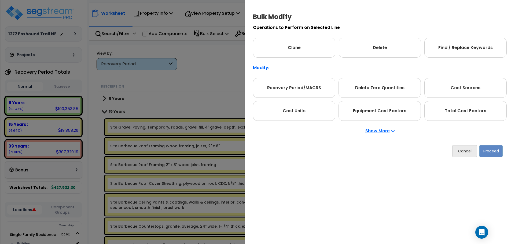
drag, startPoint x: 447, startPoint y: 110, endPoint x: 472, endPoint y: 132, distance: 33.7
click at [447, 110] on div "Total Cost Factors" at bounding box center [465, 111] width 82 height 20
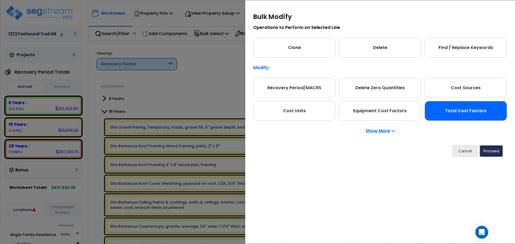
click at [492, 152] on button "Proceed" at bounding box center [490, 151] width 23 height 12
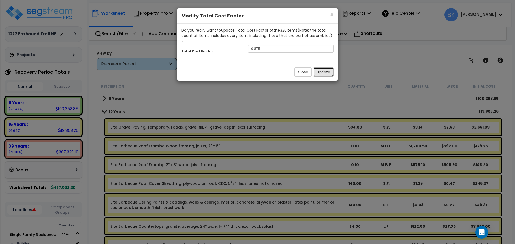
click at [319, 68] on button "Update" at bounding box center [323, 72] width 21 height 9
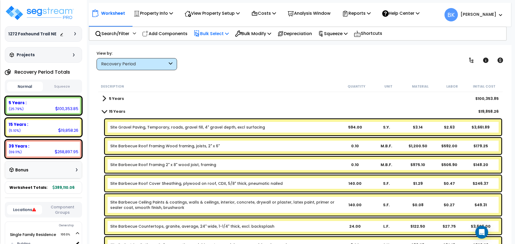
click at [211, 34] on p "Bulk Select" at bounding box center [211, 33] width 35 height 7
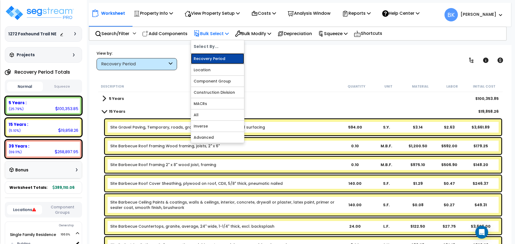
click at [216, 57] on link "Recovery Period" at bounding box center [217, 58] width 53 height 11
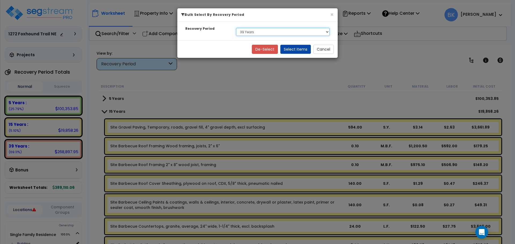
click at [248, 34] on select "Select 5 Years 15 Years 39 Years" at bounding box center [283, 32] width 94 height 8
select select "15Y"
click at [236, 28] on select "Select 5 Years 15 Years 39 Years" at bounding box center [283, 32] width 94 height 8
click at [296, 50] on button "Select Items" at bounding box center [295, 49] width 31 height 9
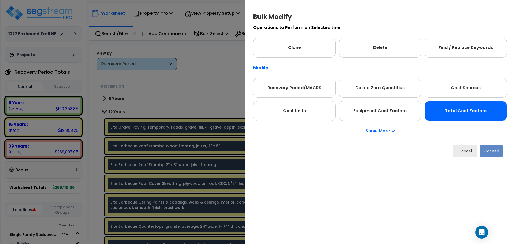
click at [459, 113] on div "Total Cost Factors" at bounding box center [465, 111] width 82 height 20
click at [490, 150] on button "Proceed" at bounding box center [490, 151] width 23 height 12
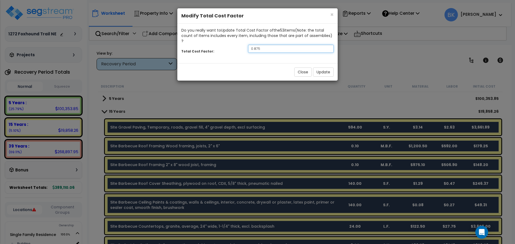
click at [267, 46] on input "0.875" at bounding box center [291, 49] width 86 height 8
type input "0.7"
click at [325, 68] on button "Update" at bounding box center [323, 72] width 21 height 9
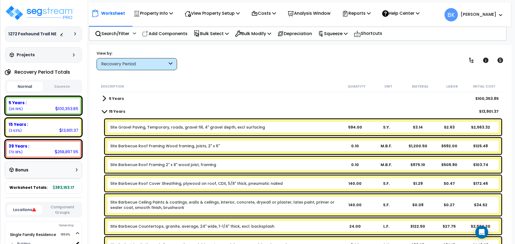
click at [104, 112] on span at bounding box center [105, 111] width 8 height 4
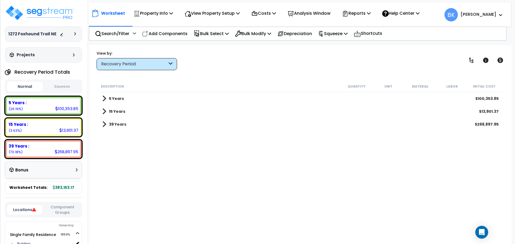
click at [104, 112] on span at bounding box center [104, 112] width 4 height 8
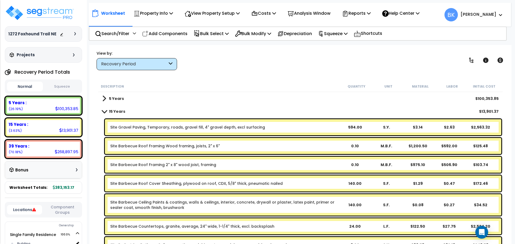
click at [106, 99] on link "5 Years" at bounding box center [113, 99] width 22 height 8
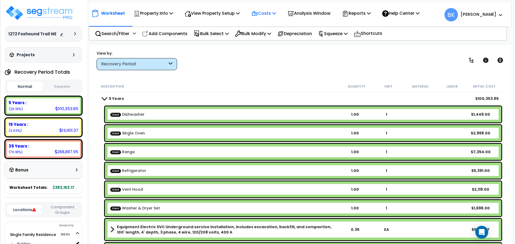
click at [271, 11] on p "Costs" at bounding box center [263, 13] width 25 height 7
click at [264, 38] on link "Direct Costs" at bounding box center [275, 36] width 53 height 11
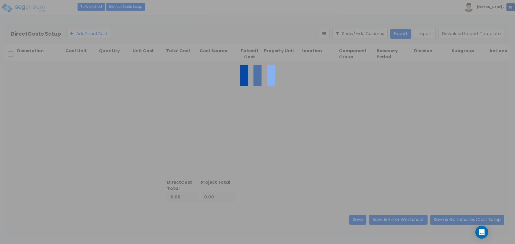
type input "20,979.00"
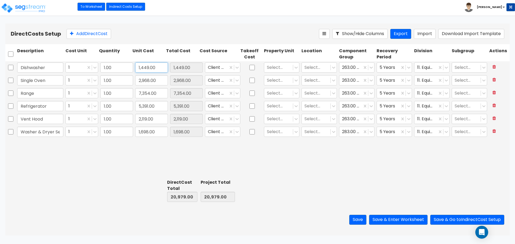
click at [145, 66] on input "1,449.00" at bounding box center [151, 67] width 33 height 10
type input "1,649"
type input "21,179.00"
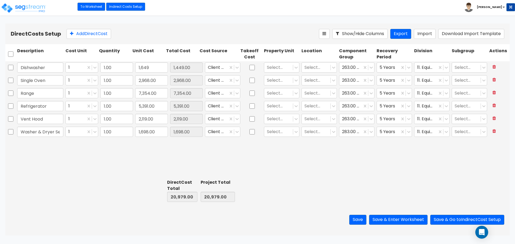
type input "1,649.00"
drag, startPoint x: 144, startPoint y: 79, endPoint x: 149, endPoint y: 78, distance: 4.9
click at [144, 79] on input "2,968.00" at bounding box center [151, 80] width 33 height 10
click at [143, 80] on input "2,968.00" at bounding box center [151, 80] width 33 height 10
type input "2,849.00"
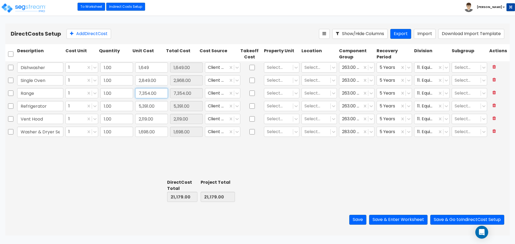
click at [150, 94] on input "7,354.00" at bounding box center [151, 93] width 33 height 10
type input "21,060.00"
type input "2,849.00"
click at [147, 93] on input "7,354.00" at bounding box center [151, 93] width 33 height 10
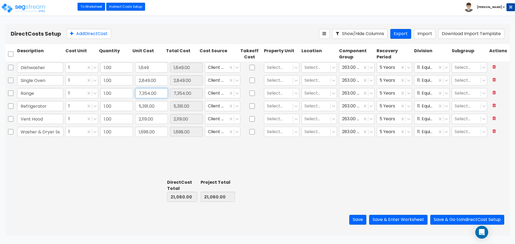
click at [147, 93] on input "7,354.00" at bounding box center [151, 93] width 33 height 10
type input "3,999"
type input "17,705.00"
type input "3,999.00"
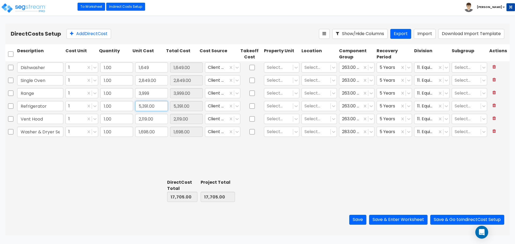
click at [150, 108] on input "5,391.00" at bounding box center [151, 106] width 33 height 10
type input "6,229.99"
type input "18,543.99"
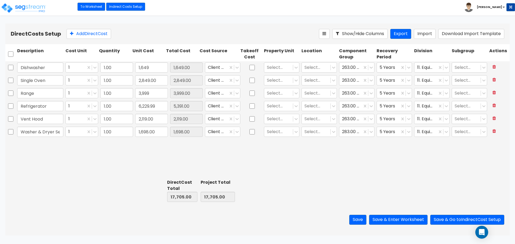
type input "6,229.99"
click at [151, 119] on input "2,119.00" at bounding box center [151, 119] width 33 height 10
click at [141, 120] on input "2,119.00" at bounding box center [151, 119] width 33 height 10
drag, startPoint x: 139, startPoint y: 119, endPoint x: 153, endPoint y: 119, distance: 13.2
click at [140, 119] on input "2,119.00" at bounding box center [151, 119] width 33 height 10
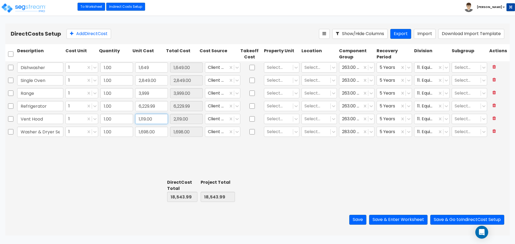
type input "1,119.00"
click at [140, 158] on div "Dishwasher 1 1.00 1,649 1,649.00 Client Cost Select... Select... 263.00 - KITCH…" at bounding box center [257, 119] width 504 height 116
type input "17,543.99"
type input "1,119.00"
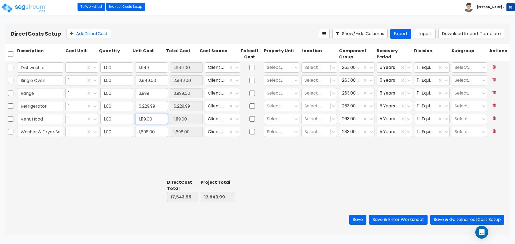
click at [147, 119] on input "1,119.00" at bounding box center [151, 119] width 33 height 10
type input "1,299"
type input "17,723.99"
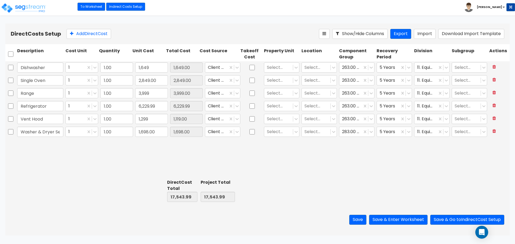
type input "1,299.00"
click at [146, 160] on div "Dishwasher 1 1.00 1,649 1,649.00 Client Cost Select... Select... 263.00 - KITCH…" at bounding box center [257, 119] width 504 height 116
drag, startPoint x: 9, startPoint y: 90, endPoint x: -204, endPoint y: 78, distance: 214.1
click at [0, 78] on html "Toggle navigation To Worksheet Indirect Costs Setup Direct Costs Setup [PERSON_…" at bounding box center [257, 118] width 515 height 236
click at [153, 133] on input "1,698.00" at bounding box center [151, 132] width 33 height 10
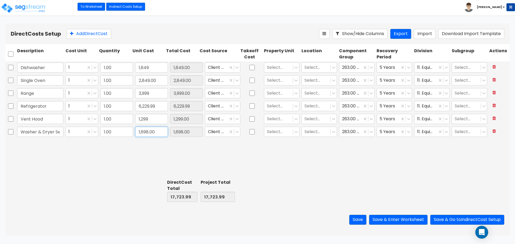
click at [143, 132] on input "1,698.00" at bounding box center [151, 132] width 33 height 10
type input "1,798.00"
click at [151, 154] on div "Dishwasher 1 1.00 1,649 1,649.00 Client Cost Select... Select... 263.00 - KITCH…" at bounding box center [257, 119] width 504 height 116
type input "17,823.99"
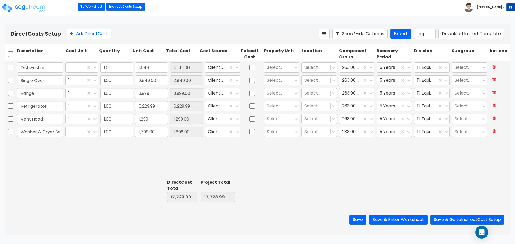
type input "1,798.00"
click at [406, 220] on button "Save & Enter Worksheet" at bounding box center [398, 220] width 58 height 10
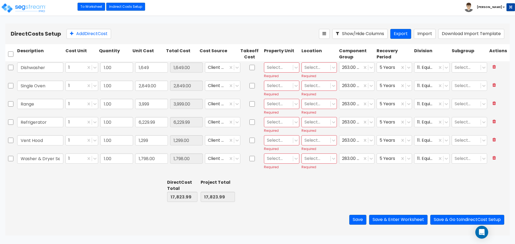
click at [279, 68] on div at bounding box center [278, 67] width 23 height 7
click at [282, 83] on div "Single Family Residence" at bounding box center [281, 83] width 35 height 15
click at [323, 66] on div at bounding box center [315, 67] width 23 height 7
drag, startPoint x: 317, startPoint y: 93, endPoint x: 287, endPoint y: 82, distance: 31.7
click at [316, 93] on div "Building Interior" at bounding box center [318, 91] width 35 height 10
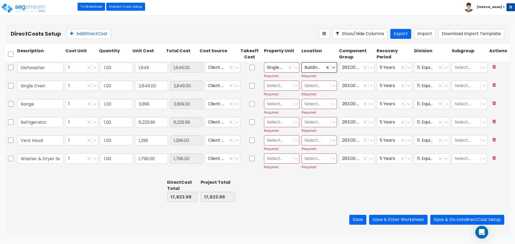
click at [282, 84] on div at bounding box center [278, 85] width 23 height 7
click at [282, 103] on div "Single Family Residence" at bounding box center [281, 101] width 35 height 15
click at [320, 86] on div at bounding box center [315, 85] width 23 height 7
drag, startPoint x: 315, startPoint y: 112, endPoint x: 289, endPoint y: 103, distance: 27.0
click at [315, 112] on div "Building Interior" at bounding box center [318, 109] width 35 height 10
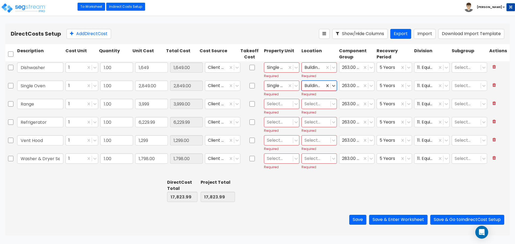
click at [280, 107] on div at bounding box center [278, 104] width 23 height 7
click at [286, 119] on div "Single Family Residence" at bounding box center [281, 119] width 35 height 15
click at [313, 106] on div at bounding box center [315, 104] width 23 height 7
click at [316, 129] on div "Building Interior" at bounding box center [318, 127] width 35 height 10
click at [281, 124] on div at bounding box center [278, 122] width 23 height 7
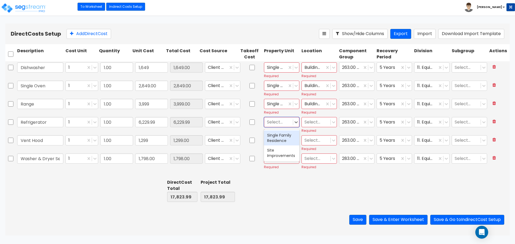
click at [283, 139] on div "Single Family Residence" at bounding box center [281, 138] width 35 height 15
click at [315, 124] on div at bounding box center [315, 122] width 23 height 7
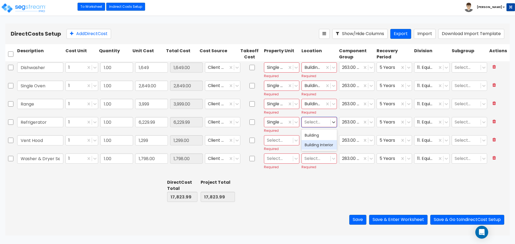
click at [314, 146] on div "Building Interior" at bounding box center [318, 145] width 35 height 10
click at [276, 141] on div at bounding box center [278, 140] width 23 height 7
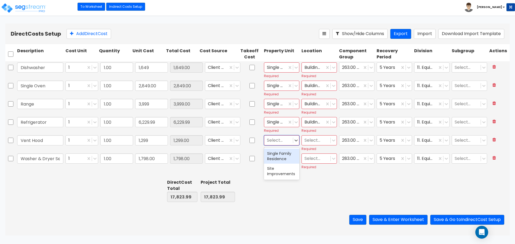
click at [278, 156] on div "Single Family Residence" at bounding box center [281, 156] width 35 height 15
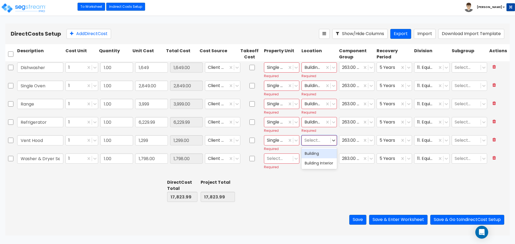
click at [318, 141] on div at bounding box center [315, 140] width 23 height 7
click at [306, 165] on div "Building Interior" at bounding box center [318, 163] width 35 height 10
click at [276, 159] on div at bounding box center [278, 158] width 23 height 7
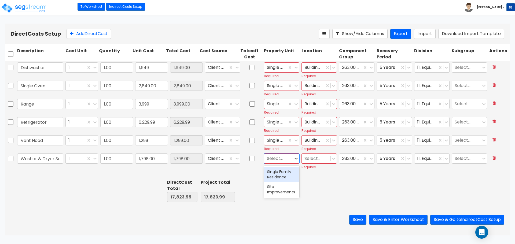
click at [279, 173] on div "Single Family Residence" at bounding box center [281, 174] width 35 height 15
click at [314, 162] on div at bounding box center [315, 158] width 23 height 7
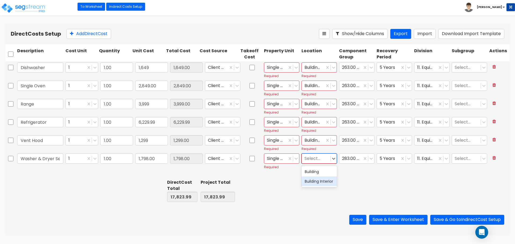
click at [315, 182] on div "Building Interior" at bounding box center [318, 182] width 35 height 10
click at [406, 222] on button "Save & Enter Worksheet" at bounding box center [398, 220] width 58 height 10
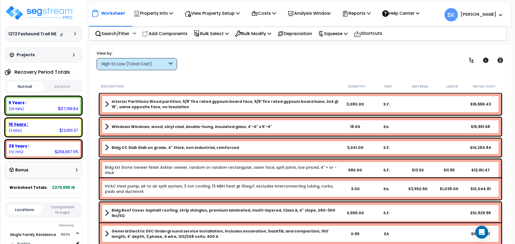
click at [40, 125] on div "15 Years :" at bounding box center [44, 125] width 70 height 6
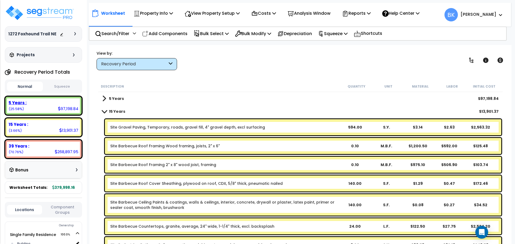
click at [45, 108] on div "5 Years : 97,198.84 (25.58%)" at bounding box center [43, 105] width 73 height 15
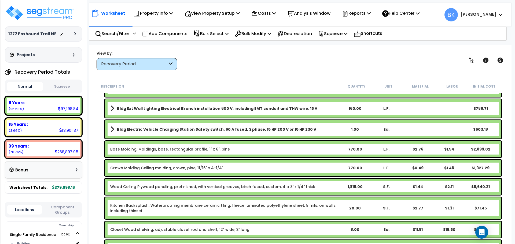
scroll to position [402, 0]
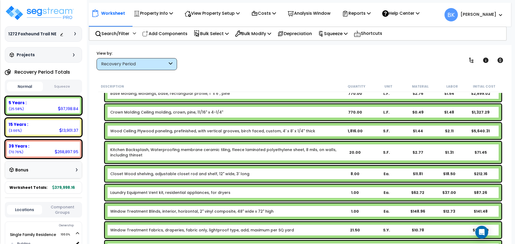
click at [152, 155] on link "Kitchen Backsplash, Waterproofing membrane ceramic tiling, fleece laminated pol…" at bounding box center [224, 152] width 229 height 11
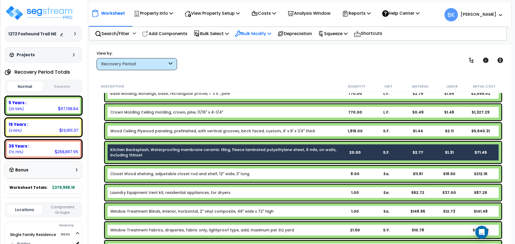
click at [264, 35] on p "Bulk Modify" at bounding box center [253, 33] width 36 height 7
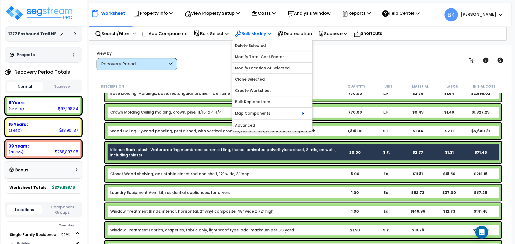
click at [264, 34] on p "Bulk Modify" at bounding box center [253, 33] width 36 height 7
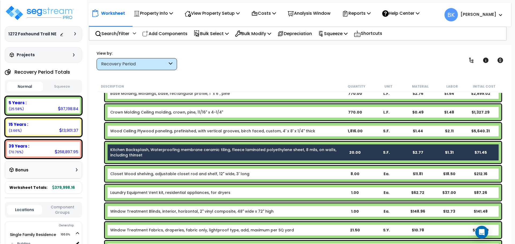
click at [157, 156] on link "Kitchen Backsplash, Waterproofing membrane ceramic tiling, fleece laminated pol…" at bounding box center [224, 152] width 229 height 11
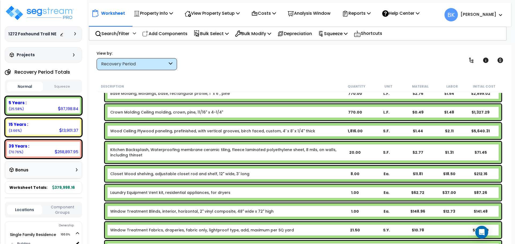
click at [161, 153] on link "Kitchen Backsplash, Waterproofing membrane ceramic tiling, fleece laminated pol…" at bounding box center [224, 152] width 229 height 11
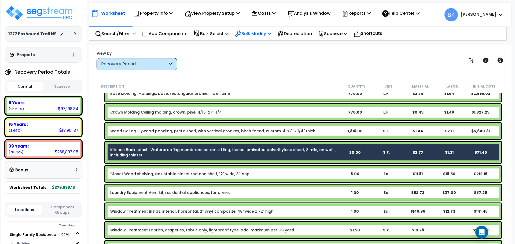
click at [265, 32] on p "Bulk Modify" at bounding box center [253, 33] width 36 height 7
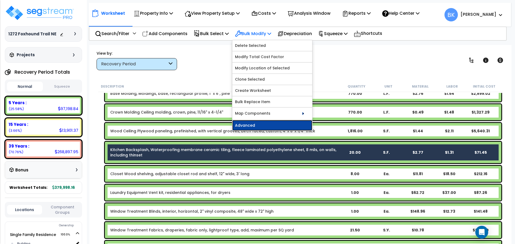
click at [265, 125] on link "Advanced" at bounding box center [272, 125] width 80 height 11
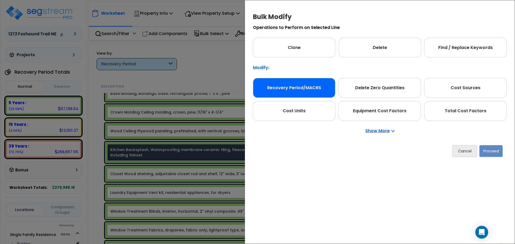
click at [286, 87] on div "Recovery Period/MACRS" at bounding box center [294, 88] width 82 height 20
click at [485, 149] on button "Proceed" at bounding box center [490, 151] width 23 height 12
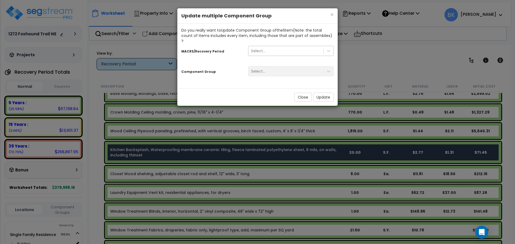
click at [281, 47] on div "Select..." at bounding box center [285, 51] width 75 height 9
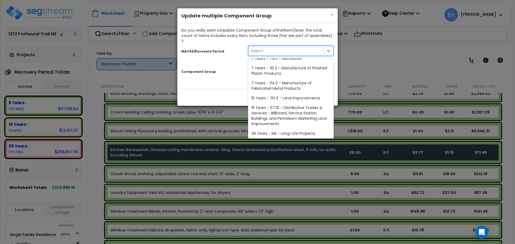
scroll to position [65, 0]
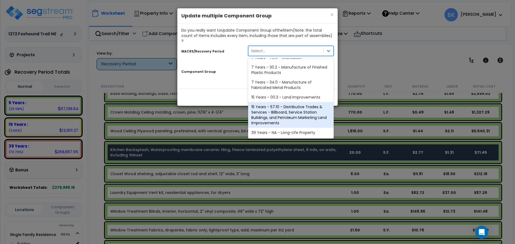
click at [278, 128] on div "39 Years - NA - Long-Life Property" at bounding box center [291, 133] width 86 height 10
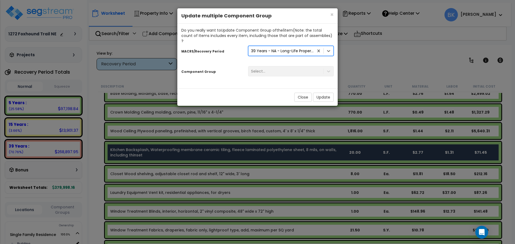
click at [265, 66] on div "Select..." at bounding box center [291, 71] width 94 height 10
click at [265, 69] on div "Select..." at bounding box center [258, 71] width 14 height 5
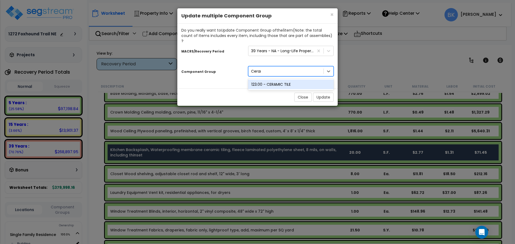
type input "[PERSON_NAME]"
click at [284, 80] on div "123.00 - CERAMIC TILE" at bounding box center [291, 85] width 86 height 10
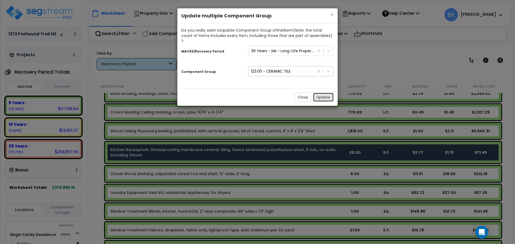
click at [317, 93] on button "Update" at bounding box center [323, 97] width 21 height 9
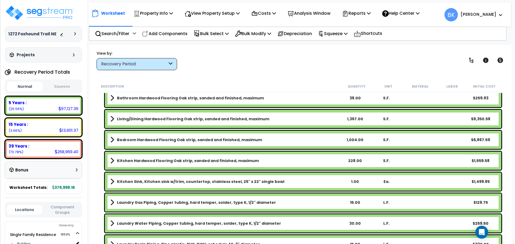
scroll to position [1073, 0]
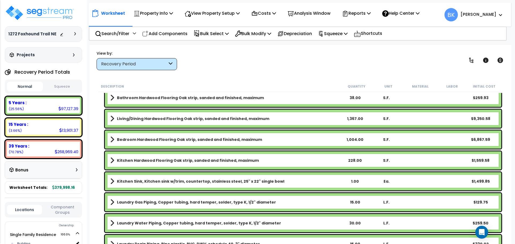
click at [147, 182] on b "Kitchen Sink, Kitchen sink w/trim, countertop, stainless steel, 25" x 22" singl…" at bounding box center [200, 181] width 167 height 5
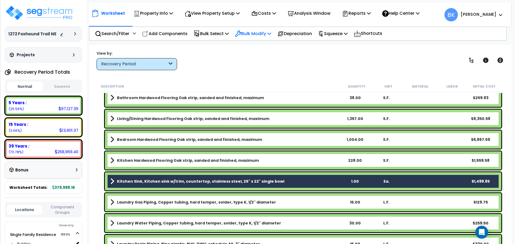
click at [260, 32] on p "Bulk Modify" at bounding box center [253, 33] width 36 height 7
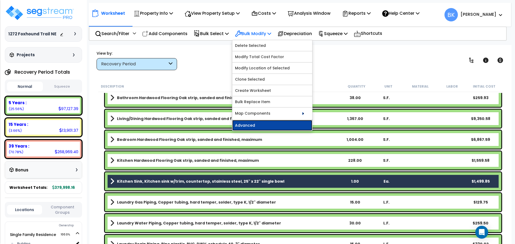
click at [266, 126] on link "Advanced" at bounding box center [272, 125] width 80 height 11
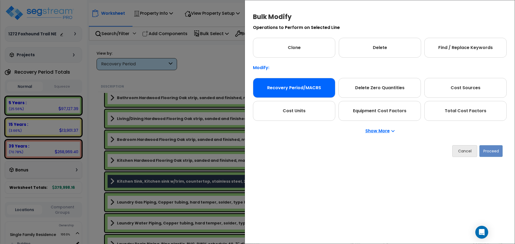
click at [298, 93] on div "Recovery Period/MACRS" at bounding box center [294, 88] width 82 height 20
click at [487, 150] on button "Proceed" at bounding box center [490, 151] width 23 height 12
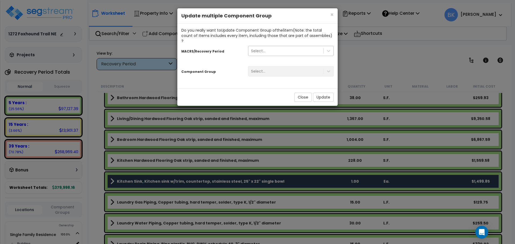
click at [271, 47] on div "Select..." at bounding box center [285, 51] width 75 height 9
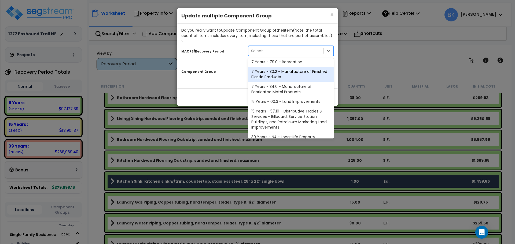
scroll to position [65, 0]
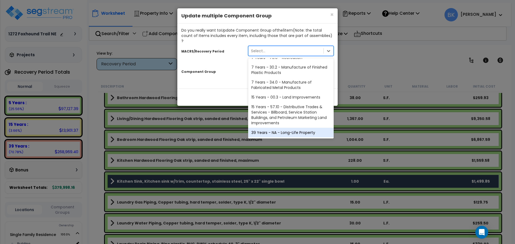
click at [271, 128] on div "39 Years - NA - Long-Life Property" at bounding box center [291, 133] width 86 height 10
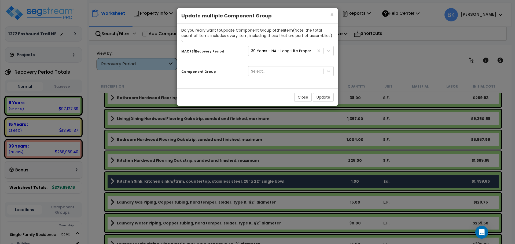
click at [280, 67] on div "Select..." at bounding box center [291, 71] width 94 height 10
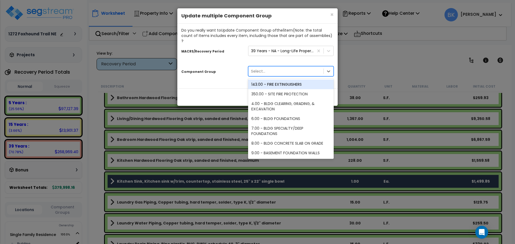
click at [277, 69] on div "Select..." at bounding box center [285, 71] width 75 height 9
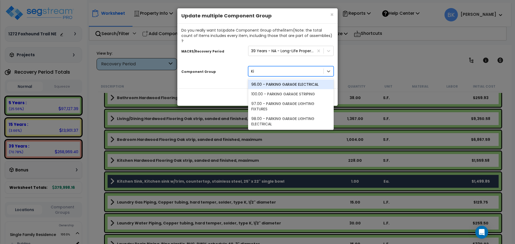
type input "K"
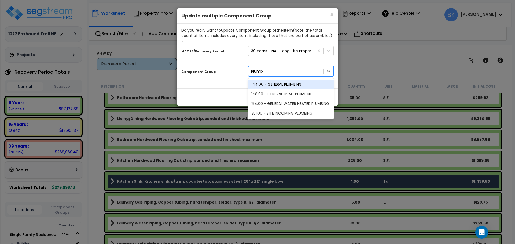
type input "Plumbi"
click at [280, 80] on div "144.00 - GENERAL PLUMBING" at bounding box center [291, 85] width 86 height 10
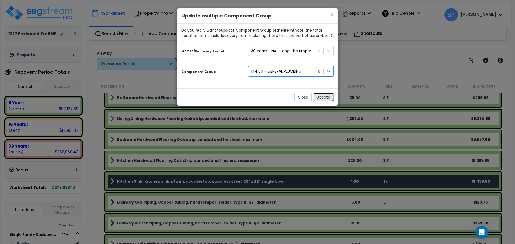
click at [326, 96] on button "Update" at bounding box center [323, 97] width 21 height 9
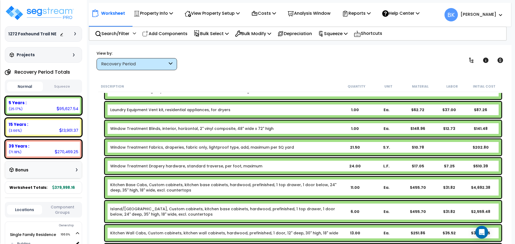
scroll to position [456, 0]
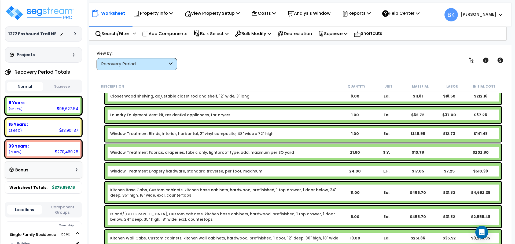
click at [162, 138] on div "Window Treatment Blinds, interior, horizontal, 2" vinyl composite, 48" wide x 7…" at bounding box center [303, 134] width 396 height 16
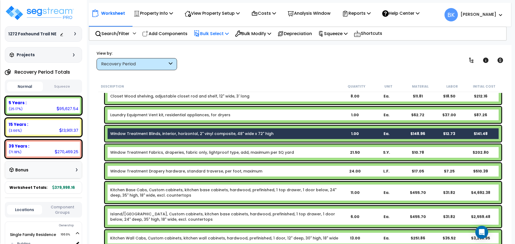
click at [228, 31] on p "Bulk Select" at bounding box center [211, 33] width 35 height 7
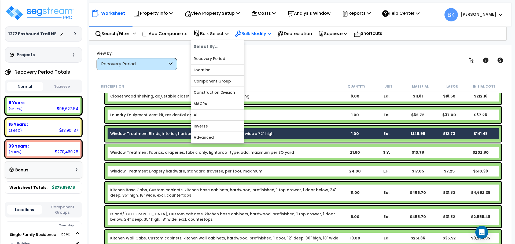
click at [255, 32] on p "Bulk Modify" at bounding box center [253, 33] width 36 height 7
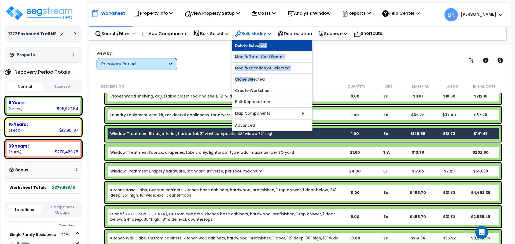
drag, startPoint x: 256, startPoint y: 82, endPoint x: 261, endPoint y: 49, distance: 33.1
click at [261, 49] on div "Delete Selected Modify Total Cost Factor Modify Location of Selected Clone Sele…" at bounding box center [272, 85] width 80 height 91
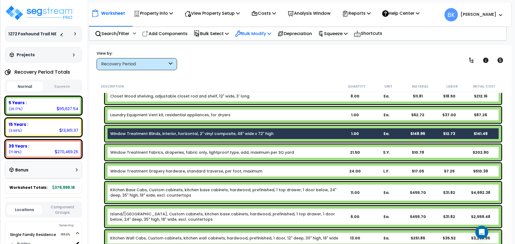
click at [262, 34] on p "Bulk Modify" at bounding box center [253, 33] width 36 height 7
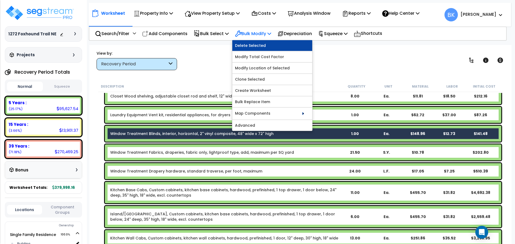
click at [260, 42] on link "Delete Selected" at bounding box center [272, 45] width 80 height 11
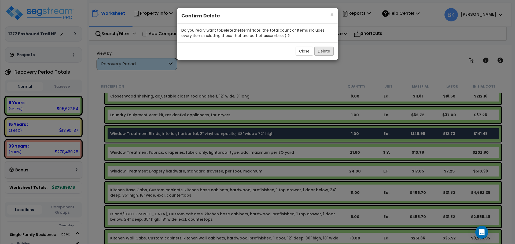
drag, startPoint x: 336, startPoint y: 58, endPoint x: 328, endPoint y: 54, distance: 9.6
click at [336, 58] on div "Close Delete" at bounding box center [257, 50] width 160 height 17
click at [326, 52] on button "Delete" at bounding box center [323, 51] width 19 height 9
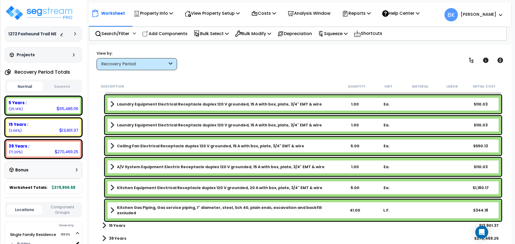
scroll to position [1194, 0]
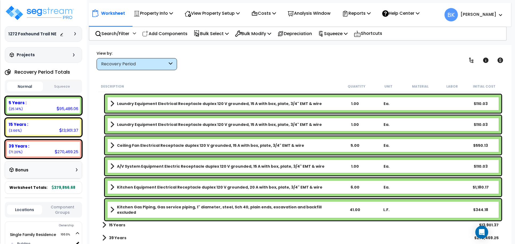
click at [112, 226] on b "15 Years" at bounding box center [117, 225] width 16 height 5
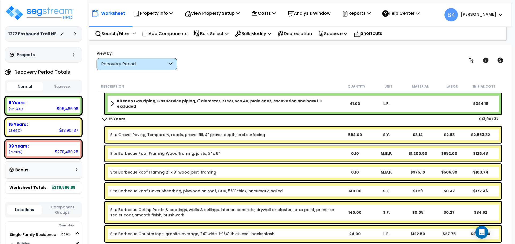
scroll to position [1302, 0]
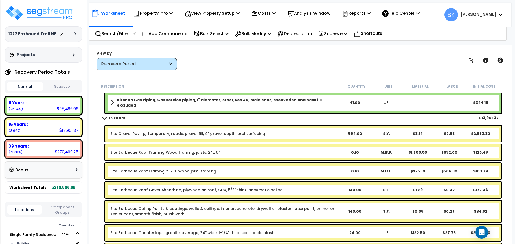
click at [136, 135] on link "Site Gravel Paving, Temporary, roads, gravel fill, 4" gravel depth, excl surfac…" at bounding box center [187, 133] width 155 height 5
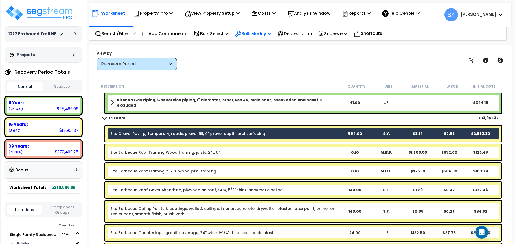
click at [254, 33] on p "Bulk Modify" at bounding box center [253, 33] width 36 height 7
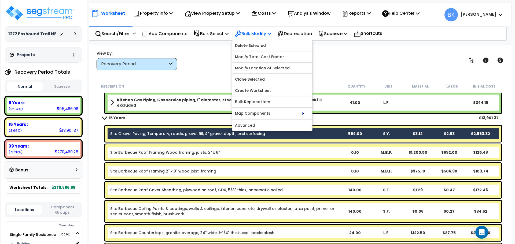
click at [254, 33] on p "Bulk Modify" at bounding box center [253, 33] width 36 height 7
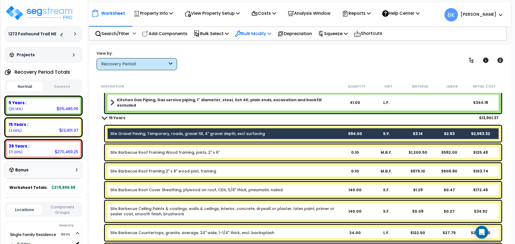
click at [254, 33] on p "Bulk Modify" at bounding box center [253, 33] width 36 height 7
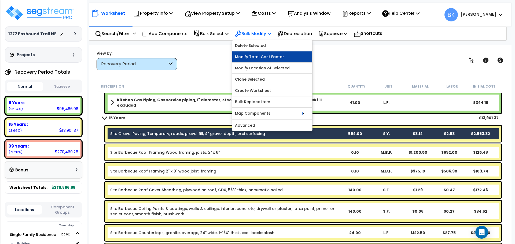
click at [257, 55] on link "Modify Total Cost Factor" at bounding box center [272, 56] width 80 height 11
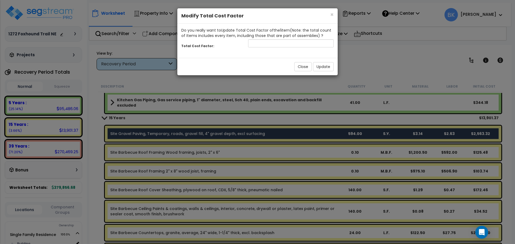
click at [260, 47] on div "Total Cost Factor:" at bounding box center [257, 44] width 160 height 12
click at [268, 43] on input "number" at bounding box center [291, 43] width 86 height 8
type input "0.2"
click at [326, 66] on button "Update" at bounding box center [323, 66] width 21 height 9
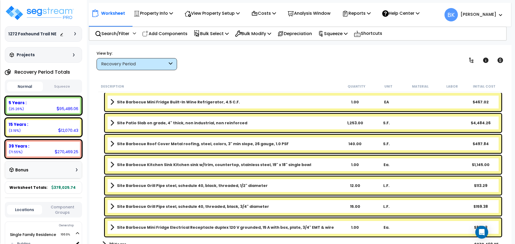
scroll to position [1523, 0]
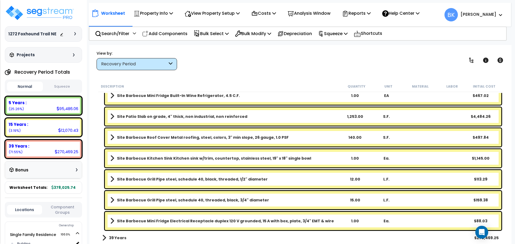
click at [110, 236] on b "39 Years" at bounding box center [117, 237] width 17 height 5
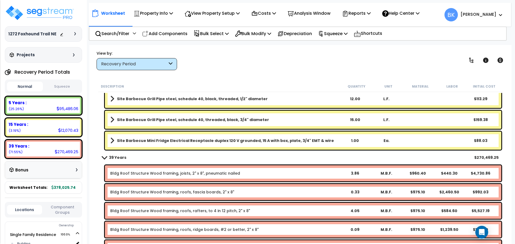
scroll to position [1630, 0]
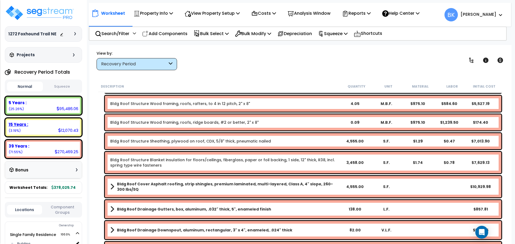
click at [56, 128] on div "15 Years : 12,070.43 (3.19%)" at bounding box center [43, 127] width 73 height 15
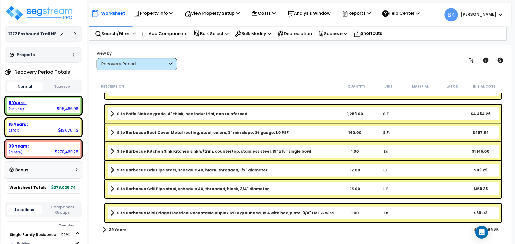
click at [59, 109] on div "95,486.06" at bounding box center [68, 109] width 22 height 6
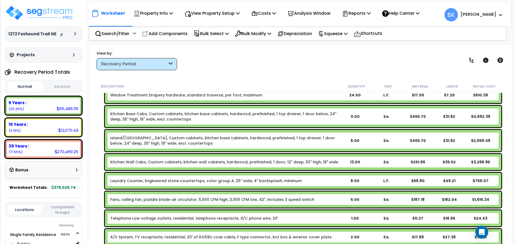
scroll to position [510, 0]
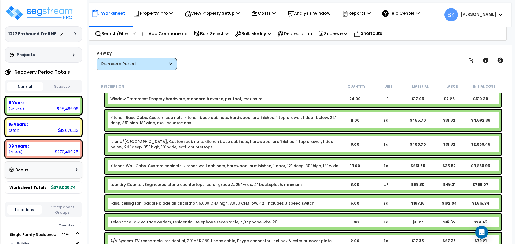
click at [95, 91] on div "Description Quantity Unit Material Labor Initial Cost Crown Molding Ceiling mol…" at bounding box center [300, 163] width 411 height 164
